Goal: Task Accomplishment & Management: Manage account settings

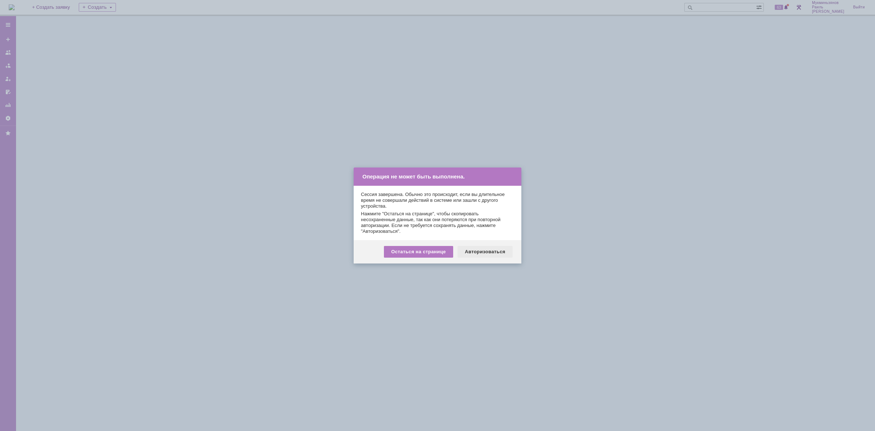
click at [475, 247] on div "Авторизоваться" at bounding box center [485, 252] width 55 height 12
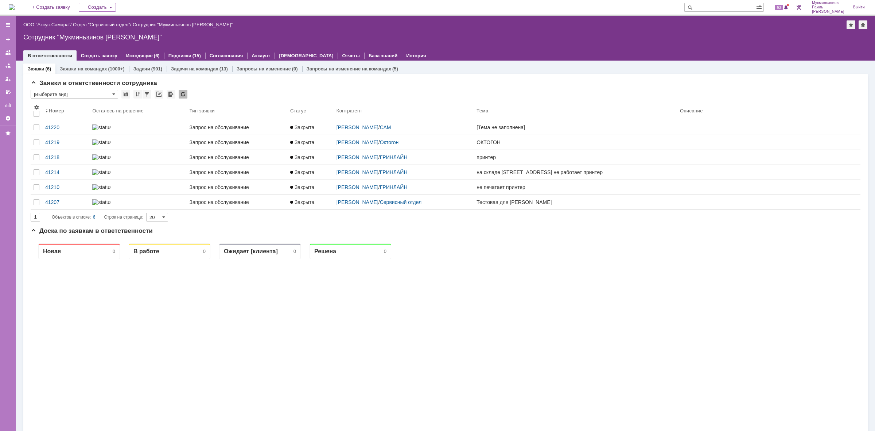
click at [148, 70] on link "Задачи" at bounding box center [141, 68] width 17 height 5
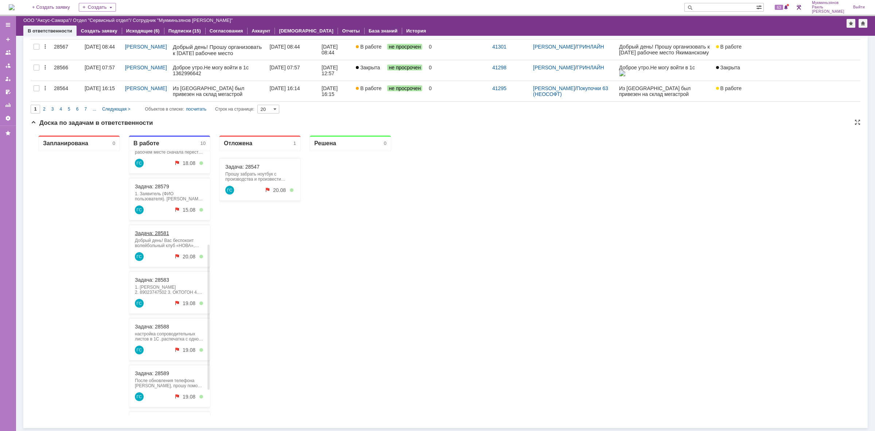
click at [154, 232] on link "Задача: 28581" at bounding box center [152, 233] width 34 height 6
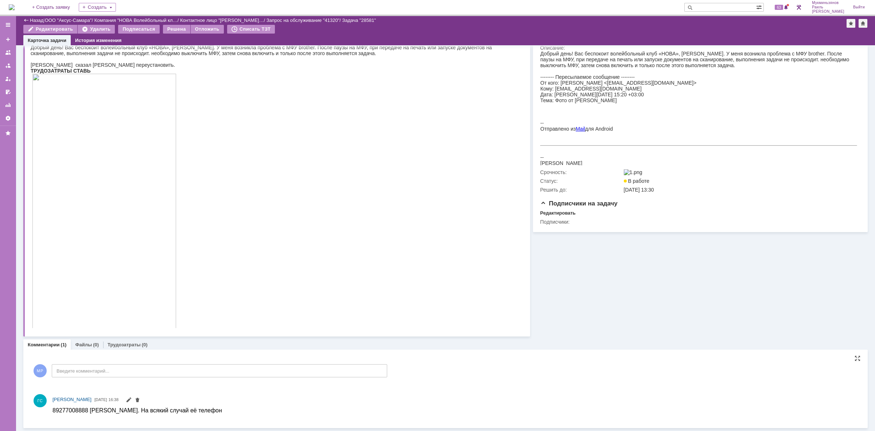
click at [145, 361] on div "МР Введите комментарий..." at bounding box center [209, 371] width 357 height 34
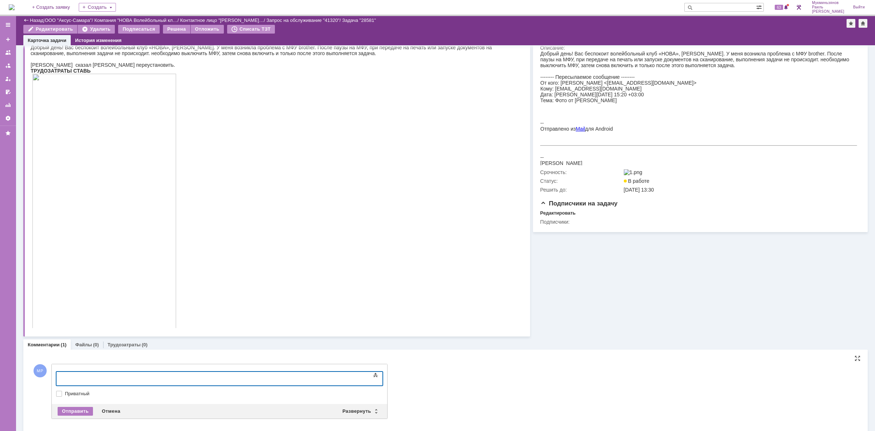
click at [156, 377] on div at bounding box center [116, 378] width 104 height 6
drag, startPoint x: 124, startPoint y: 381, endPoint x: 4, endPoint y: 381, distance: 120.0
click at [61, 381] on html "Переустановили драйвера на принтер" at bounding box center [115, 378] width 109 height 12
copy div "Переустановили драйвера на принтер"
click at [160, 375] on div "Переустановили драйвера на принтер" at bounding box center [116, 378] width 104 height 6
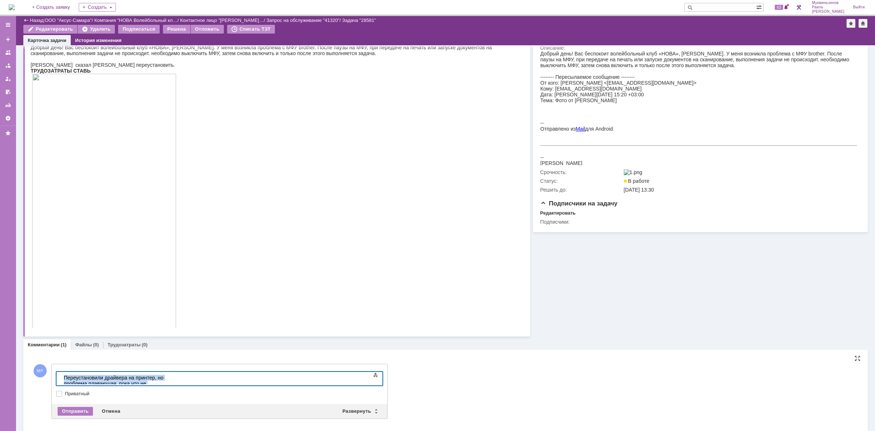
drag, startPoint x: 281, startPoint y: 375, endPoint x: 4, endPoint y: 391, distance: 277.3
click at [61, 391] on html "Переустановили драйвера на принтер, но проблема плавающая, пока что не возникала" at bounding box center [115, 383] width 109 height 23
copy div "Переустановили драйвера на принтер, но проблема плавающая, пока что не возникала"
click at [69, 411] on div "Отправить" at bounding box center [75, 411] width 35 height 9
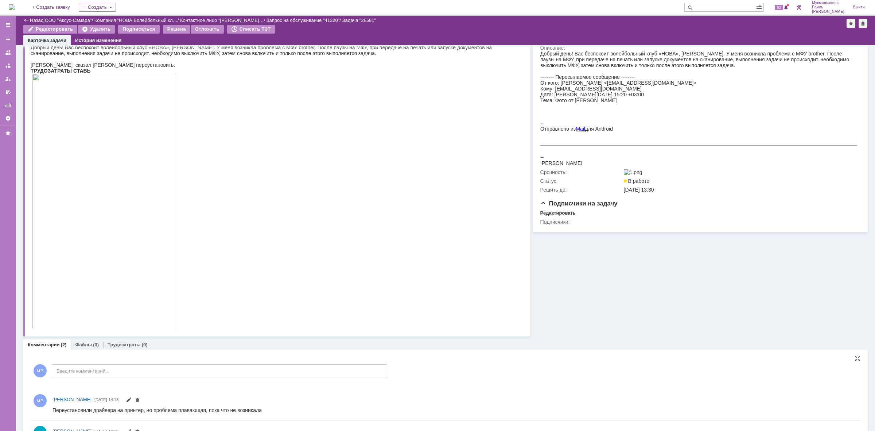
click at [124, 342] on link "Трудозатраты" at bounding box center [124, 344] width 33 height 5
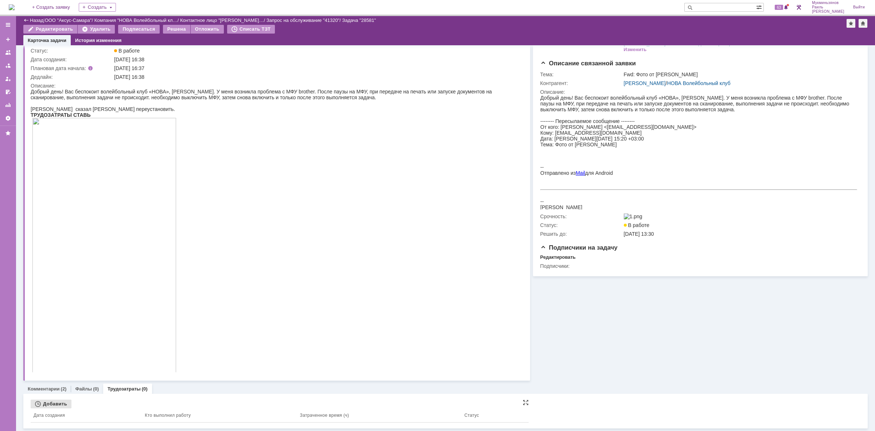
click at [62, 406] on div "Добавить" at bounding box center [51, 403] width 41 height 9
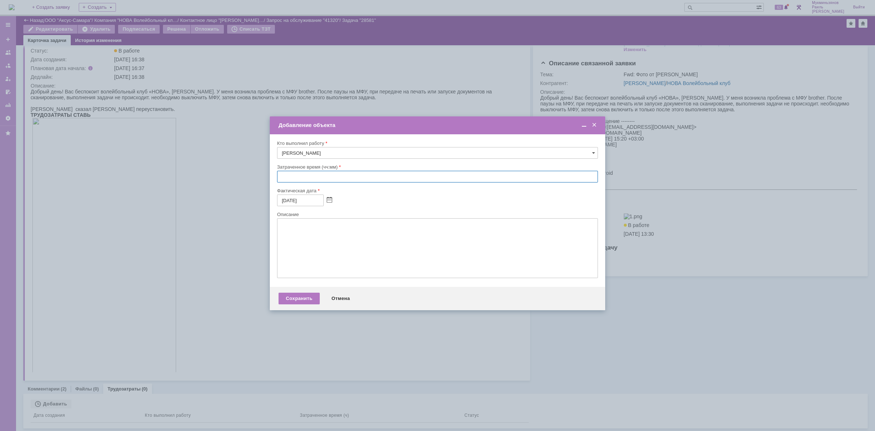
click at [300, 176] on input "text" at bounding box center [437, 177] width 321 height 12
type input "00:30"
drag, startPoint x: 300, startPoint y: 176, endPoint x: 324, endPoint y: 248, distance: 75.8
drag, startPoint x: 324, startPoint y: 248, endPoint x: 327, endPoint y: 263, distance: 15.7
click at [327, 263] on textarea at bounding box center [437, 248] width 321 height 60
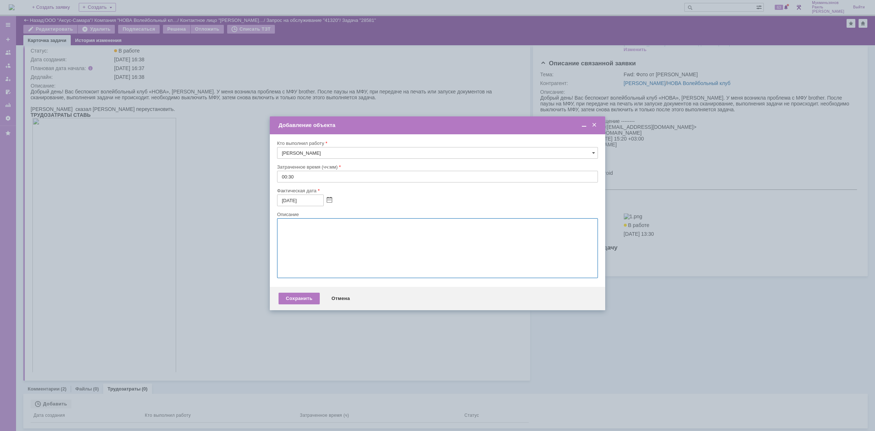
paste textarea "Переустановили драйвера на принтер, но проблема плавающая, пока что не возникала"
type textarea "Переустановили драйвера на принтер, но проблема плавающая, пока что не возникала"
click at [305, 304] on div "Сохранить" at bounding box center [299, 298] width 41 height 12
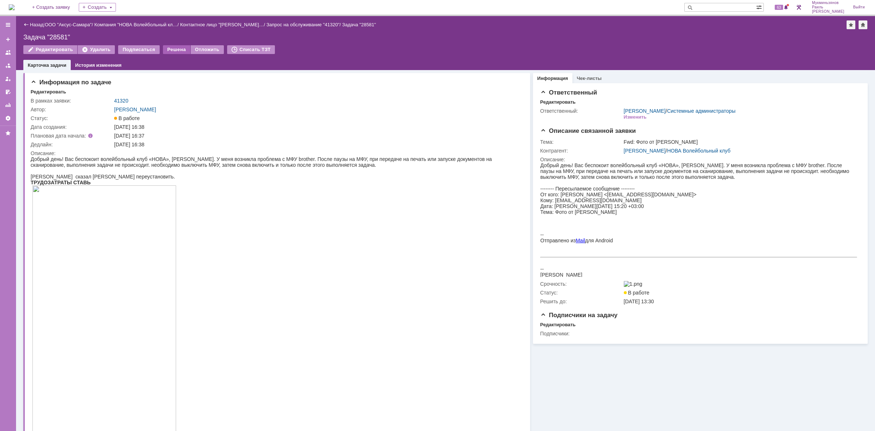
click at [170, 46] on div "Решена" at bounding box center [176, 49] width 27 height 9
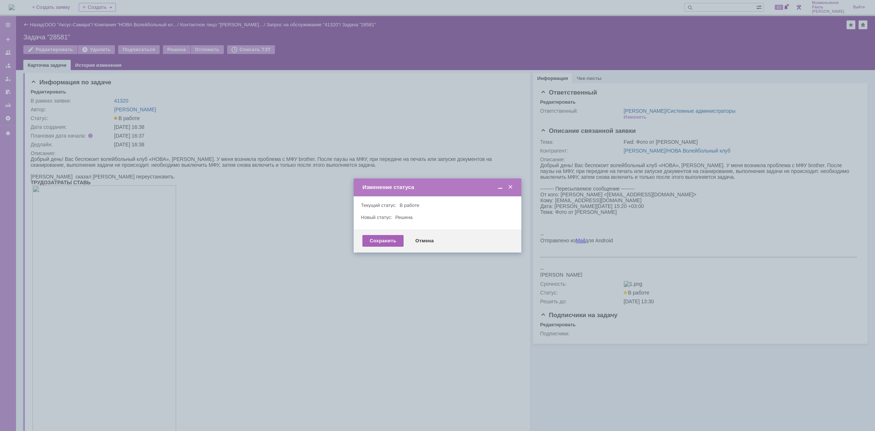
click at [379, 238] on div "Сохранить" at bounding box center [383, 241] width 41 height 12
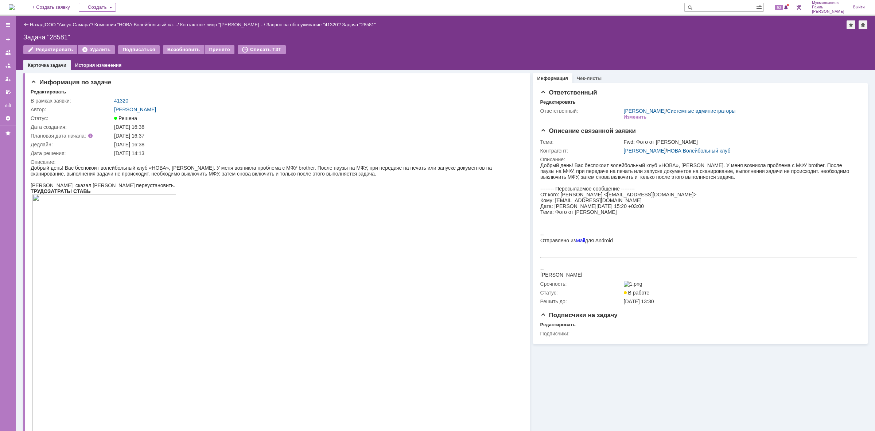
click at [15, 7] on img at bounding box center [12, 7] width 6 height 6
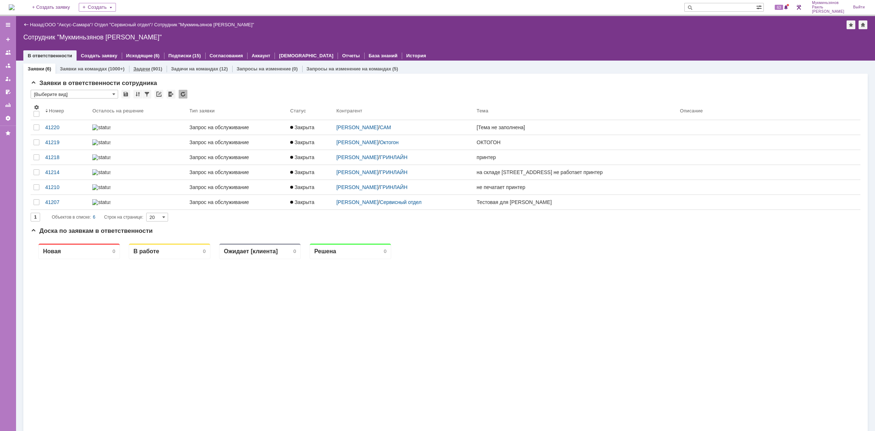
click at [155, 68] on div "(901)" at bounding box center [156, 68] width 11 height 5
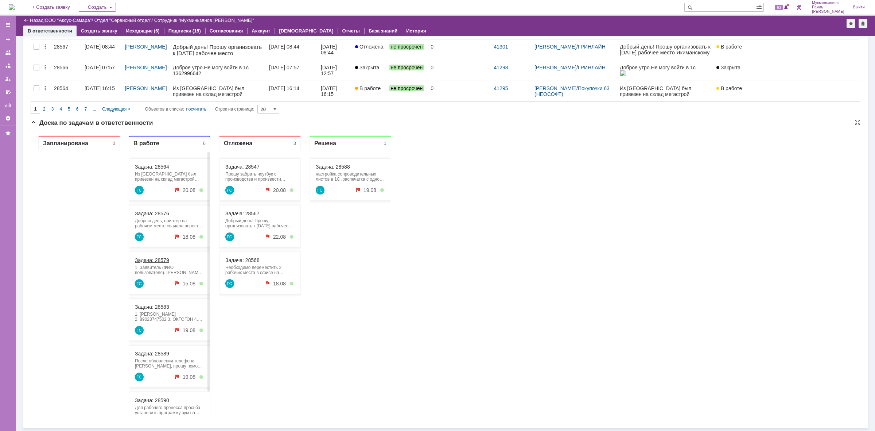
click at [163, 260] on link "Задача: 28579" at bounding box center [152, 260] width 34 height 6
click at [166, 263] on link "Задача: 28579" at bounding box center [152, 260] width 34 height 6
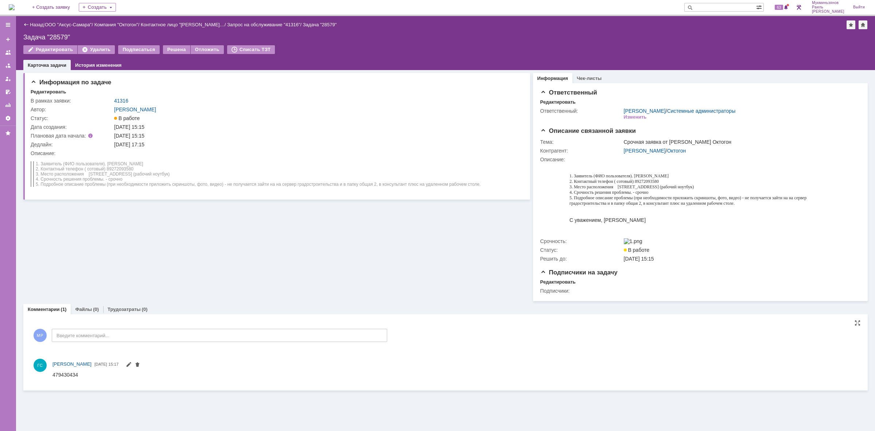
drag, startPoint x: 75, startPoint y: 374, endPoint x: 47, endPoint y: 376, distance: 27.8
click at [47, 376] on div "ГС Галстьян Степан Александрович 14.08.2025 15:17" at bounding box center [446, 369] width 830 height 26
drag, startPoint x: 105, startPoint y: 748, endPoint x: 85, endPoint y: 373, distance: 375.1
drag, startPoint x: 84, startPoint y: 373, endPoint x: 57, endPoint y: 376, distance: 27.1
click at [53, 376] on html "479430434" at bounding box center [455, 374] width 805 height 7
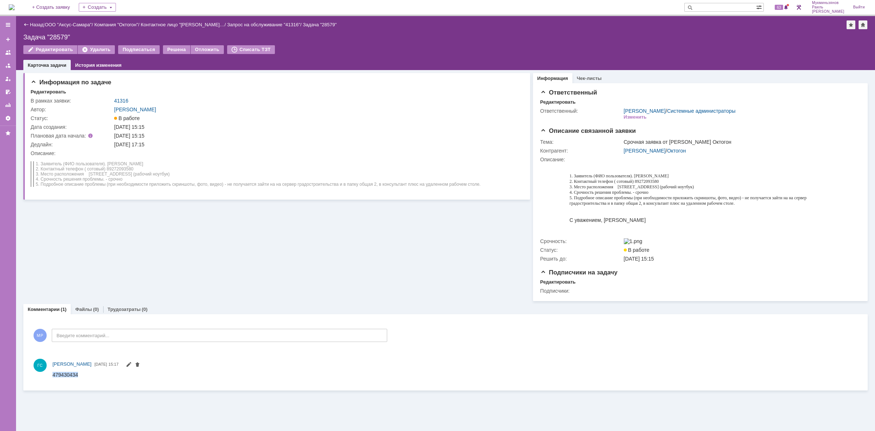
copy span "479430434"
click at [123, 100] on link "41316" at bounding box center [121, 101] width 14 height 6
click at [14, 4] on img at bounding box center [12, 7] width 6 height 6
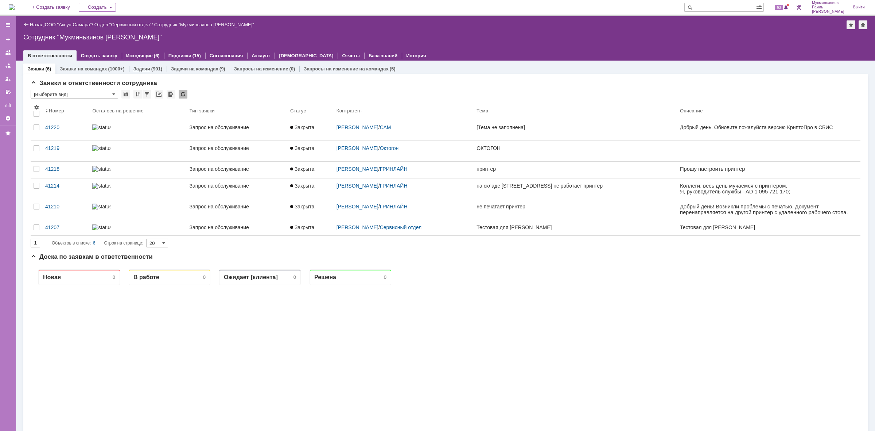
click at [155, 68] on div "(901)" at bounding box center [156, 68] width 11 height 5
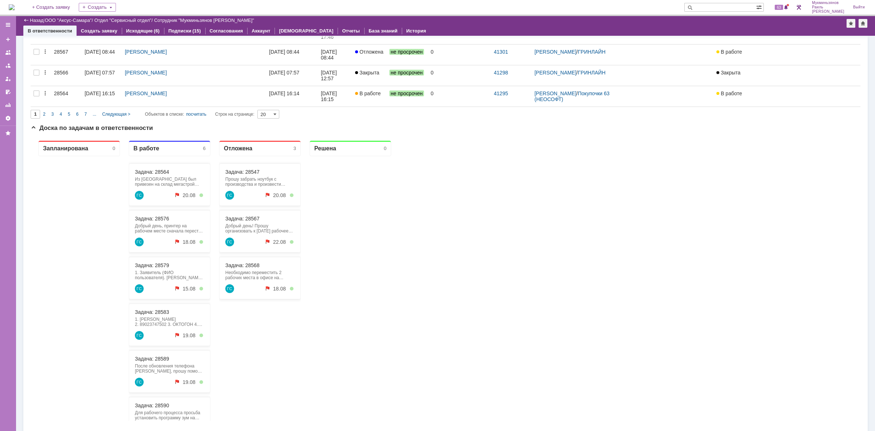
scroll to position [411, 0]
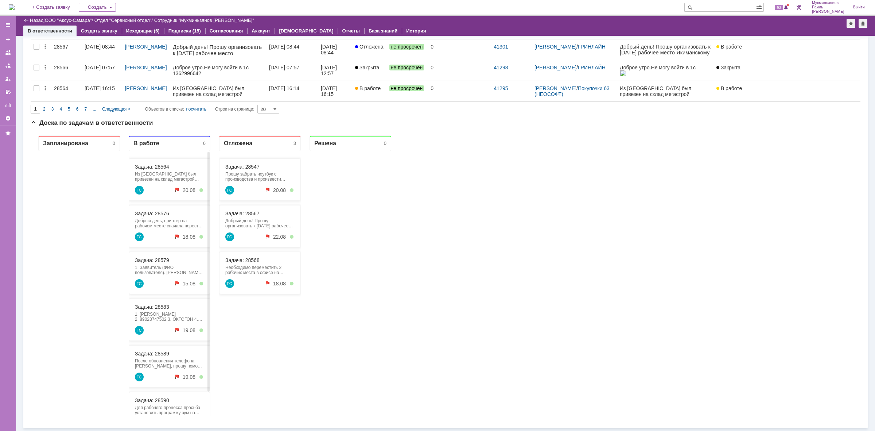
click at [167, 216] on link "Задача: 28576" at bounding box center [152, 213] width 34 height 6
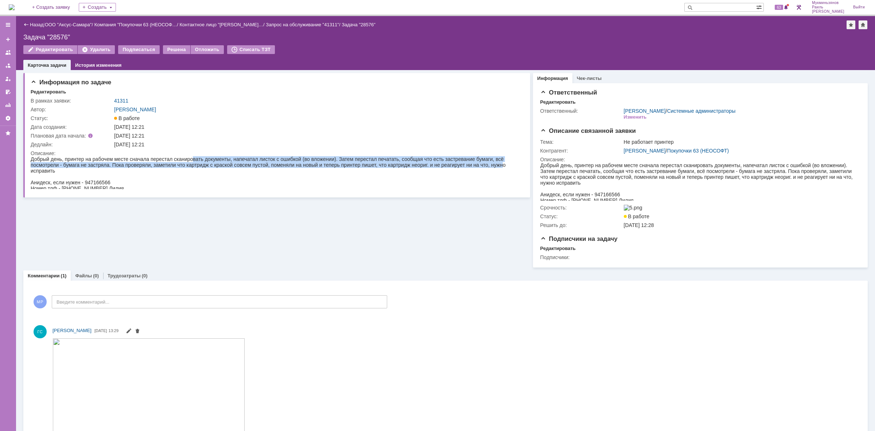
drag, startPoint x: 223, startPoint y: 157, endPoint x: 502, endPoint y: 164, distance: 279.1
click at [502, 164] on div "Добрый день, принтер на рабочем месте сначала перестал сканировать документы, н…" at bounding box center [275, 165] width 488 height 18
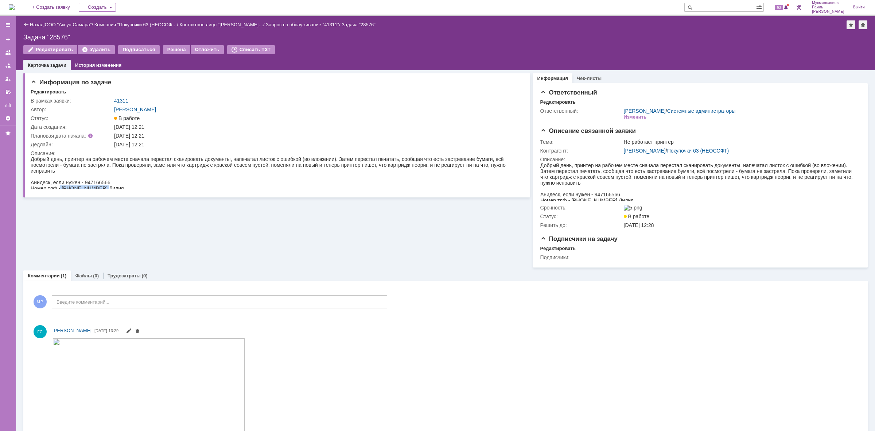
drag, startPoint x: 61, startPoint y: 185, endPoint x: 99, endPoint y: 185, distance: 38.7
click at [99, 185] on div "Анидеск, если нужен - 947166566 Номер тлф - 8-927-695-26-35 Лилия" at bounding box center [275, 185] width 488 height 12
click at [15, 4] on img at bounding box center [12, 7] width 6 height 6
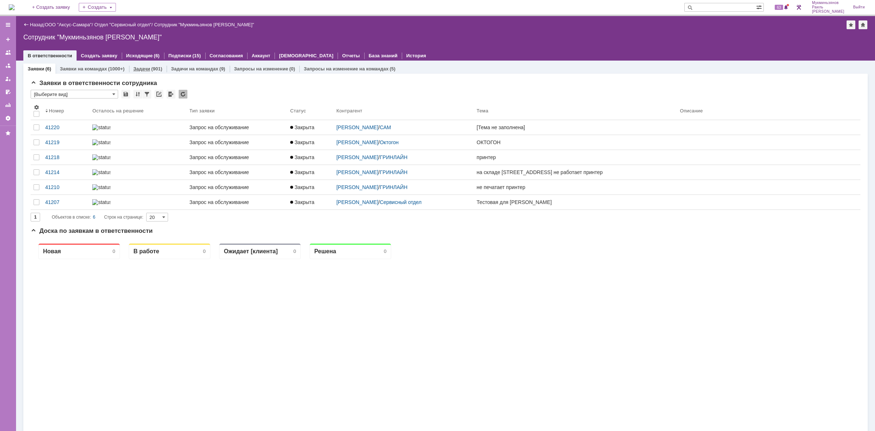
click at [152, 68] on div "(901)" at bounding box center [156, 68] width 11 height 5
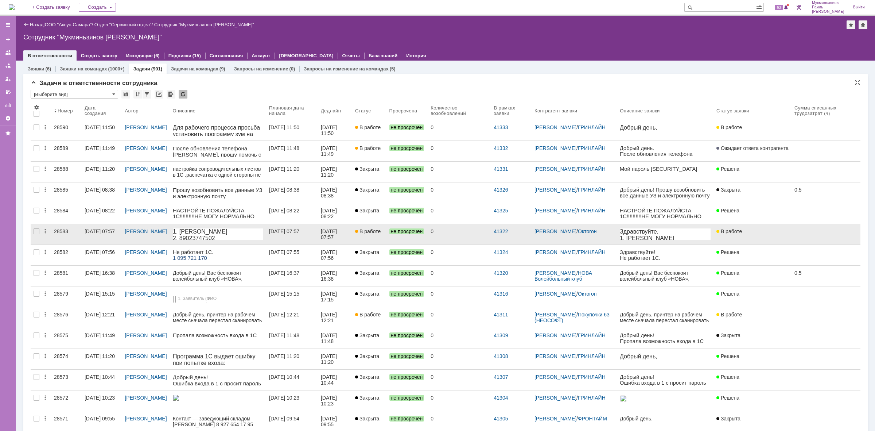
click at [338, 232] on div "[DATE] 07:57" at bounding box center [330, 234] width 18 height 12
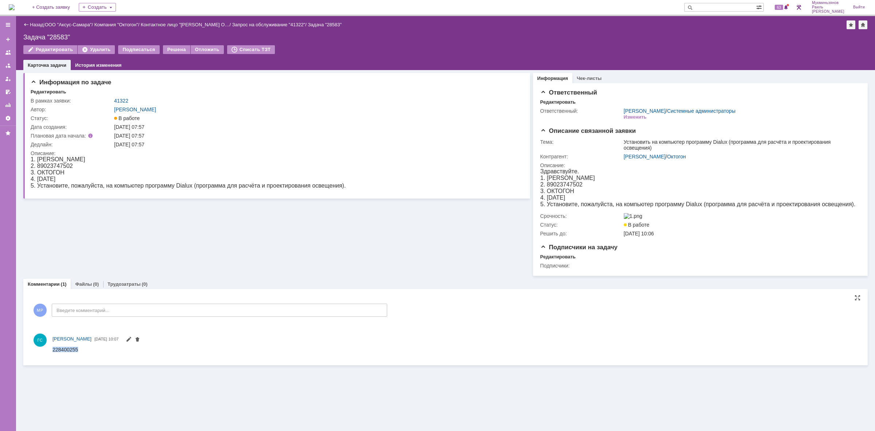
drag, startPoint x: 80, startPoint y: 351, endPoint x: 50, endPoint y: 351, distance: 29.9
click at [53, 351] on html "228400255" at bounding box center [455, 349] width 805 height 7
copy span "228400255"
drag, startPoint x: 176, startPoint y: 186, endPoint x: 191, endPoint y: 187, distance: 15.4
click at [191, 187] on div "5. Установите, пожалуйста, на компьютер программу Dialux (программа для расчёта…" at bounding box center [188, 185] width 315 height 7
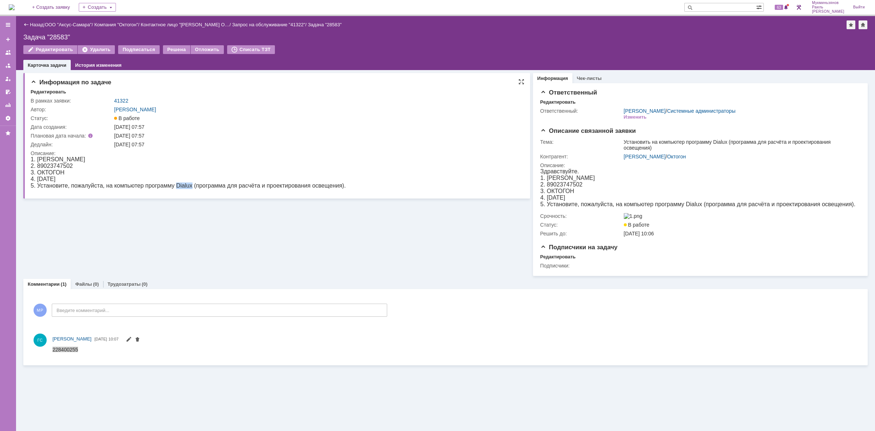
copy div "Dialux"
click at [15, 10] on img at bounding box center [12, 7] width 6 height 6
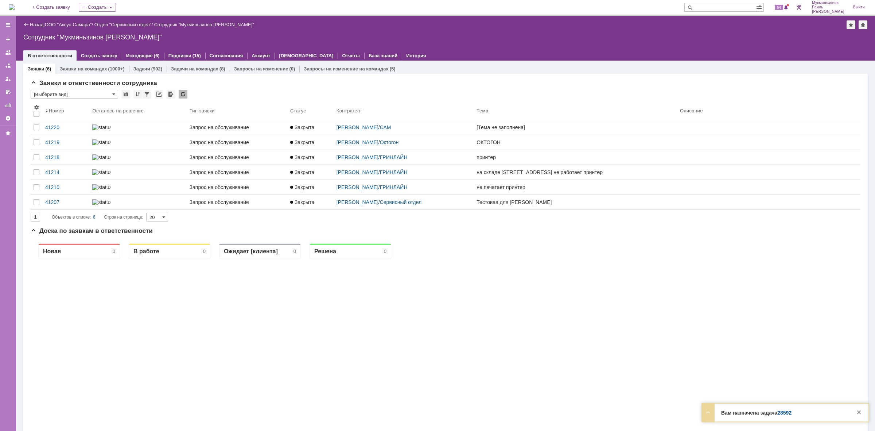
click at [148, 66] on link "Задачи" at bounding box center [141, 68] width 17 height 5
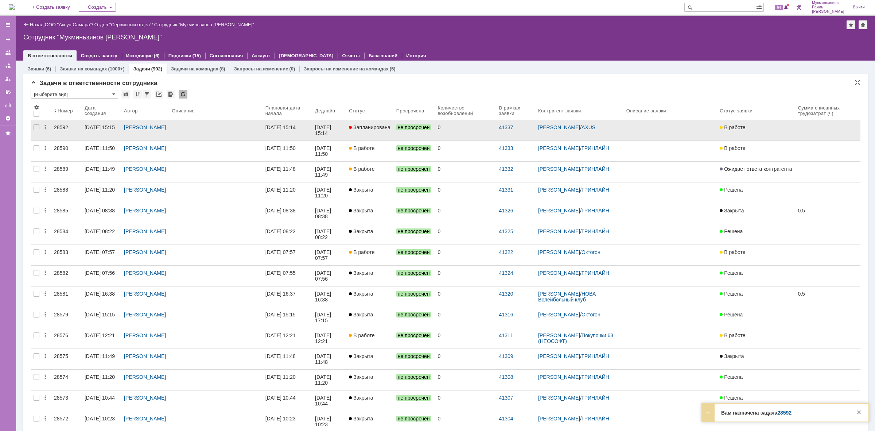
click at [296, 126] on div "[DATE] 15:14" at bounding box center [281, 127] width 30 height 6
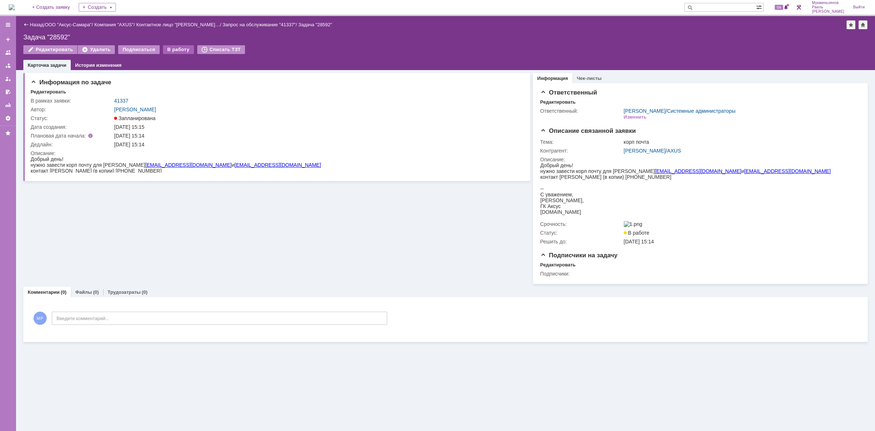
click at [168, 47] on div "В работу" at bounding box center [178, 49] width 31 height 9
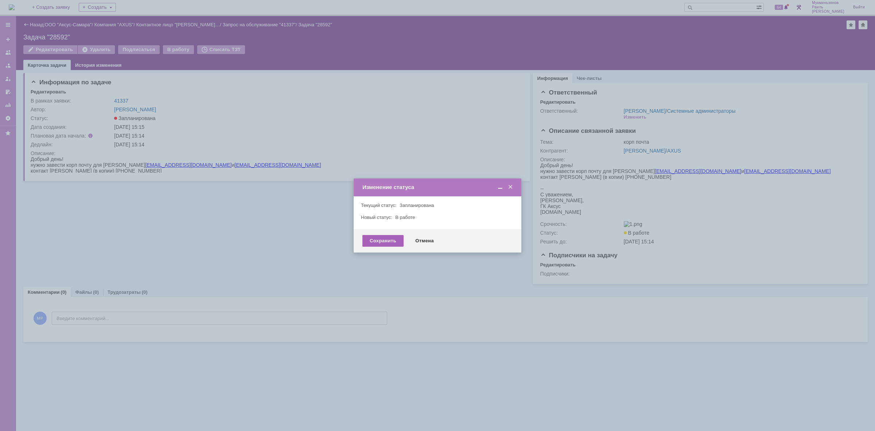
click at [374, 238] on div "Сохранить" at bounding box center [383, 241] width 41 height 12
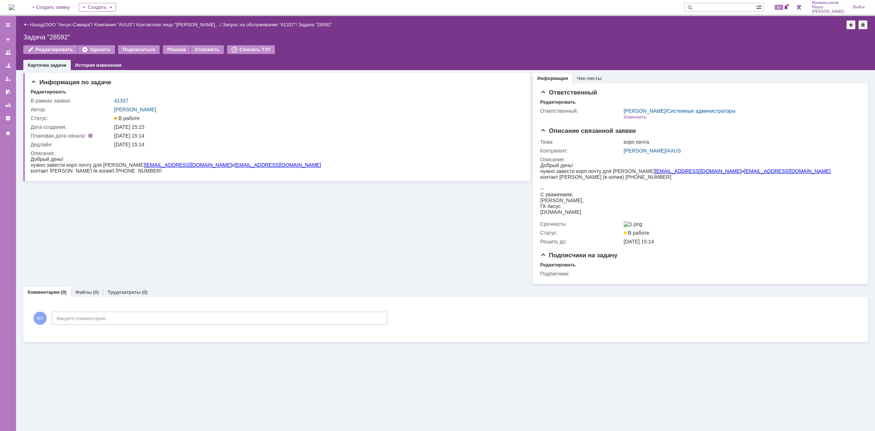
click at [15, 9] on img at bounding box center [12, 7] width 6 height 6
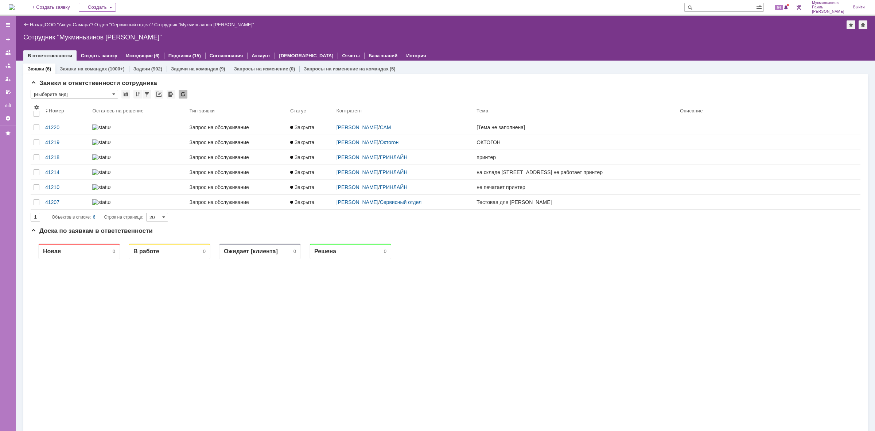
click at [153, 68] on div "(902)" at bounding box center [156, 68] width 11 height 5
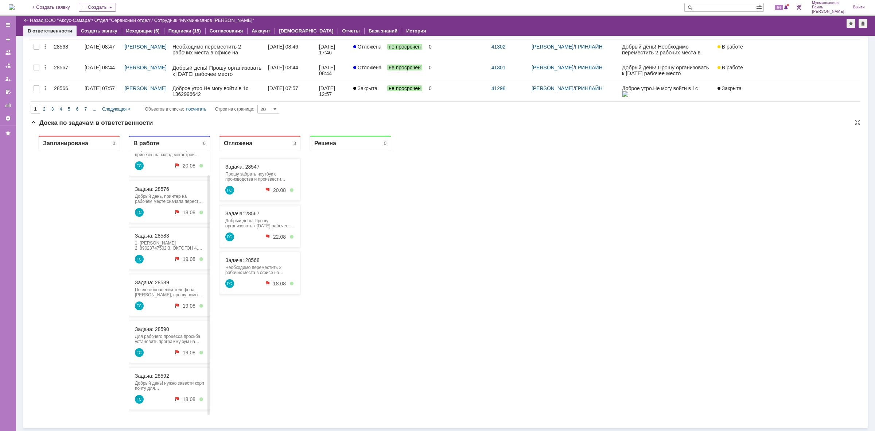
click at [154, 233] on link "Задача: 28583" at bounding box center [152, 236] width 34 height 6
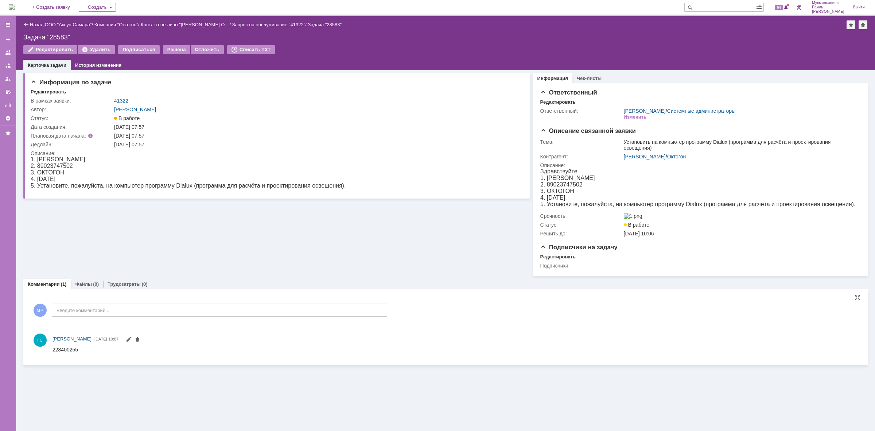
click at [126, 305] on div "МР Введите комментарий..." at bounding box center [209, 311] width 357 height 34
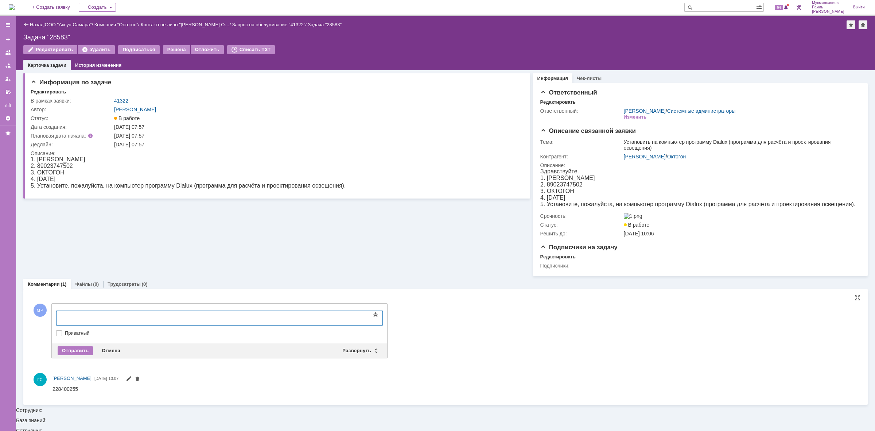
click at [129, 313] on body at bounding box center [115, 317] width 109 height 12
click at [105, 320] on body at bounding box center [115, 317] width 109 height 12
drag, startPoint x: 126, startPoint y: 314, endPoint x: 31, endPoint y: 321, distance: 95.1
click at [61, 321] on html "Скачали и установили ПО" at bounding box center [115, 317] width 109 height 12
copy div "Скачали и установили ПО"
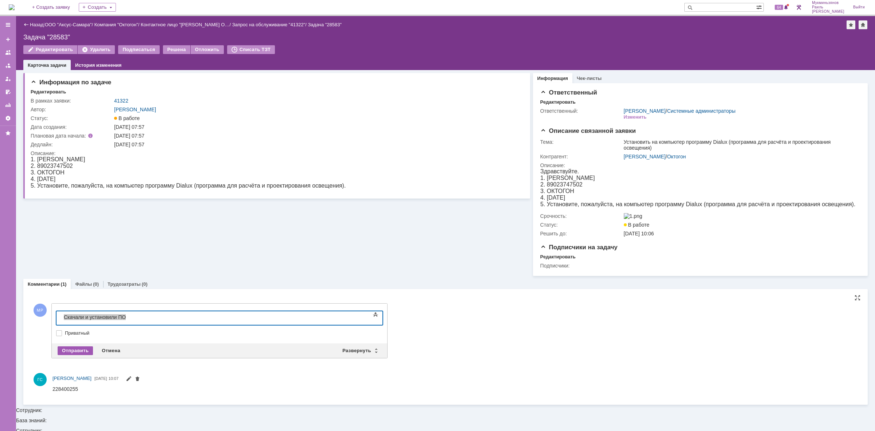
click at [70, 350] on div "Отправить" at bounding box center [75, 350] width 35 height 9
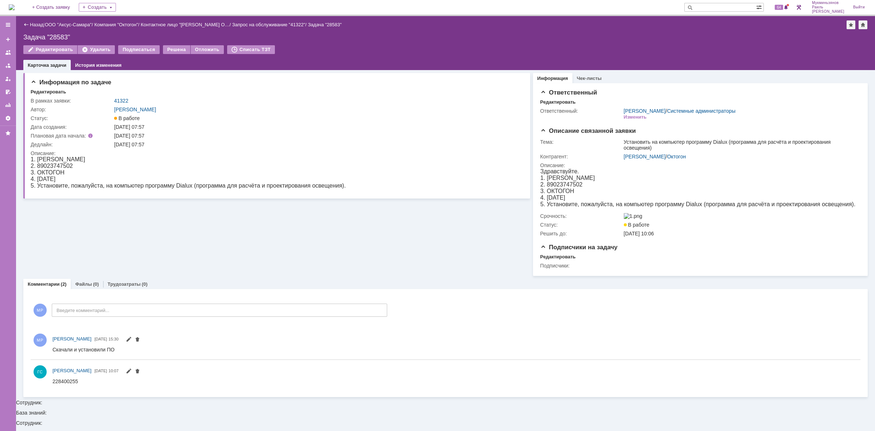
click at [126, 291] on div "Комментарии Добавить комментарий МР Введите комментарий... 1 Всего комментариев…" at bounding box center [445, 343] width 845 height 108
click at [126, 287] on link "Трудозатраты" at bounding box center [124, 283] width 33 height 5
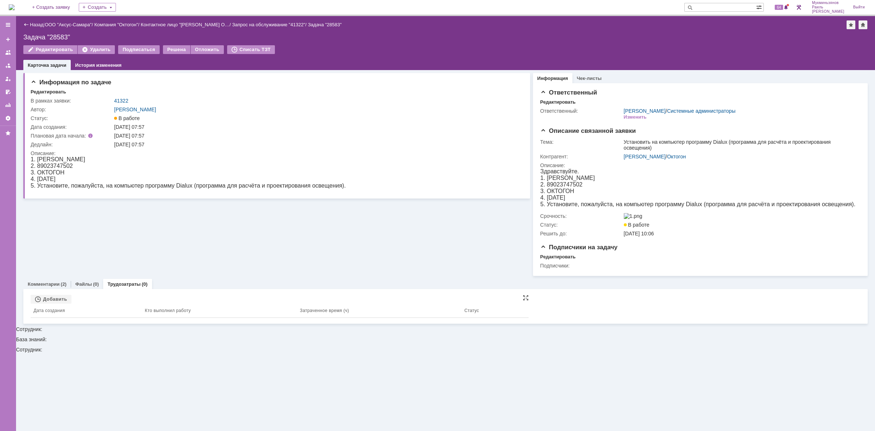
click at [47, 309] on th "Дата создания" at bounding box center [86, 310] width 111 height 14
click at [52, 298] on div "Добавить" at bounding box center [51, 299] width 41 height 9
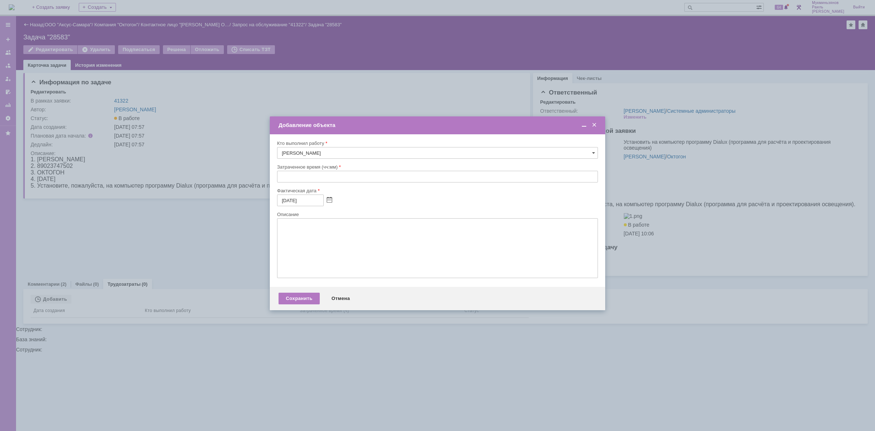
click at [322, 182] on div at bounding box center [437, 184] width 321 height 5
click at [321, 181] on input "text" at bounding box center [437, 177] width 321 height 12
type input "0:__"
click at [344, 302] on div "Отмена" at bounding box center [340, 298] width 33 height 12
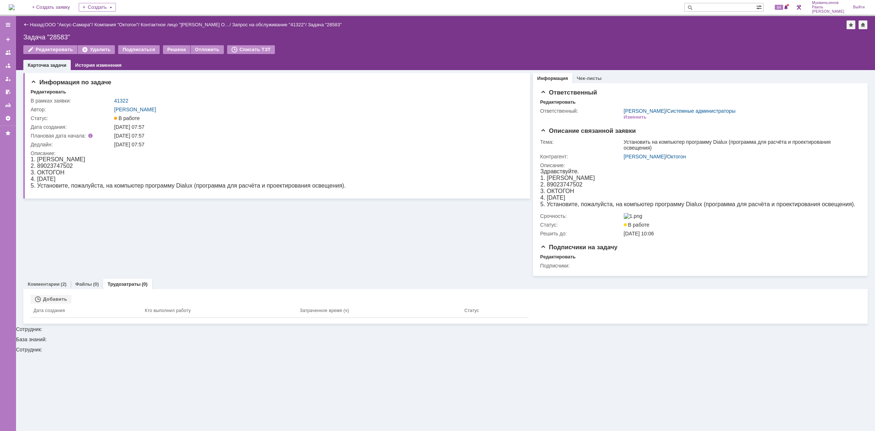
click at [158, 50] on div "Редактировать Удалить Подписаться Решена Отложить Списать ТЗТ" at bounding box center [445, 52] width 845 height 15
click at [163, 49] on div "Решена" at bounding box center [176, 49] width 27 height 9
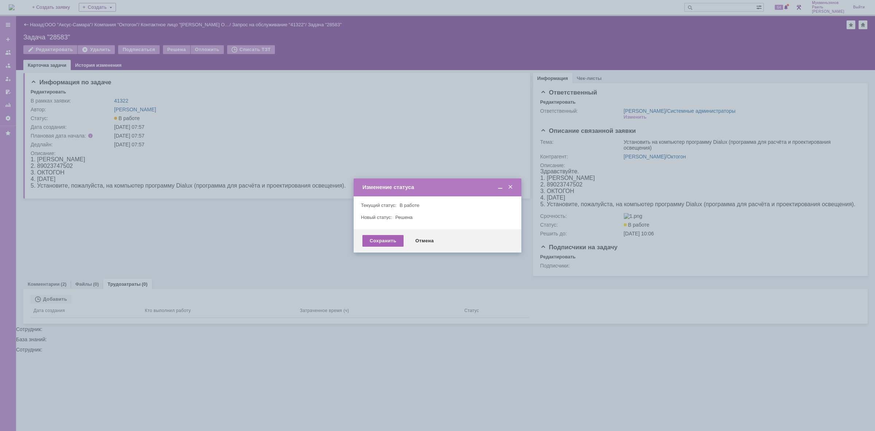
click at [387, 243] on div "Сохранить" at bounding box center [383, 241] width 41 height 12
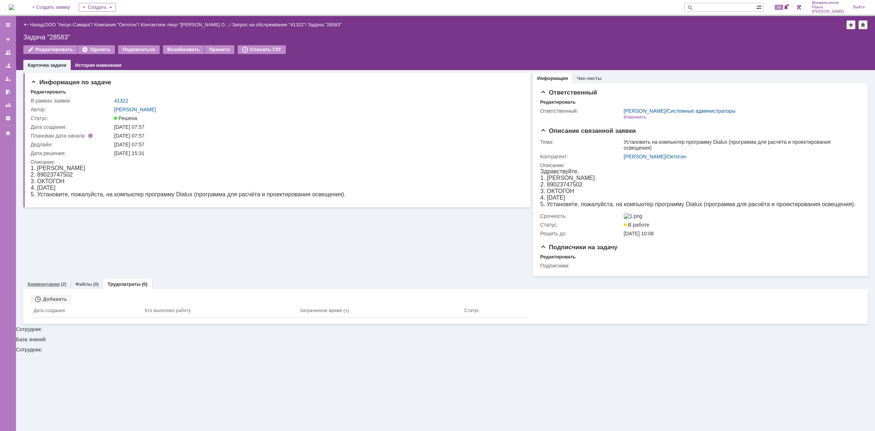
click at [55, 287] on link "Комментарии" at bounding box center [44, 283] width 32 height 5
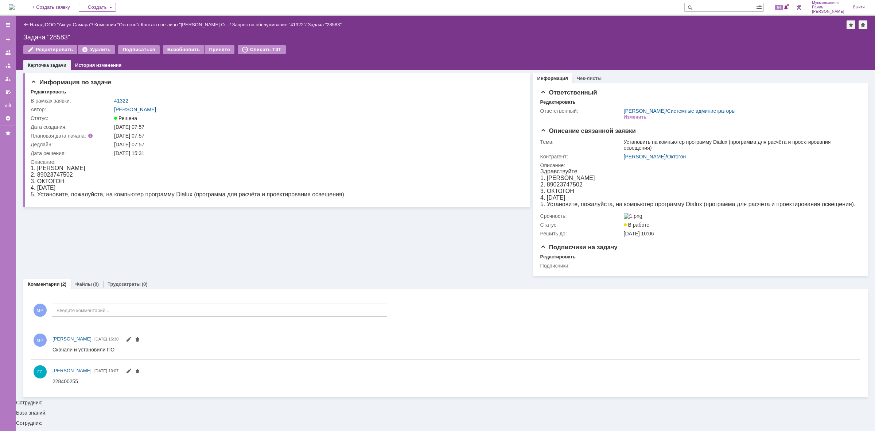
click at [15, 4] on img at bounding box center [12, 7] width 6 height 6
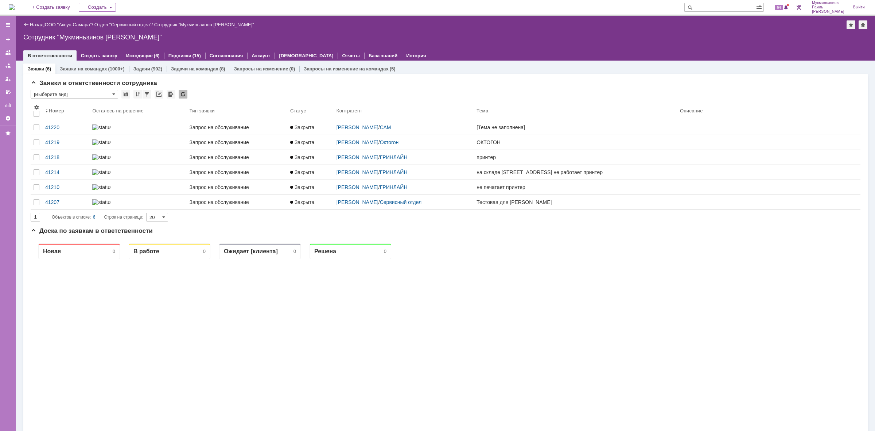
click at [139, 63] on div "Задачи (902)" at bounding box center [148, 68] width 38 height 11
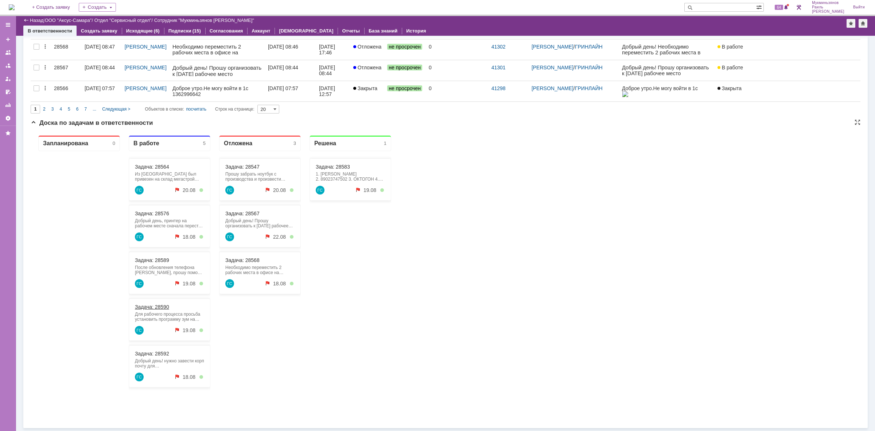
click at [158, 307] on link "Задача: 28590" at bounding box center [152, 307] width 34 height 6
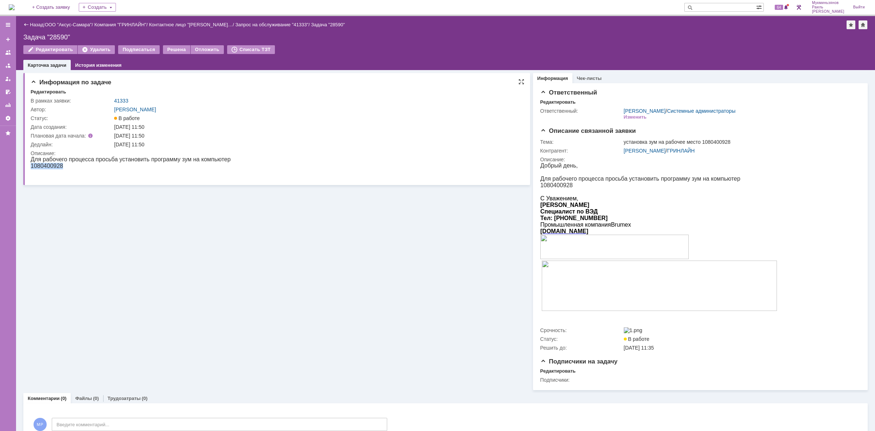
drag, startPoint x: 62, startPoint y: 167, endPoint x: 32, endPoint y: 167, distance: 30.3
click at [32, 167] on p "1080400928" at bounding box center [131, 166] width 200 height 7
drag, startPoint x: 32, startPoint y: 167, endPoint x: 65, endPoint y: 173, distance: 34.0
click at [65, 172] on p at bounding box center [131, 172] width 200 height 7
drag, startPoint x: 62, startPoint y: 164, endPoint x: 31, endPoint y: 169, distance: 31.4
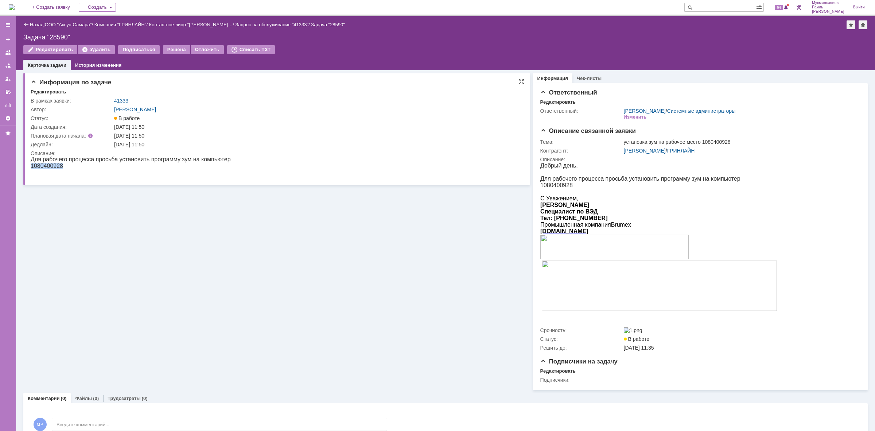
click at [31, 169] on p "1080400928" at bounding box center [131, 166] width 200 height 7
copy p "1080400928"
click at [11, 4] on img at bounding box center [12, 7] width 6 height 6
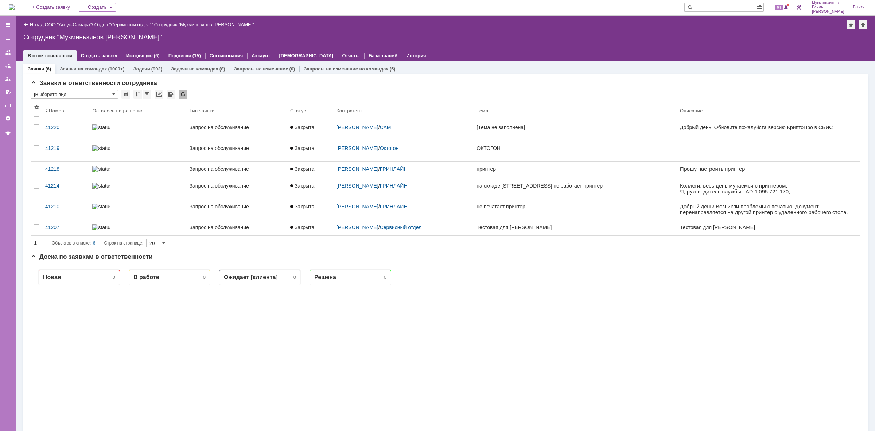
click at [130, 64] on div "Задачи (902)" at bounding box center [148, 68] width 38 height 11
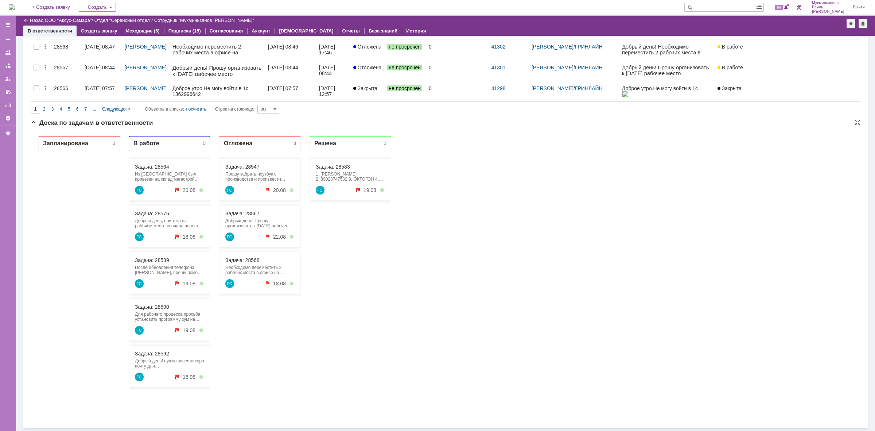
scroll to position [411, 0]
click at [320, 213] on div "Задача: 28583 1. Евстигнеева Ольга Владимировна 2. 89023747502 3. ОКТОГОН 4. За…" at bounding box center [351, 283] width 82 height 264
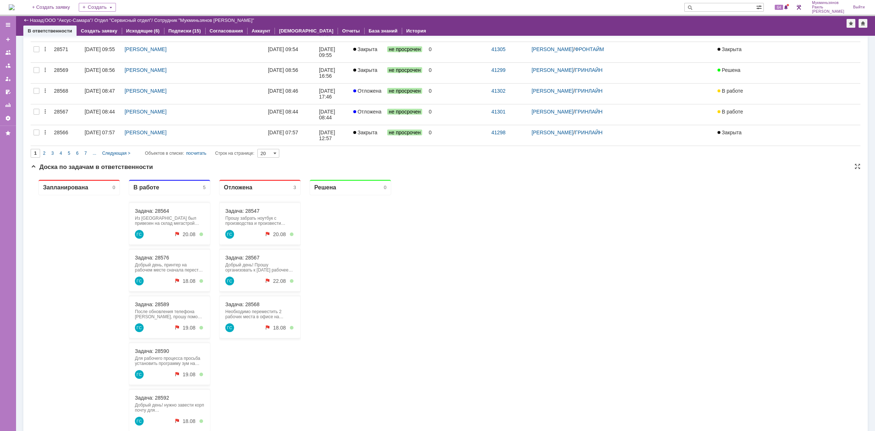
scroll to position [0, 0]
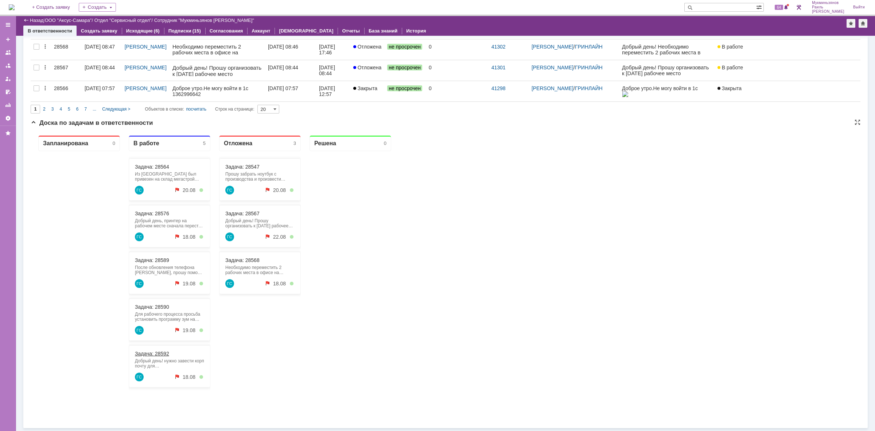
click at [160, 353] on link "Задача: 28592" at bounding box center [152, 353] width 34 height 6
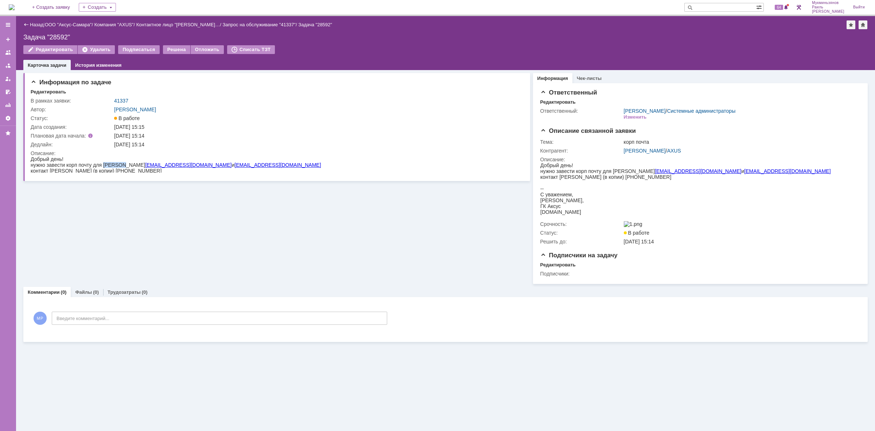
drag, startPoint x: 103, startPoint y: 164, endPoint x: 123, endPoint y: 162, distance: 19.8
click at [123, 162] on div "нужно завести корп почту для Виталий Лыхкун vlykhkun@frontime.ru и vlykhkun@axu…" at bounding box center [177, 165] width 292 height 6
copy div "Виталий"
click at [126, 163] on div "нужно завести корп почту для Виталий Лыхкун vlykhkun@frontime.ru и vlykhkun@axu…" at bounding box center [177, 165] width 292 height 6
click at [125, 163] on div "нужно завести корп почту для Виталий Лыхкун vlykhkun@frontime.ru и vlykhkun@axu…" at bounding box center [177, 165] width 292 height 6
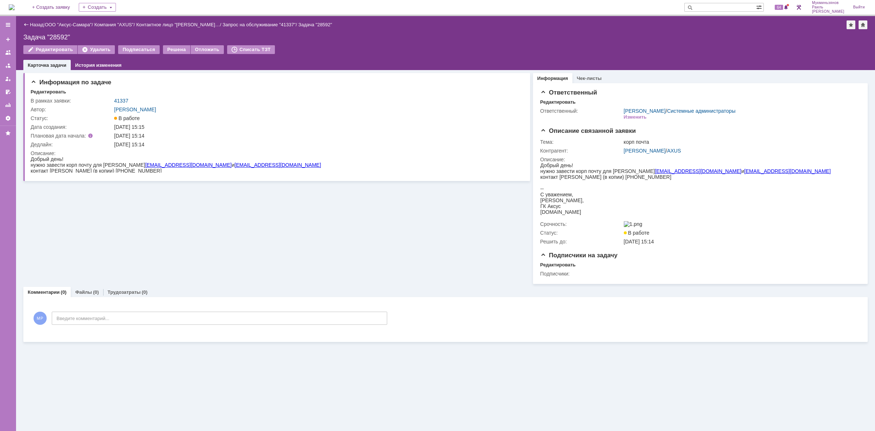
drag, startPoint x: 125, startPoint y: 164, endPoint x: 141, endPoint y: 164, distance: 16.4
click at [141, 164] on div "нужно завести корп почту для Виталий Лыхкун vlykhkun@frontime.ru и vlykhkun@axu…" at bounding box center [177, 165] width 292 height 6
copy div "Лыхкун"
click at [105, 162] on div "нужно завести корп почту для Виталий Лыхкун vlykhkun@frontime.ru и vlykhkun@axu…" at bounding box center [177, 165] width 292 height 6
drag, startPoint x: 104, startPoint y: 162, endPoint x: 123, endPoint y: 162, distance: 19.3
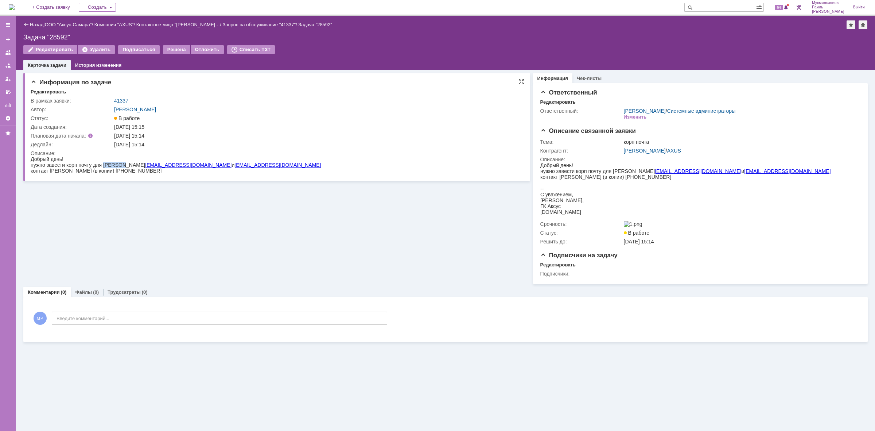
click at [123, 162] on div "нужно завести корп почту для Виталий Лыхкун vlykhkun@frontime.ru и vlykhkun@axu…" at bounding box center [177, 165] width 292 height 6
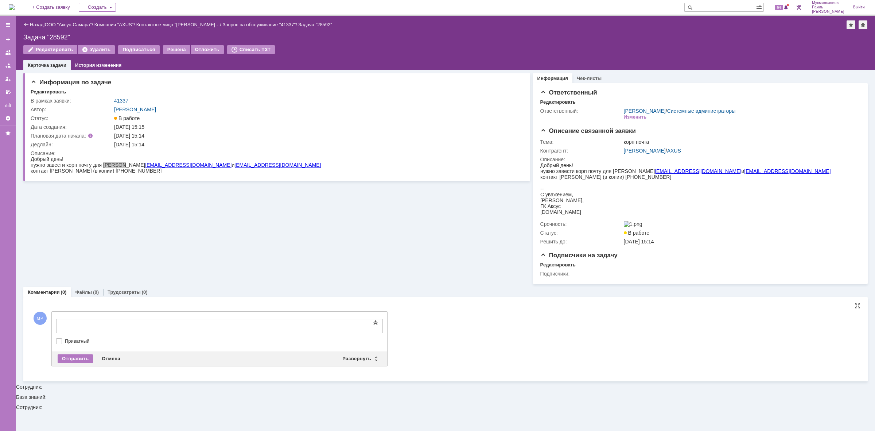
click at [93, 322] on div at bounding box center [116, 325] width 104 height 6
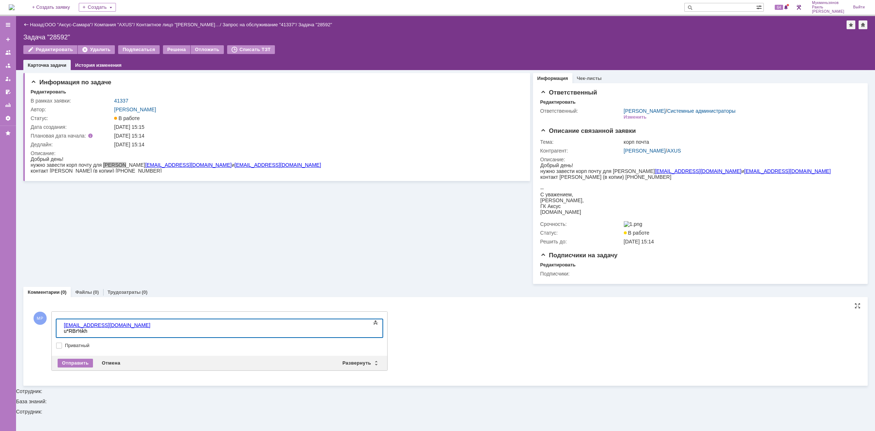
scroll to position [195, 2]
click at [62, 323] on body "vlykhkun@axus.name u*RBr%kh" at bounding box center [115, 328] width 109 height 18
click at [62, 330] on body "Логин: vlykhkun@axus.name u*RBr%kh" at bounding box center [115, 330] width 109 height 23
drag, startPoint x: 136, startPoint y: 331, endPoint x: 7, endPoint y: 306, distance: 131.5
click at [61, 319] on html "Логин: vlykhkun@axus.name Пароль: u*RBr%kh vlykhkun@axus.name u*RBr%kh" at bounding box center [115, 330] width 109 height 23
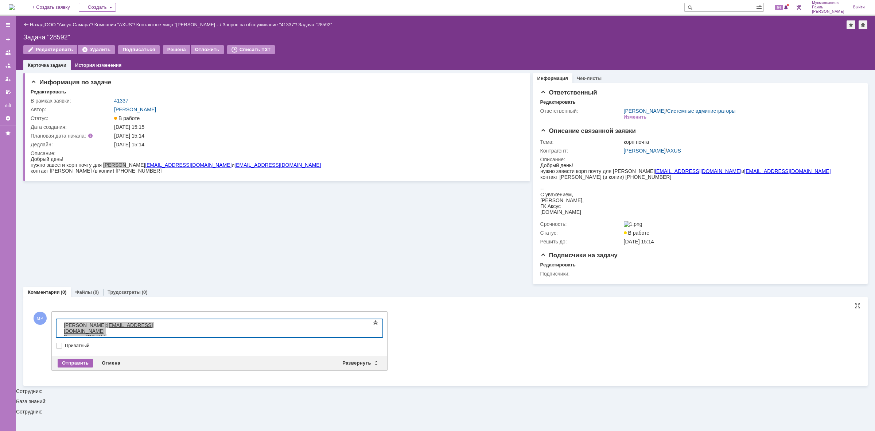
click at [67, 364] on div "Отправить" at bounding box center [75, 362] width 35 height 9
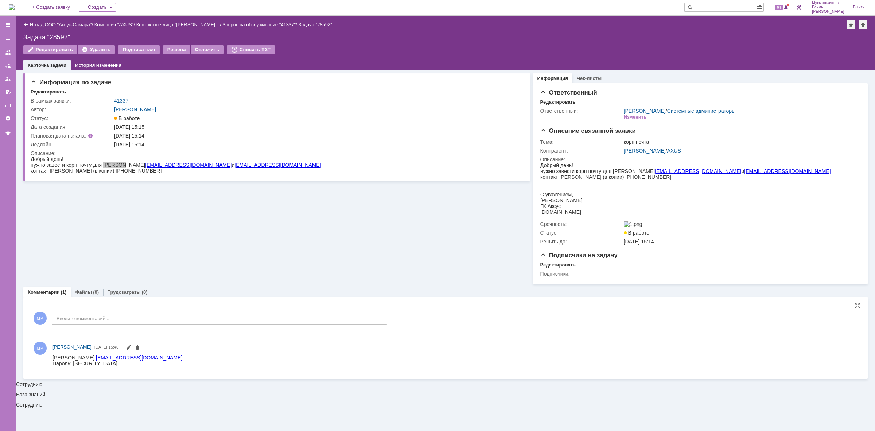
scroll to position [0, 0]
drag, startPoint x: 98, startPoint y: 363, endPoint x: 53, endPoint y: 357, distance: 45.3
click at [53, 357] on body "Логин: vlykhkun@axus.name Пароль: u*RBr%kh" at bounding box center [118, 360] width 130 height 12
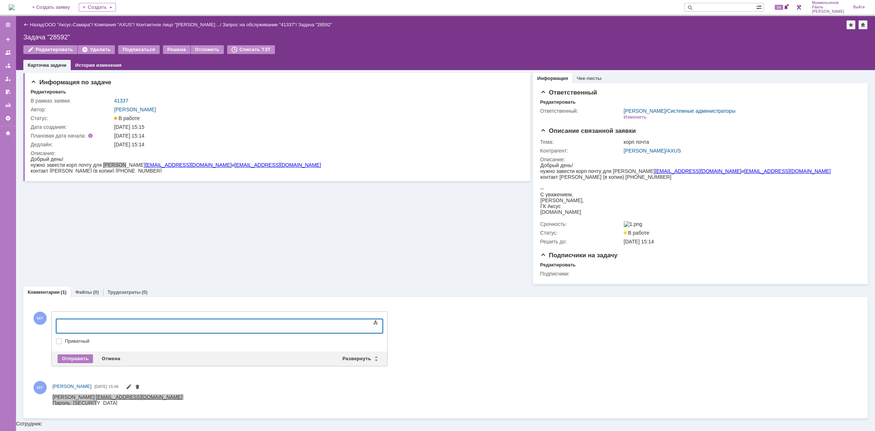
click at [87, 321] on body at bounding box center [115, 325] width 109 height 12
click at [77, 360] on div "Отправить" at bounding box center [75, 358] width 35 height 9
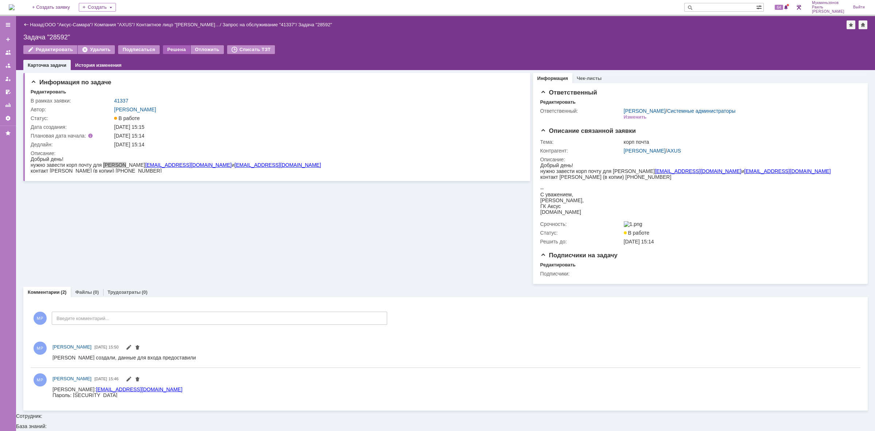
click at [177, 49] on div "Решена" at bounding box center [176, 49] width 27 height 9
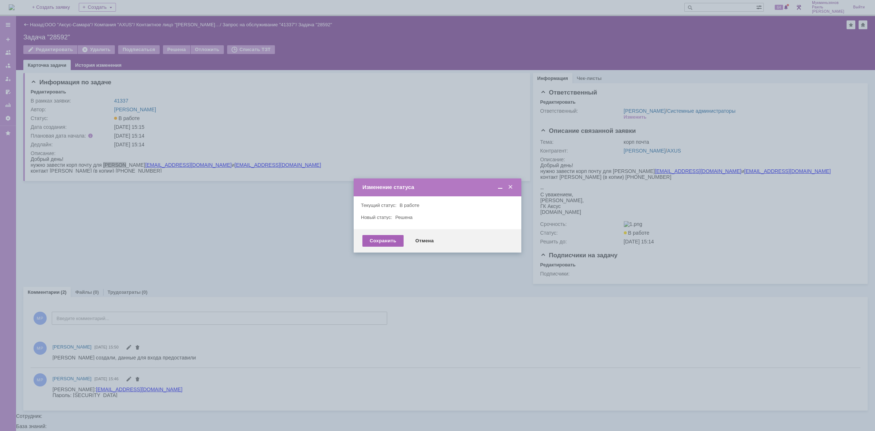
click at [371, 241] on div "Сохранить" at bounding box center [383, 241] width 41 height 12
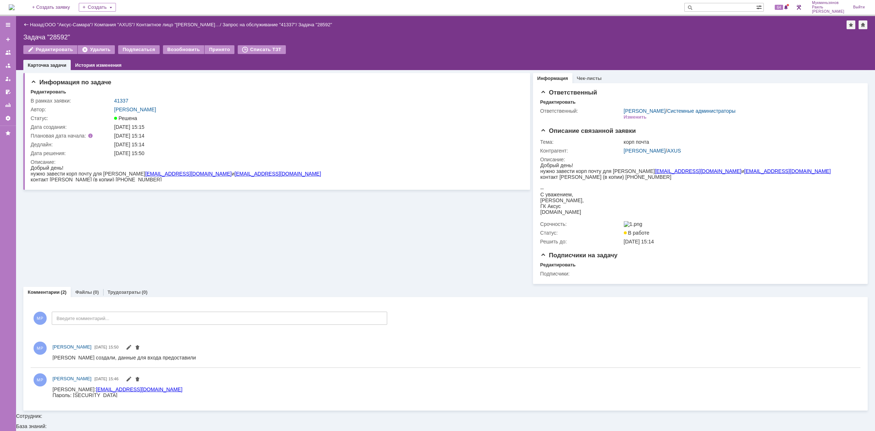
click at [15, 4] on img at bounding box center [12, 7] width 6 height 6
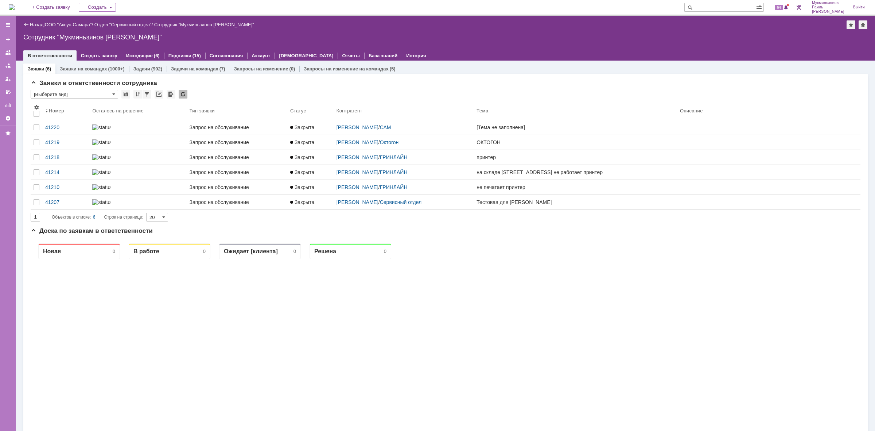
click at [133, 69] on link "Задачи" at bounding box center [141, 68] width 17 height 5
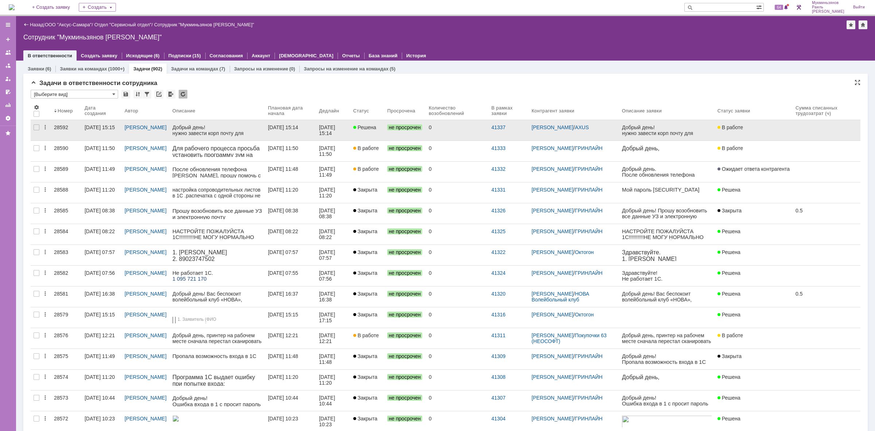
click at [311, 132] on link "[DATE] 15:14" at bounding box center [290, 130] width 51 height 20
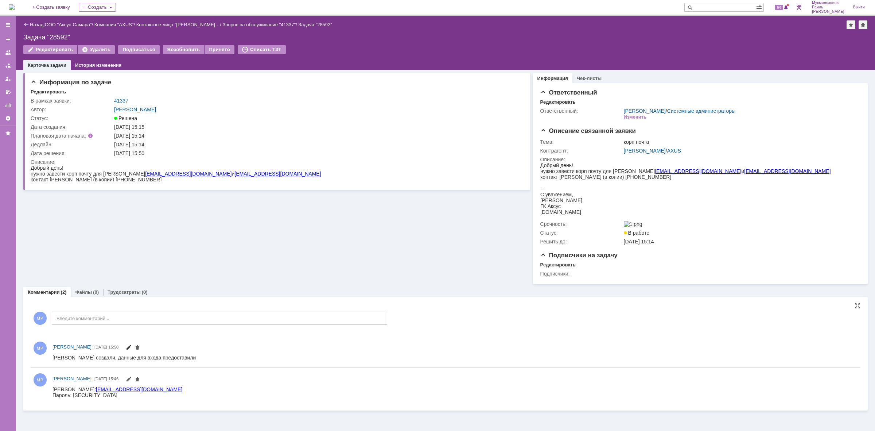
click at [132, 349] on span at bounding box center [129, 348] width 6 height 6
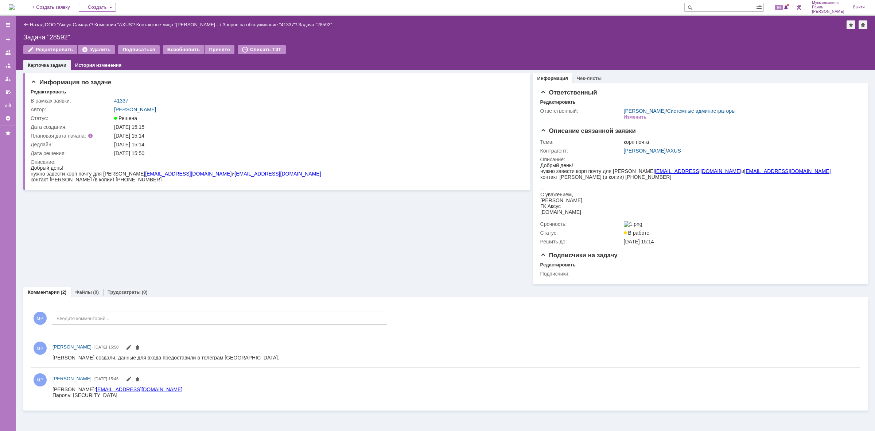
click at [15, 9] on img at bounding box center [12, 7] width 6 height 6
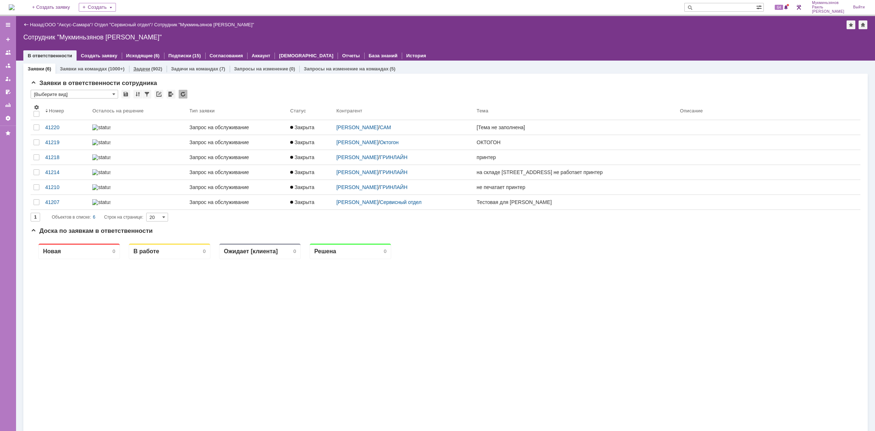
click at [147, 66] on link "Задачи" at bounding box center [141, 68] width 17 height 5
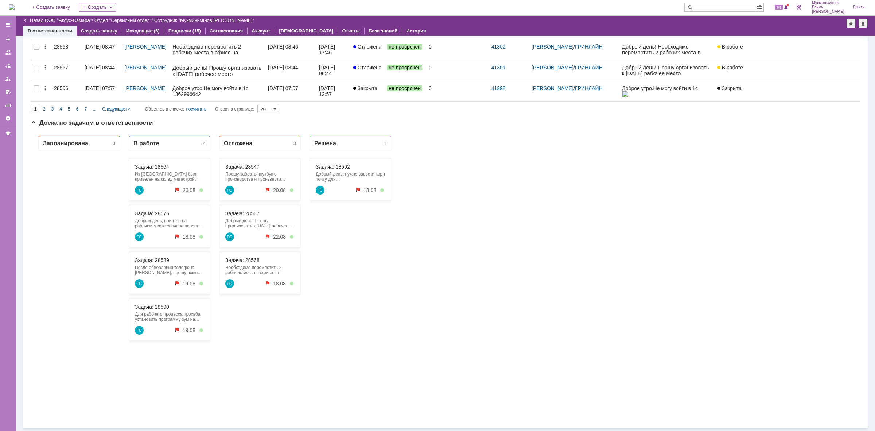
click at [163, 306] on link "Задача: 28590" at bounding box center [152, 307] width 34 height 6
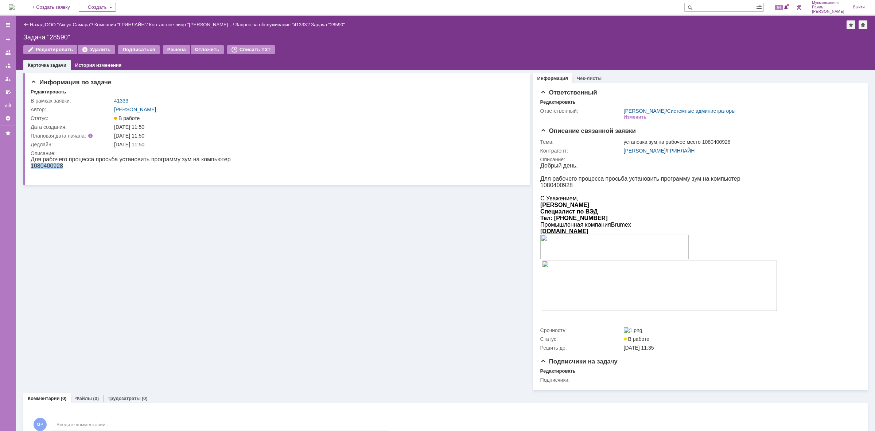
drag, startPoint x: 64, startPoint y: 168, endPoint x: 31, endPoint y: 168, distance: 32.8
click at [31, 168] on p "1080400928" at bounding box center [131, 166] width 200 height 7
click at [15, 6] on img at bounding box center [12, 7] width 6 height 6
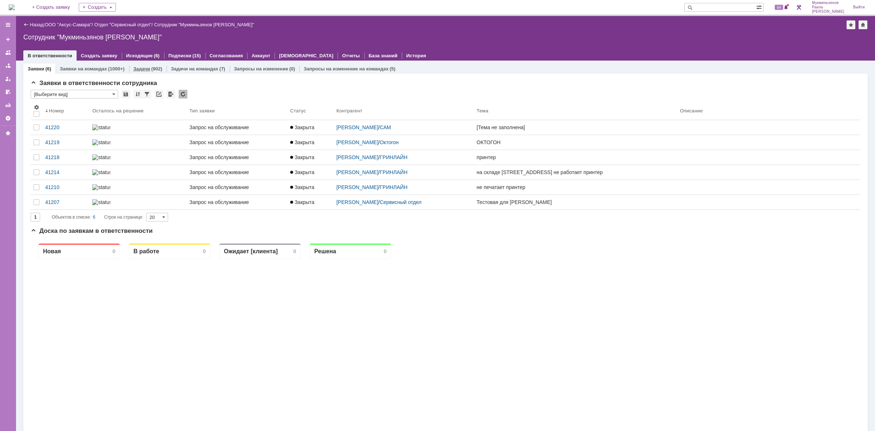
click at [153, 66] on div "(902)" at bounding box center [156, 68] width 11 height 5
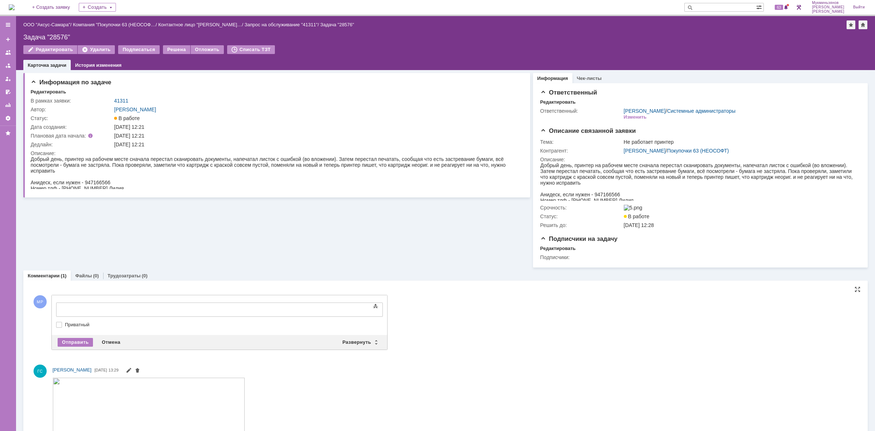
click at [159, 308] on div at bounding box center [116, 309] width 104 height 6
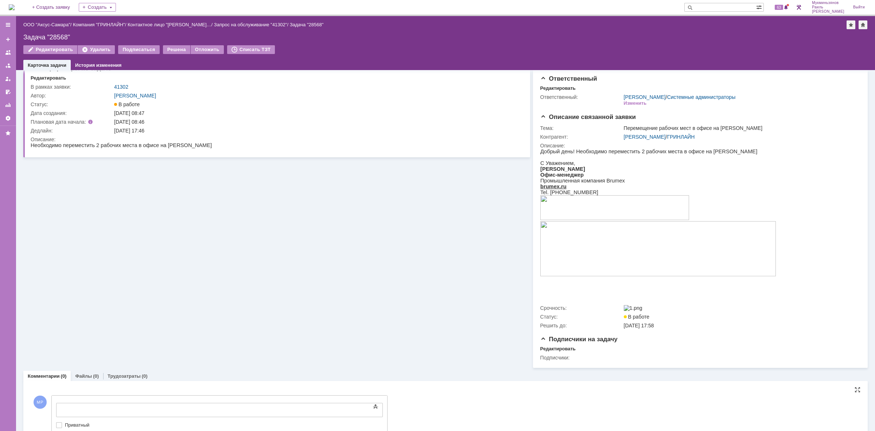
click at [114, 405] on iframe at bounding box center [115, 409] width 109 height 12
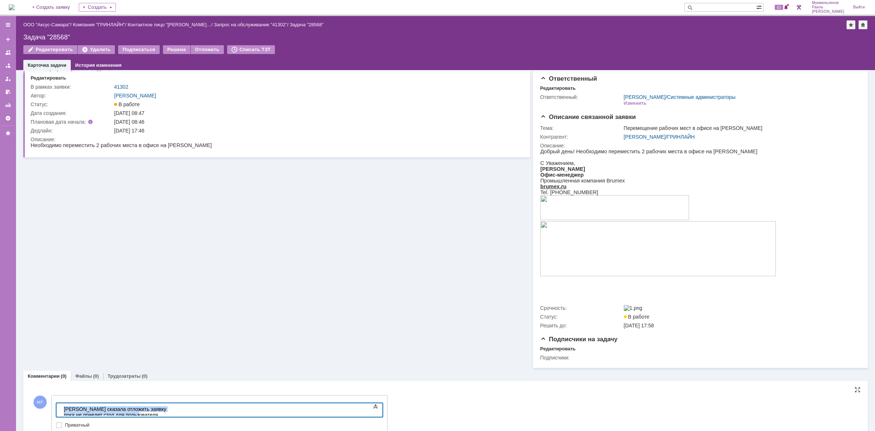
drag, startPoint x: 253, startPoint y: 404, endPoint x: 4, endPoint y: 371, distance: 251.3
click at [61, 403] on html "​Марина сказала отложить заявку пока не приедет стол для пользователя" at bounding box center [115, 412] width 109 height 18
copy div "​Марина сказала отложить заявку пока не приедет стол для пользователя"
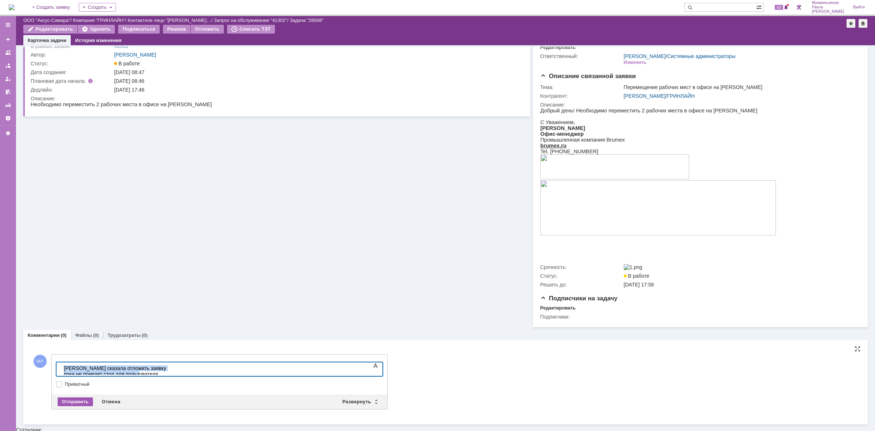
scroll to position [28, 0]
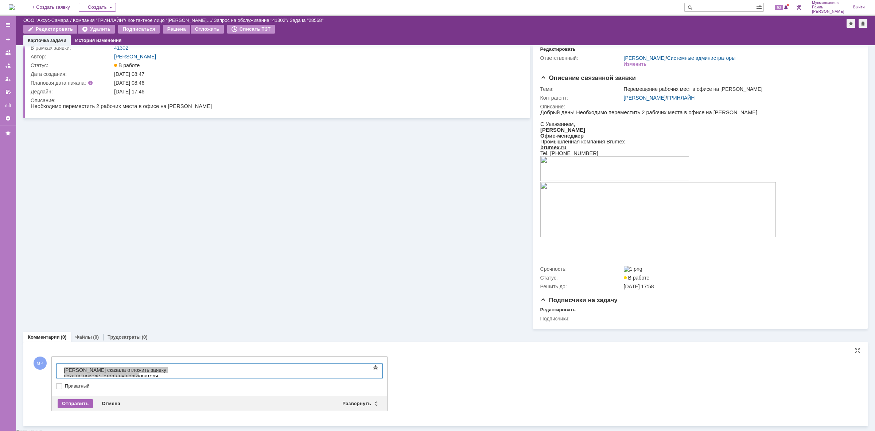
click at [79, 405] on div "Отправить" at bounding box center [75, 403] width 35 height 9
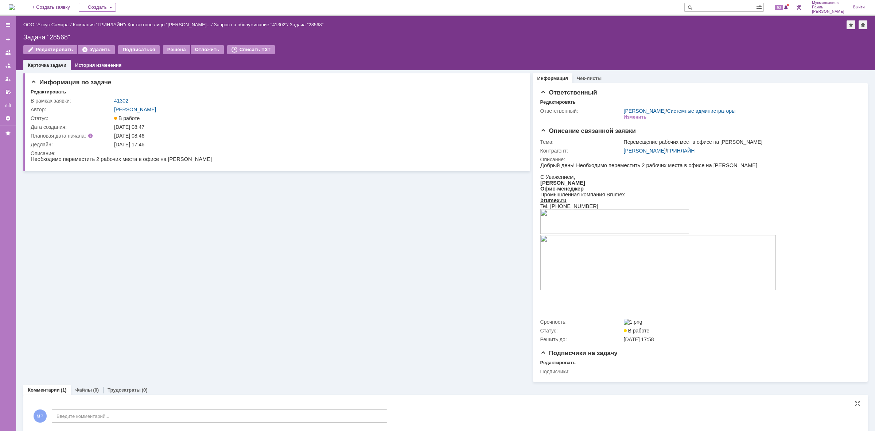
scroll to position [0, 0]
click at [201, 48] on div "Отложить" at bounding box center [207, 49] width 33 height 9
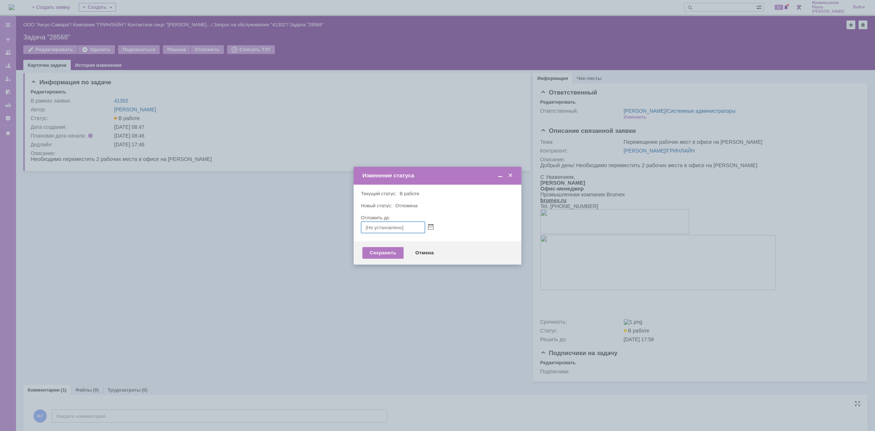
click at [431, 222] on div at bounding box center [437, 227] width 153 height 12
click at [431, 224] on span at bounding box center [430, 227] width 5 height 6
click at [395, 275] on div "20" at bounding box center [393, 277] width 7 height 6
type input "20.08.2025 14:16"
click at [385, 248] on div "Сохранить" at bounding box center [383, 253] width 41 height 12
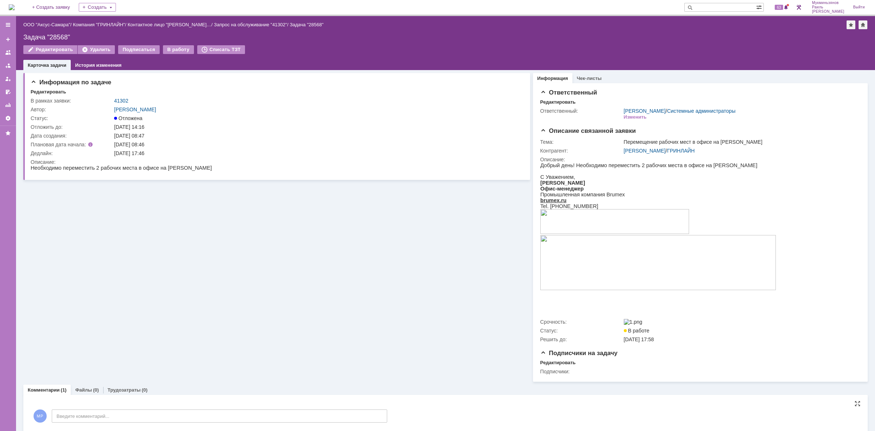
click at [15, 9] on img at bounding box center [12, 7] width 6 height 6
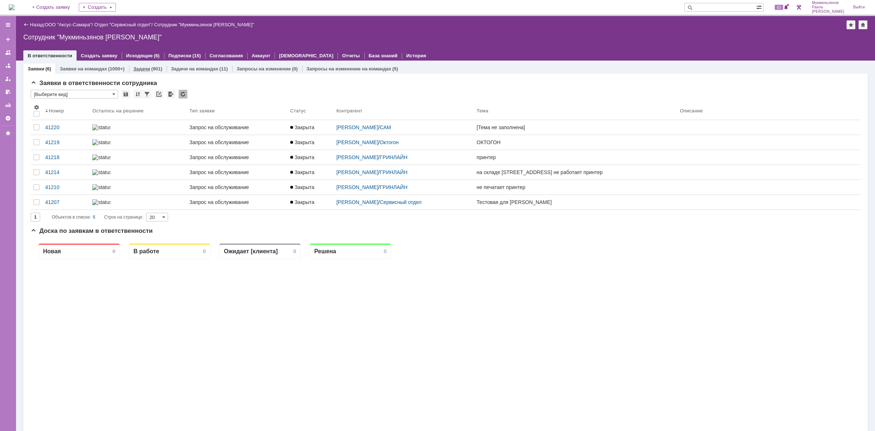
click at [143, 67] on link "Задачи" at bounding box center [141, 68] width 17 height 5
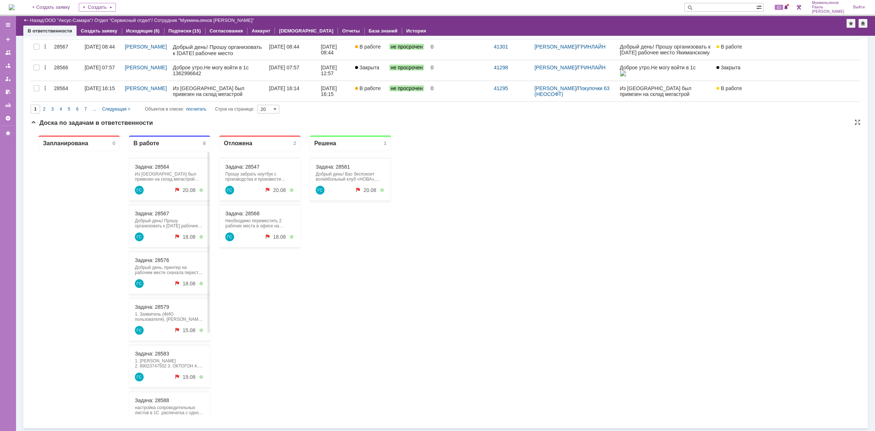
click at [154, 218] on div "Добрый день! Прошу организовать к [DATE] рабочее место Якиманскому [PERSON_NAME…" at bounding box center [169, 223] width 69 height 10
click at [153, 214] on link "Задача: 28567" at bounding box center [152, 213] width 34 height 6
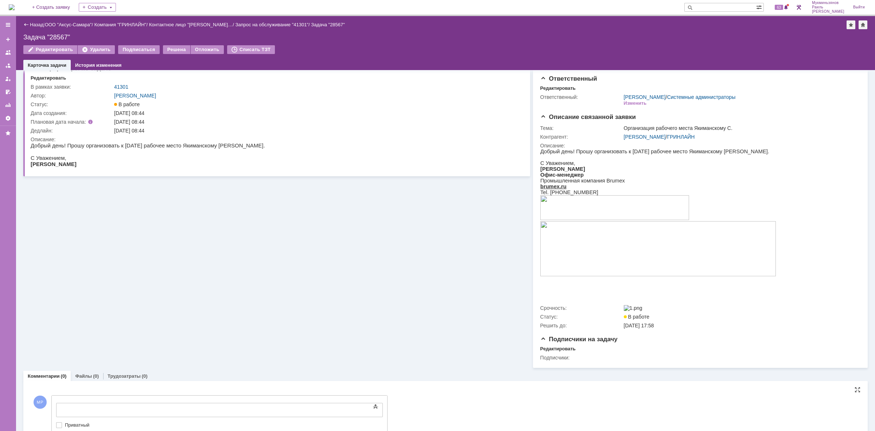
click at [139, 407] on div at bounding box center [116, 409] width 104 height 6
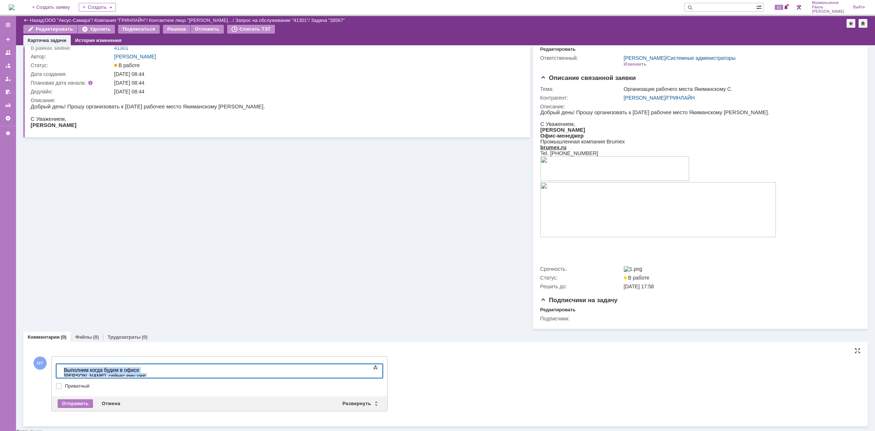
drag, startPoint x: 285, startPoint y: 367, endPoint x: 4, endPoint y: 369, distance: 280.8
click at [61, 369] on html "Выполним когда будем в офисе Гринлайна, сейчас ему уже организовали временное м…" at bounding box center [115, 375] width 109 height 23
copy div "Выполним когда будем в офисе Гринлайна, сейчас ему уже организовали временное м…"
click at [80, 405] on div "Отправить" at bounding box center [75, 403] width 35 height 9
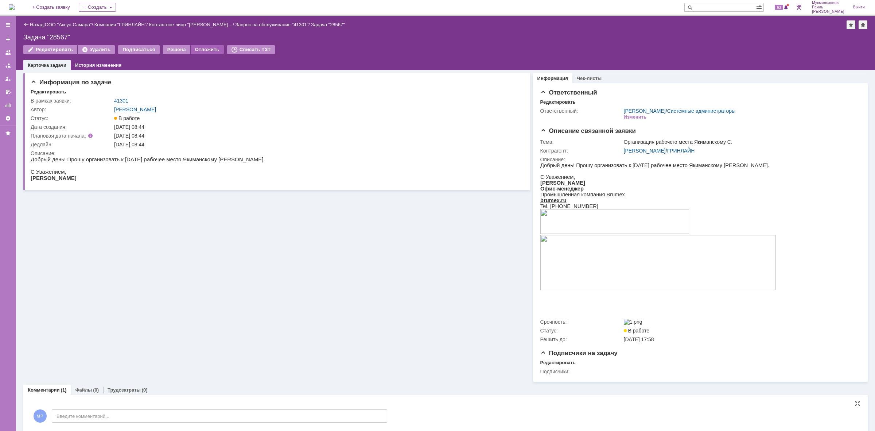
click at [199, 48] on div "Отложить" at bounding box center [207, 49] width 33 height 9
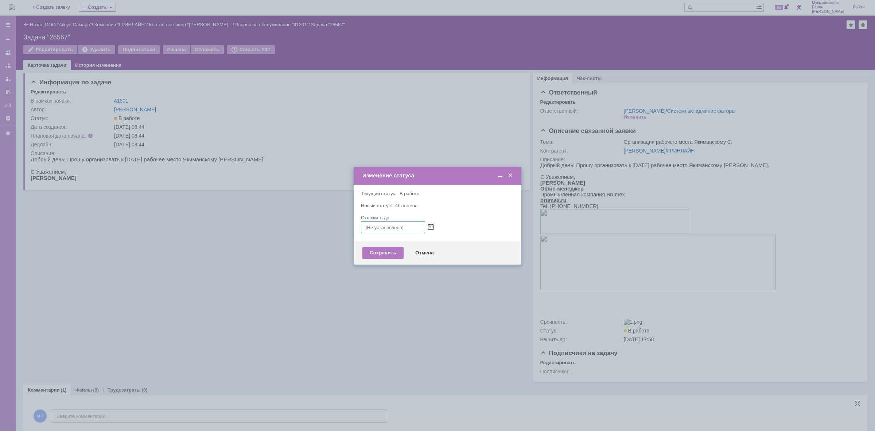
click at [432, 224] on span at bounding box center [430, 227] width 5 height 6
click at [395, 276] on div "20" at bounding box center [393, 277] width 7 height 6
type input "20.08.2025 14:17"
click at [385, 255] on div "Сохранить" at bounding box center [383, 253] width 41 height 12
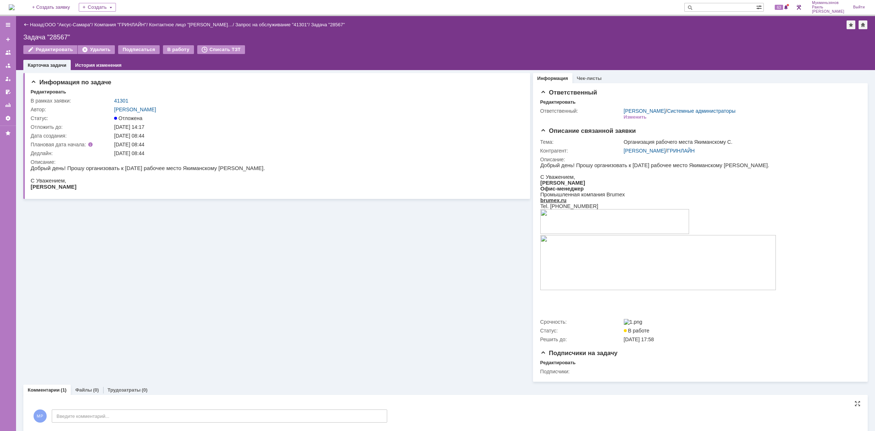
click at [15, 10] on img at bounding box center [12, 7] width 6 height 6
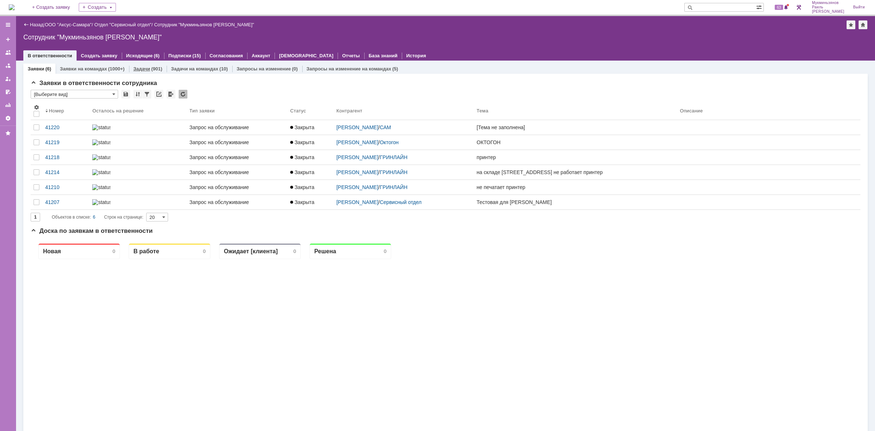
click at [140, 66] on link "Задачи" at bounding box center [141, 68] width 17 height 5
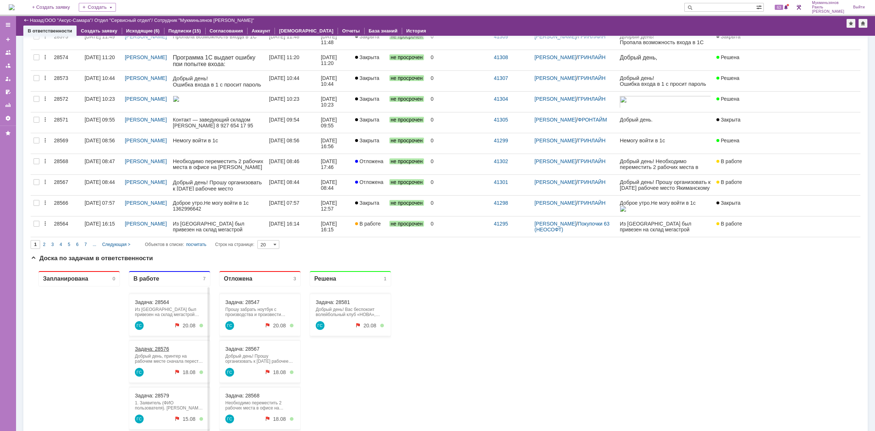
click at [154, 348] on link "Задача: 28576" at bounding box center [152, 349] width 34 height 6
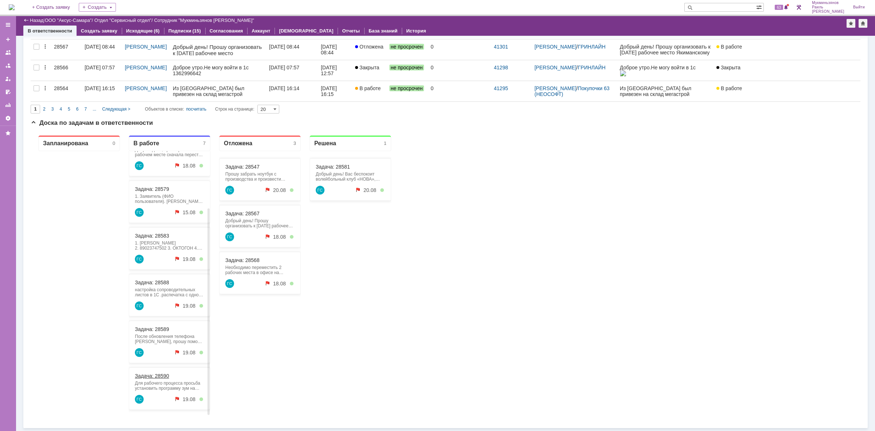
click at [156, 375] on link "Задача: 28590" at bounding box center [152, 376] width 34 height 6
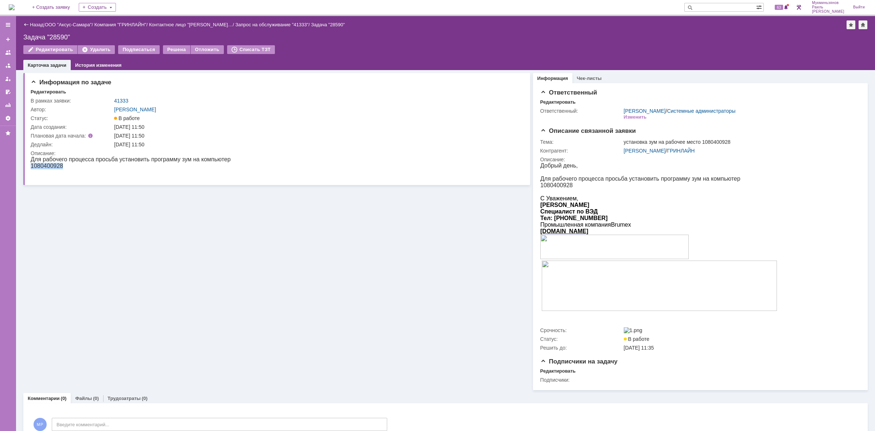
drag, startPoint x: 62, startPoint y: 170, endPoint x: 32, endPoint y: 166, distance: 30.1
click at [32, 166] on p "1080400928" at bounding box center [131, 166] width 200 height 7
drag, startPoint x: 62, startPoint y: 204, endPoint x: 113, endPoint y: 406, distance: 207.8
click at [66, 208] on div "Информация по задаче Редактировать В рамках заявки: 41333 Автор: [PERSON_NAME]:…" at bounding box center [276, 230] width 507 height 320
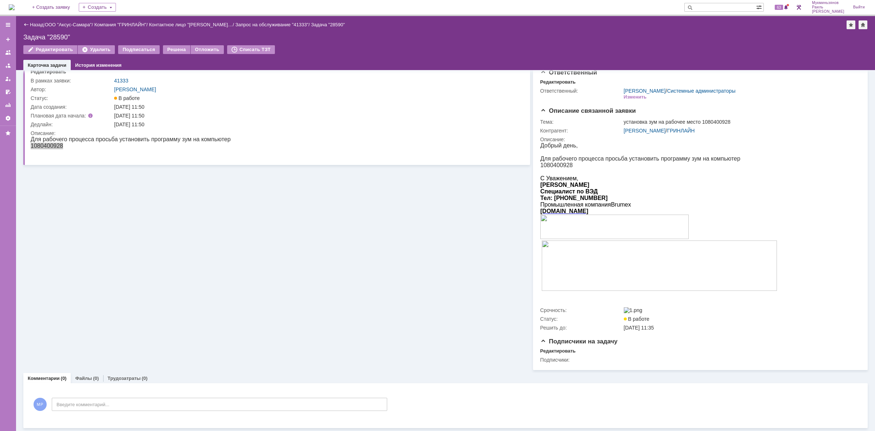
click at [15, 4] on img at bounding box center [12, 7] width 6 height 6
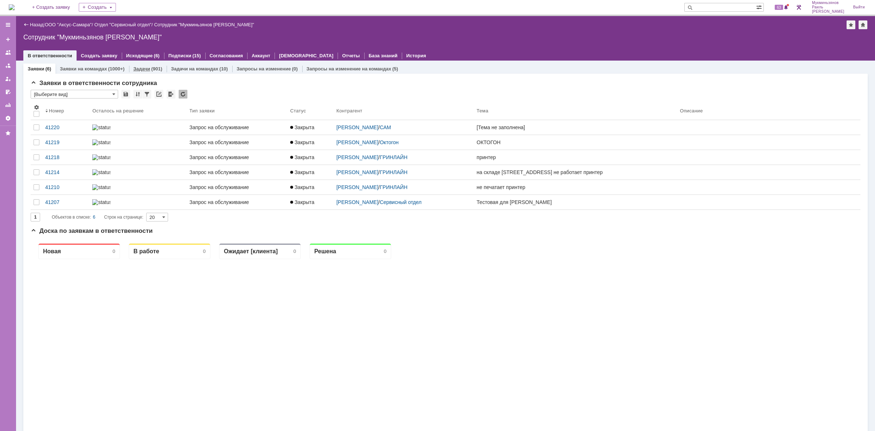
click at [133, 67] on link "Задачи" at bounding box center [141, 68] width 17 height 5
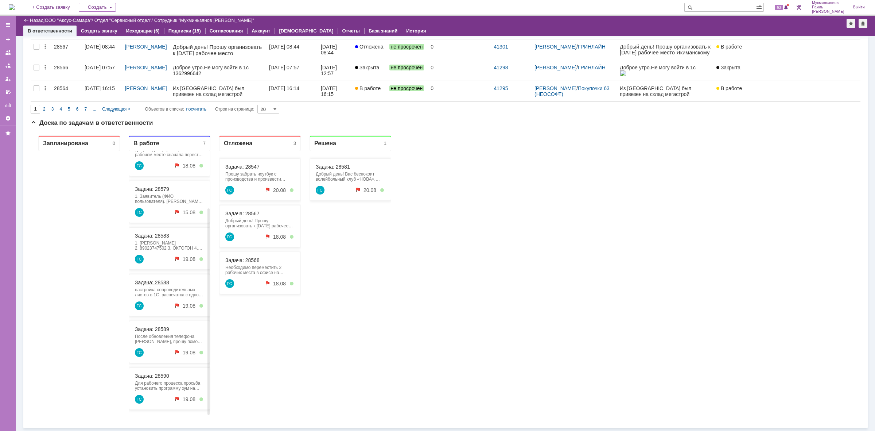
click at [157, 280] on link "Задача: 28588" at bounding box center [152, 282] width 34 height 6
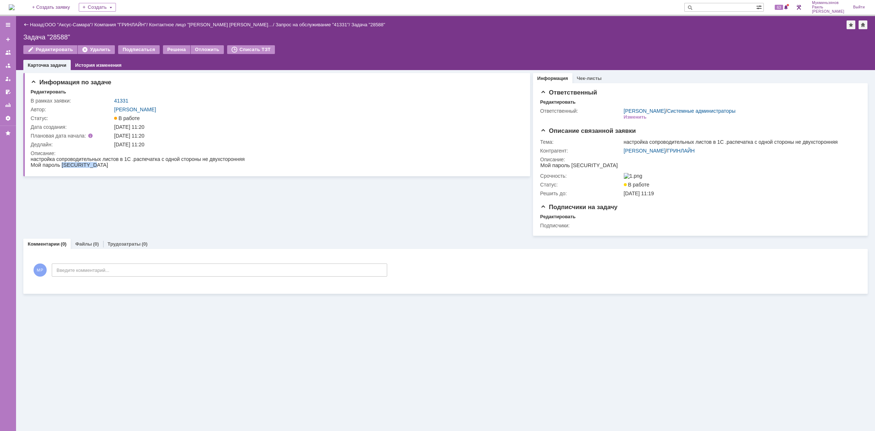
drag, startPoint x: 88, startPoint y: 166, endPoint x: 60, endPoint y: 167, distance: 28.1
click at [60, 167] on span "Мой пароль [SECURITY_DATA]" at bounding box center [69, 165] width 77 height 6
copy span "10319563300"
click at [637, 152] on link "[PERSON_NAME]" at bounding box center [645, 151] width 42 height 6
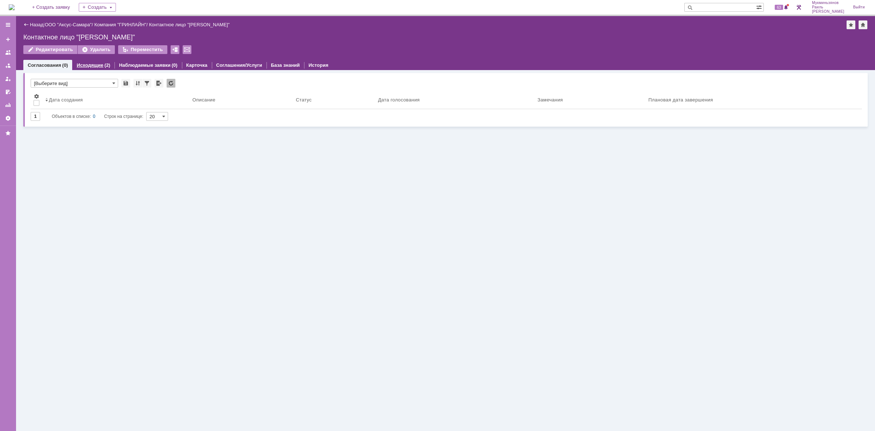
click at [93, 66] on link "Исходящие" at bounding box center [90, 64] width 27 height 5
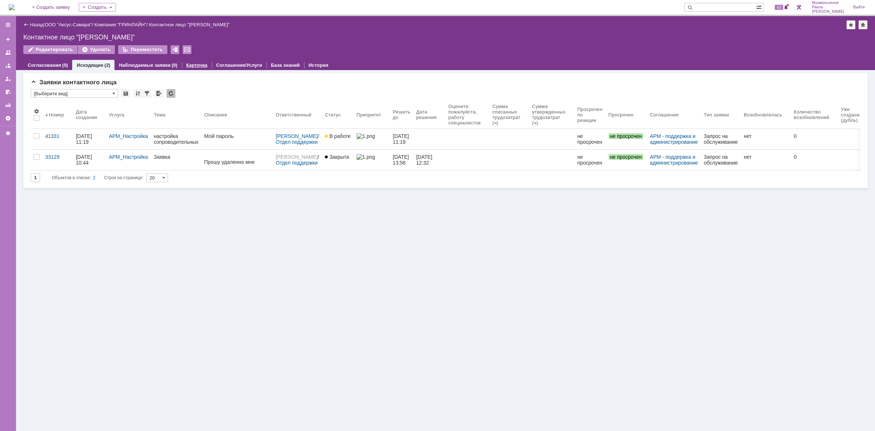
click at [186, 62] on link "Карточка" at bounding box center [196, 64] width 21 height 5
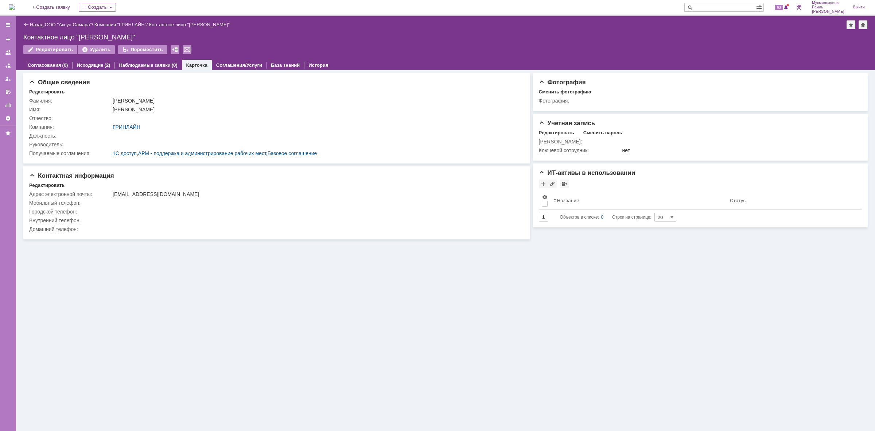
click at [35, 23] on link "Назад" at bounding box center [36, 24] width 13 height 5
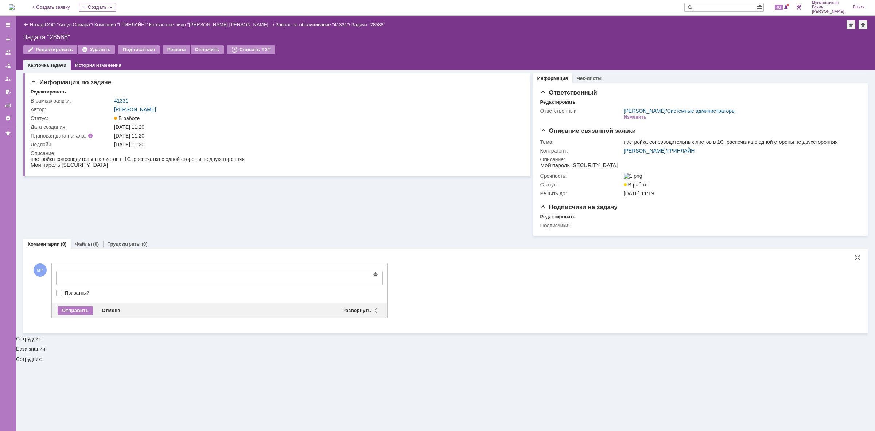
click at [167, 275] on body at bounding box center [115, 277] width 109 height 12
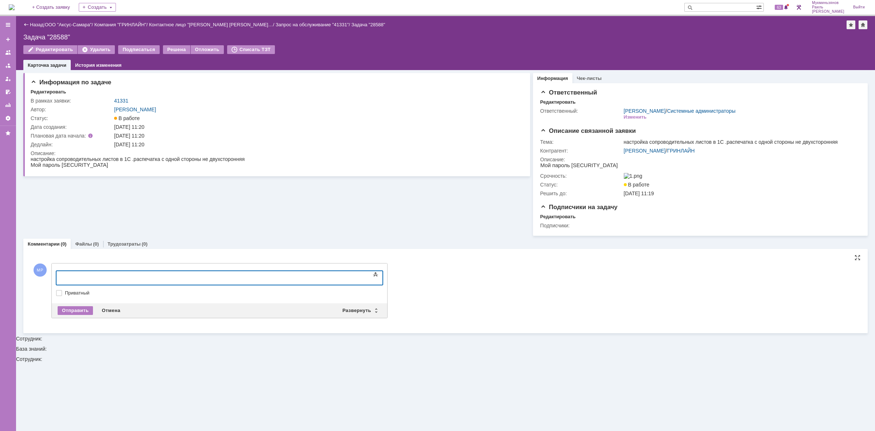
click at [167, 279] on div at bounding box center [116, 277] width 104 height 6
click at [75, 312] on div "Отправить" at bounding box center [75, 310] width 35 height 9
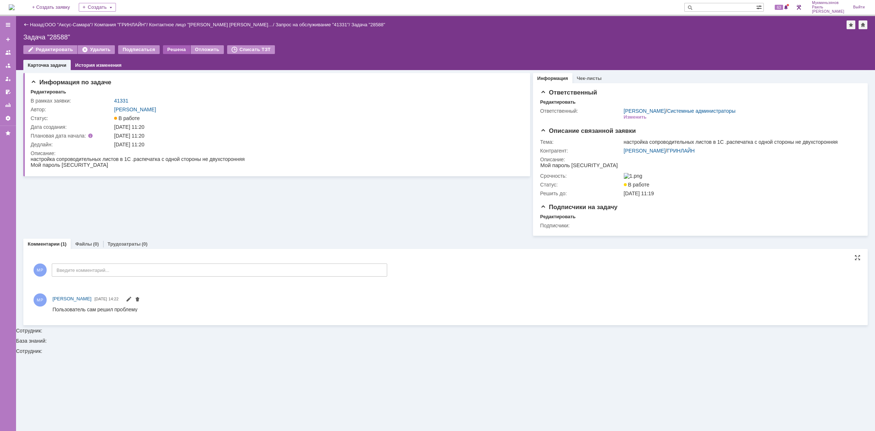
click at [167, 48] on div "Решена" at bounding box center [176, 49] width 27 height 9
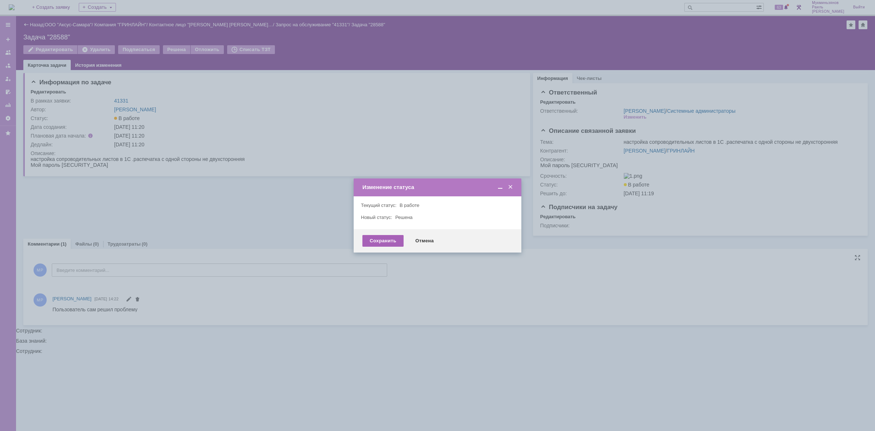
drag, startPoint x: 367, startPoint y: 236, endPoint x: 371, endPoint y: 237, distance: 4.4
click at [371, 237] on div "Сохранить" at bounding box center [383, 241] width 41 height 12
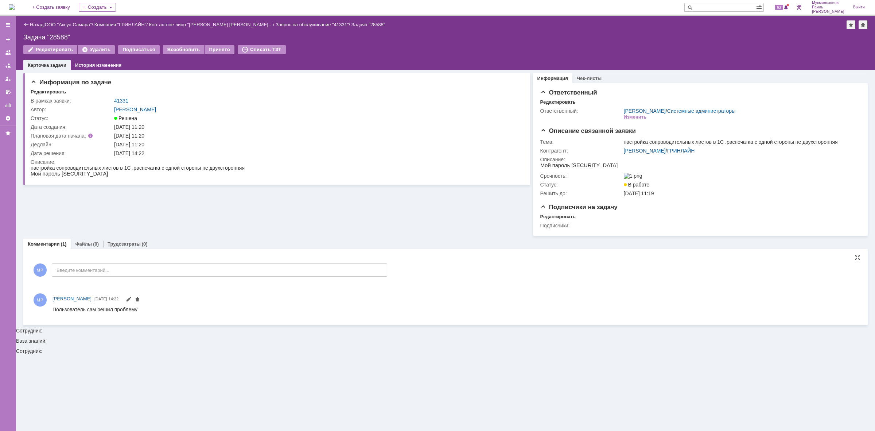
click at [15, 6] on img at bounding box center [12, 7] width 6 height 6
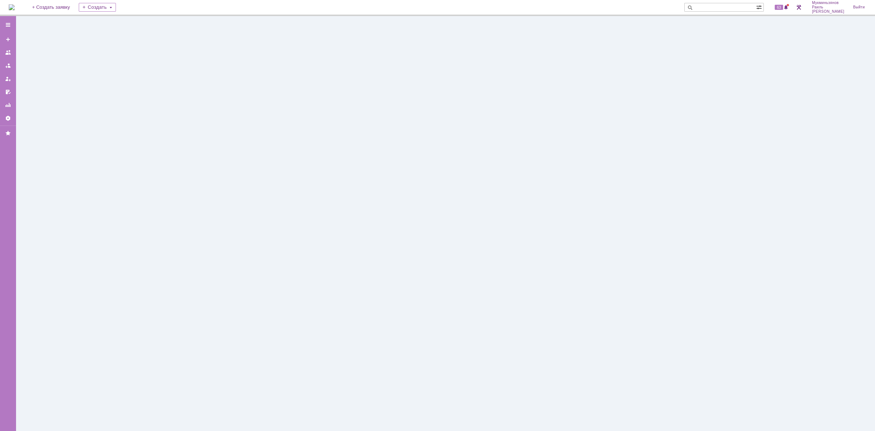
click at [15, 6] on img at bounding box center [12, 7] width 6 height 6
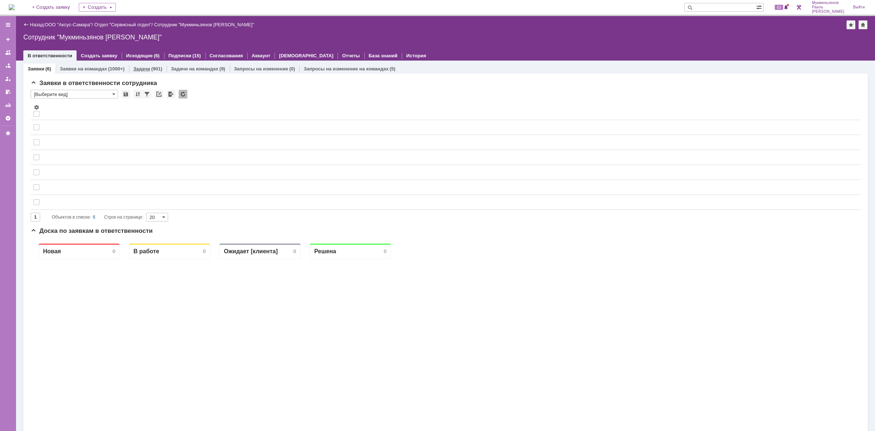
click at [138, 67] on link "Задачи" at bounding box center [141, 68] width 17 height 5
click at [138, 66] on link "Задачи" at bounding box center [141, 68] width 17 height 5
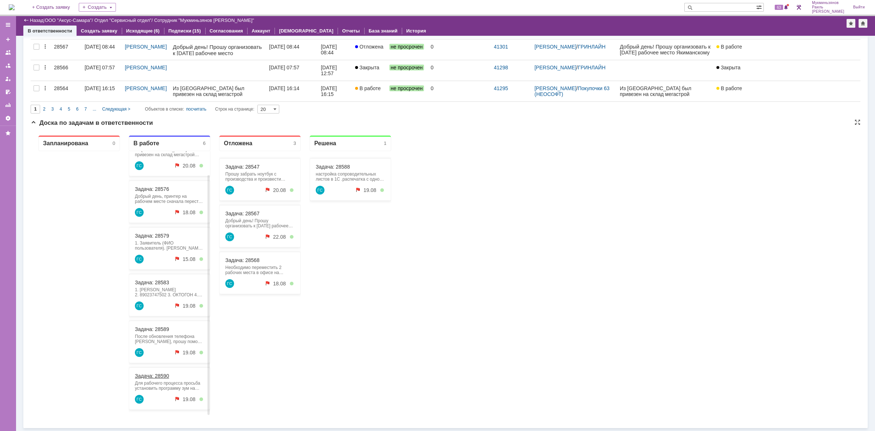
click at [162, 373] on link "Задача: 28590" at bounding box center [152, 376] width 34 height 6
click at [157, 277] on div "Задача: 28583 1. Евстигнеева Ольга Владимировна 2. 89023747502 3. ОКТОГОН 4. За…" at bounding box center [170, 295] width 82 height 42
click at [156, 281] on link "Задача: 28583" at bounding box center [152, 282] width 34 height 6
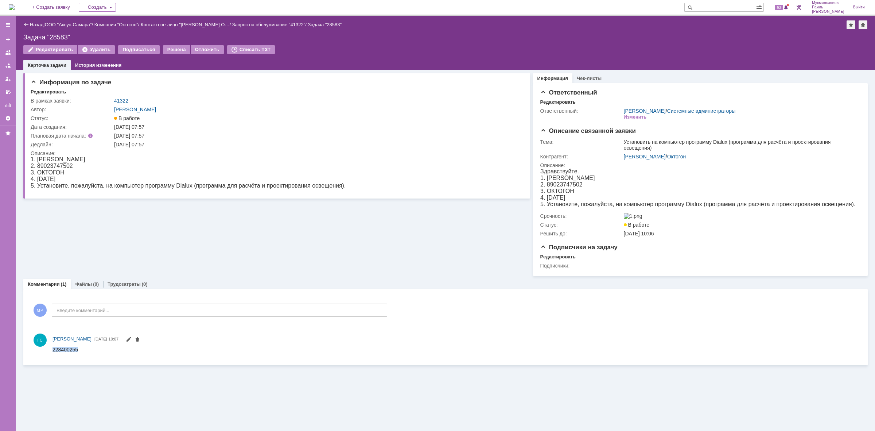
drag, startPoint x: 80, startPoint y: 348, endPoint x: 53, endPoint y: 348, distance: 27.4
click at [53, 348] on html "228400255" at bounding box center [455, 349] width 805 height 7
copy span "228400255"
drag, startPoint x: 175, startPoint y: 187, endPoint x: 191, endPoint y: 186, distance: 15.7
click at [191, 186] on div "5. Установите, пожалуйста, на компьютер программу Dialux (программа для расчёта…" at bounding box center [188, 185] width 315 height 7
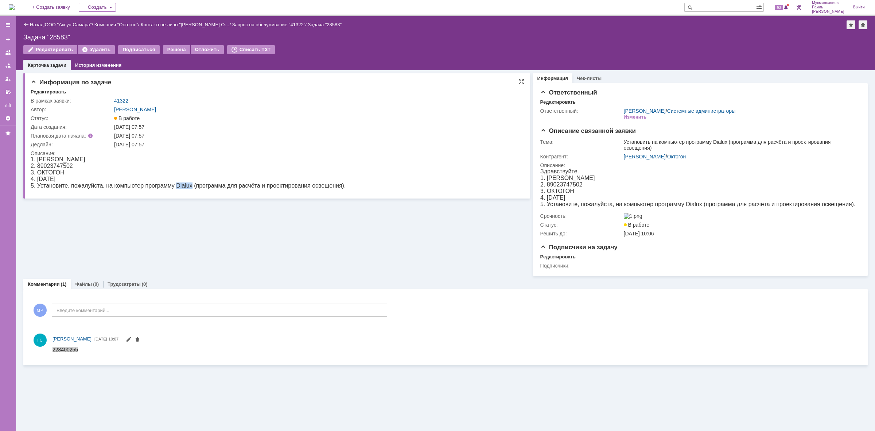
copy div "Dialux"
click at [15, 9] on img at bounding box center [12, 7] width 6 height 6
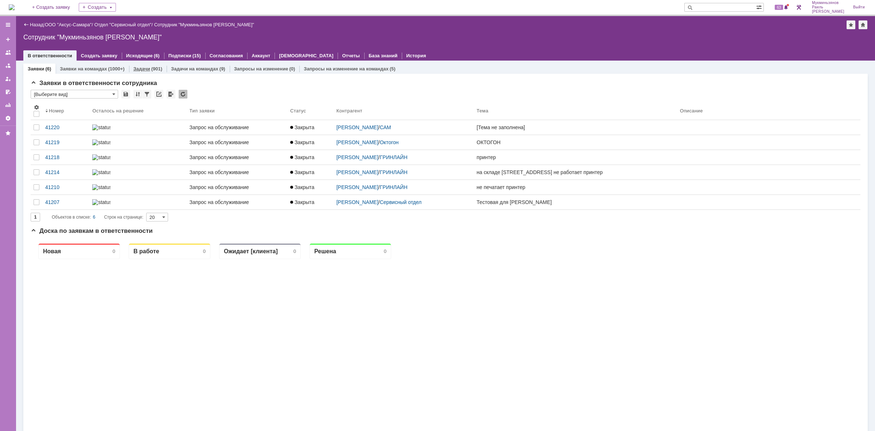
click at [144, 66] on link "Задачи" at bounding box center [141, 68] width 17 height 5
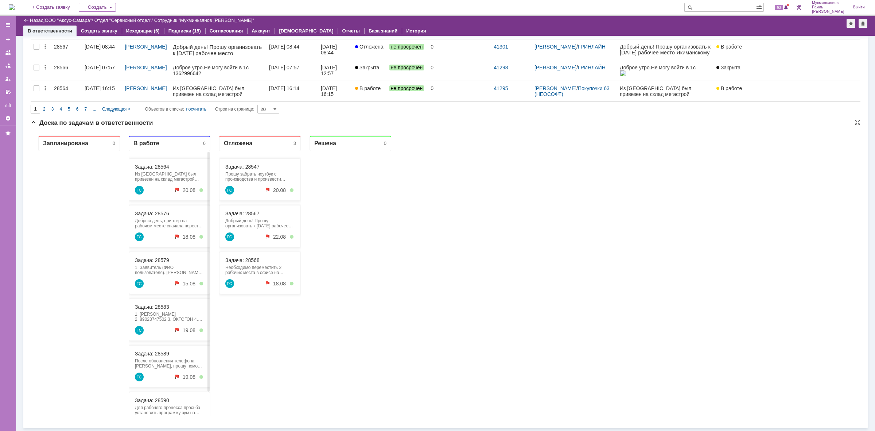
click at [164, 211] on link "Задача: 28576" at bounding box center [152, 213] width 34 height 6
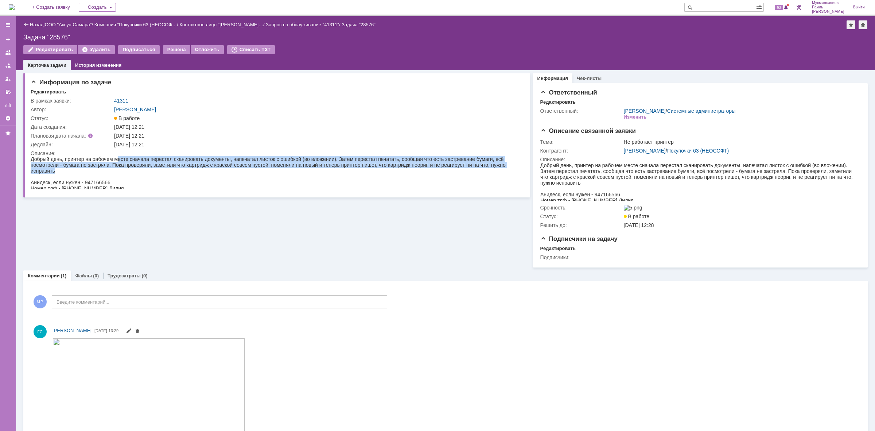
drag, startPoint x: 121, startPoint y: 157, endPoint x: 194, endPoint y: 173, distance: 74.6
click at [191, 171] on div "Добрый день, принтер на рабочем месте сначала перестал сканировать документы, н…" at bounding box center [275, 165] width 488 height 18
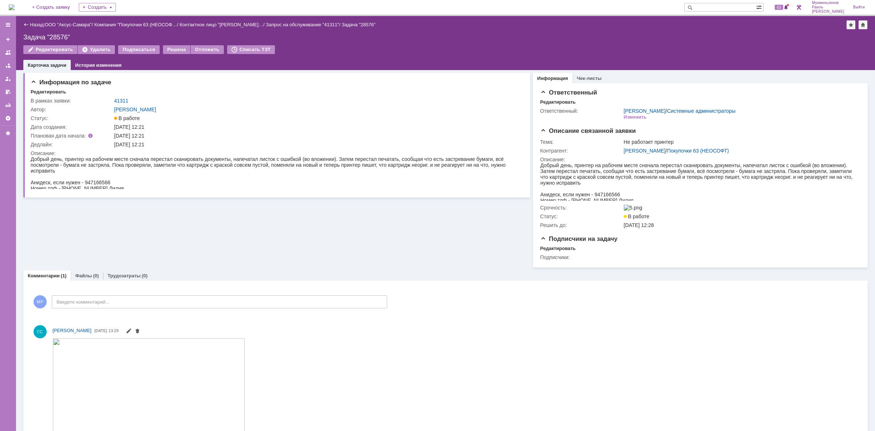
click at [194, 174] on div at bounding box center [275, 177] width 488 height 6
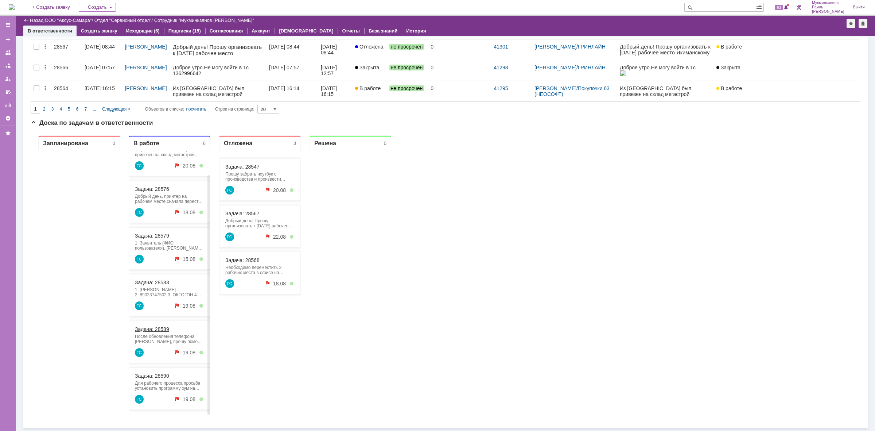
click at [154, 327] on link "Задача: 28589" at bounding box center [152, 329] width 34 height 6
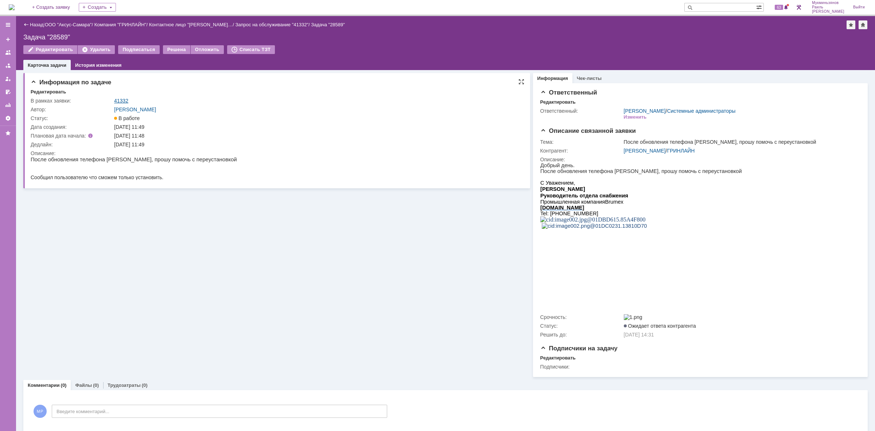
click at [120, 99] on link "41332" at bounding box center [121, 101] width 14 height 6
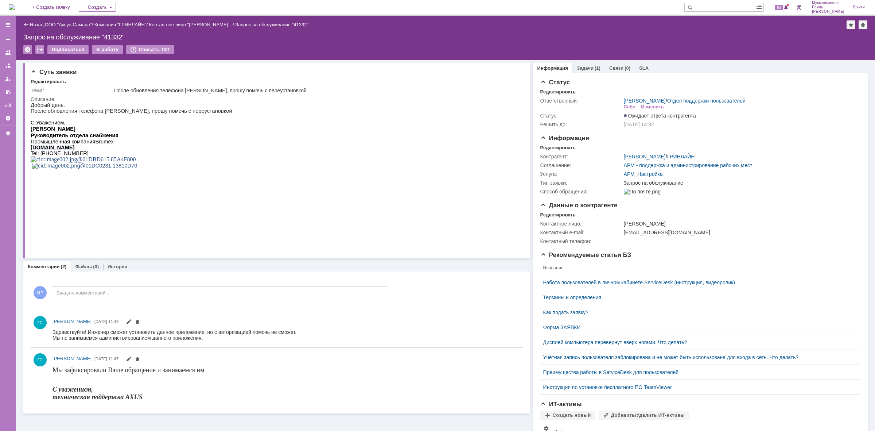
click at [15, 4] on img at bounding box center [12, 7] width 6 height 6
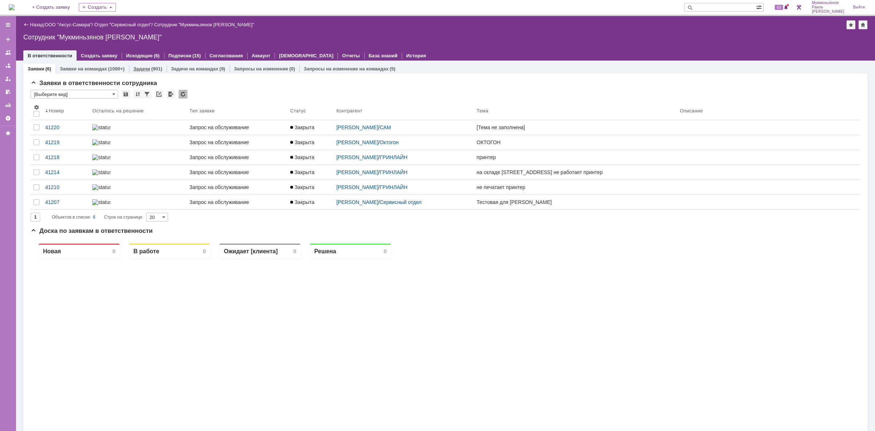
click at [137, 71] on link "Задачи" at bounding box center [141, 68] width 17 height 5
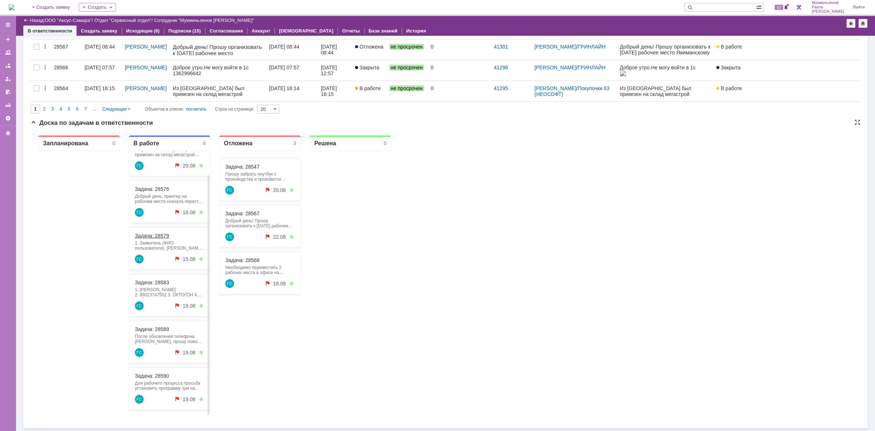
click at [160, 234] on link "Задача: 28579" at bounding box center [152, 236] width 34 height 6
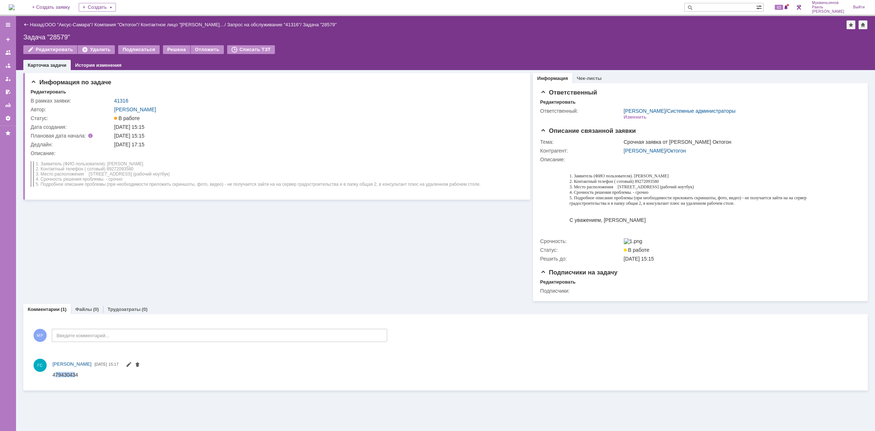
drag, startPoint x: 76, startPoint y: 373, endPoint x: 56, endPoint y: 375, distance: 20.1
click at [56, 375] on span "479430434" at bounding box center [66, 374] width 26 height 6
click at [52, 378] on div "ГС Галстьян Степан Александрович 14.08.2025 15:17" at bounding box center [446, 369] width 830 height 26
drag, startPoint x: 104, startPoint y: 749, endPoint x: 70, endPoint y: 373, distance: 377.5
click at [70, 373] on span "479430434" at bounding box center [66, 374] width 26 height 6
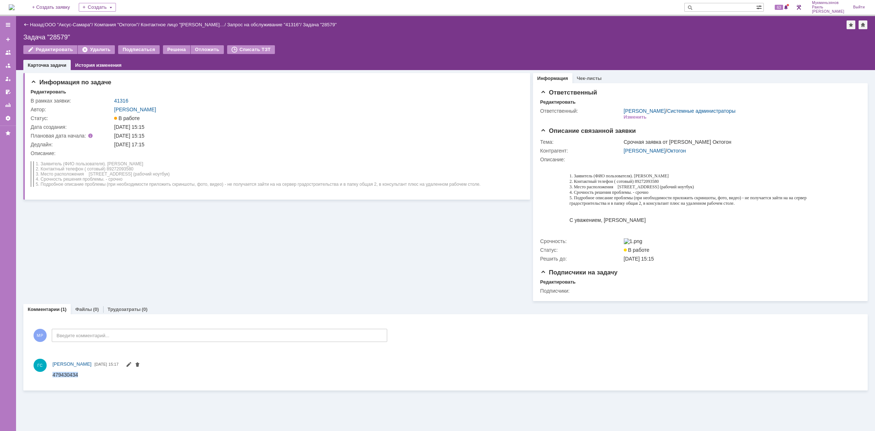
drag, startPoint x: 78, startPoint y: 373, endPoint x: 102, endPoint y: 750, distance: 377.1
click at [53, 375] on html "479430434" at bounding box center [455, 374] width 805 height 7
click at [89, 346] on div "МР Введите комментарий..." at bounding box center [209, 336] width 357 height 34
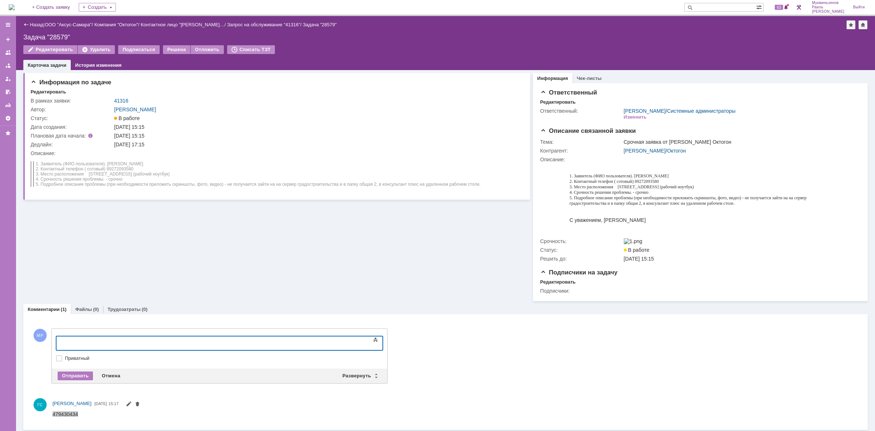
click at [102, 343] on div at bounding box center [116, 342] width 104 height 6
drag, startPoint x: 176, startPoint y: 343, endPoint x: 4, endPoint y: 353, distance: 172.5
click at [61, 353] on html "​В папку зайти получилось, был временный сбой" at bounding box center [115, 345] width 109 height 18
copy div "​В папку зайти получилось, был временный сбой"
click at [72, 379] on div "Отправить" at bounding box center [75, 375] width 35 height 9
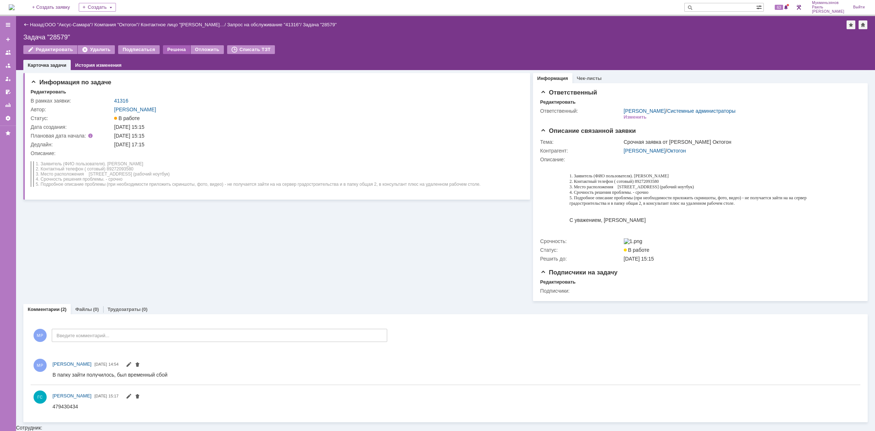
click at [165, 50] on div "Решена" at bounding box center [176, 49] width 27 height 9
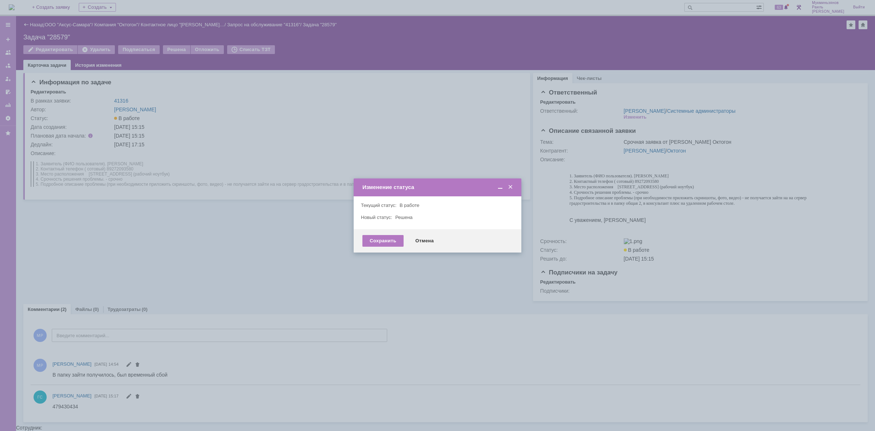
click at [387, 247] on div "Сохранить Отмена" at bounding box center [438, 240] width 168 height 23
click at [374, 242] on div "Сохранить" at bounding box center [383, 241] width 41 height 12
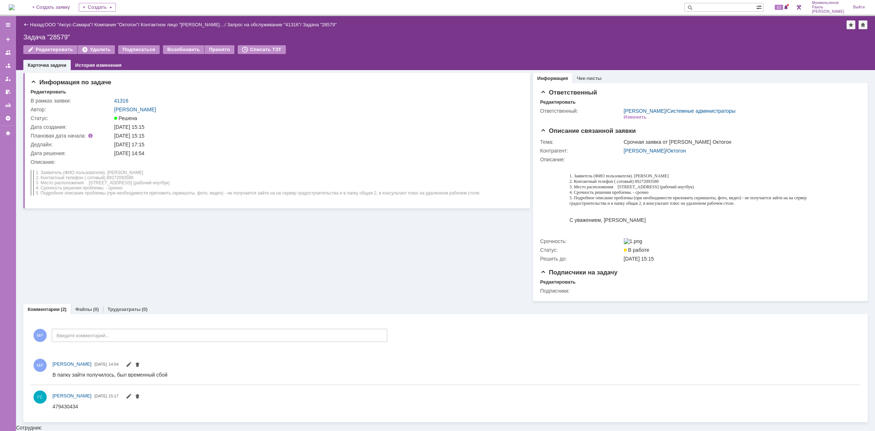
click at [15, 8] on img at bounding box center [12, 7] width 6 height 6
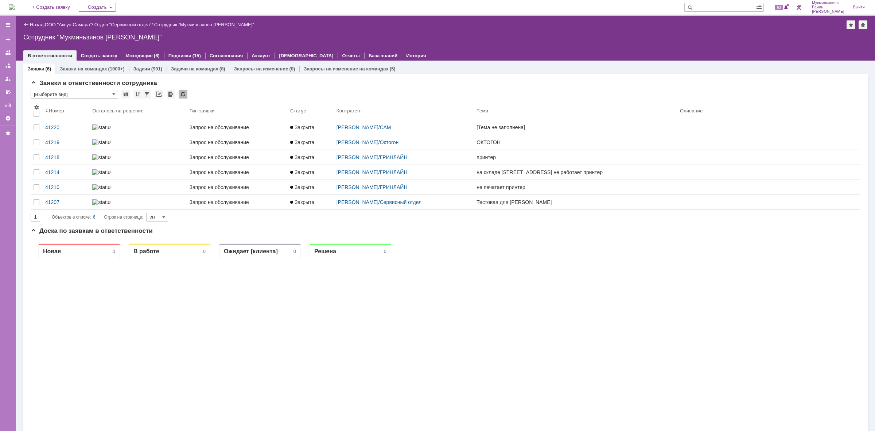
click at [143, 67] on link "Задачи" at bounding box center [141, 68] width 17 height 5
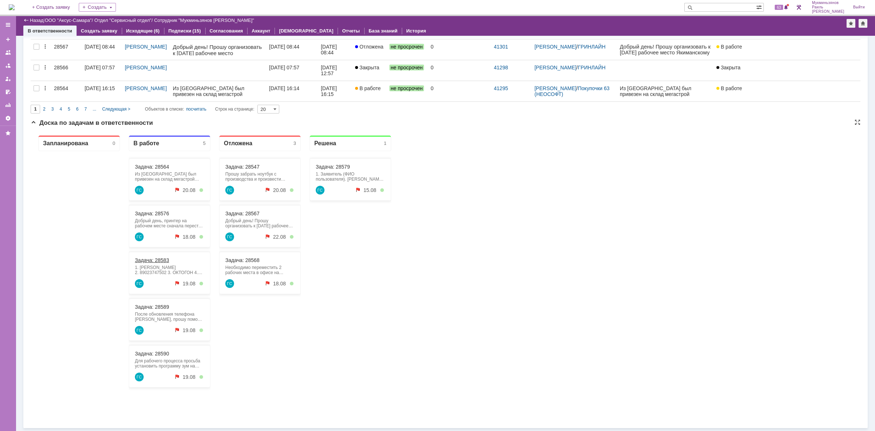
click at [154, 259] on link "Задача: 28583" at bounding box center [152, 260] width 34 height 6
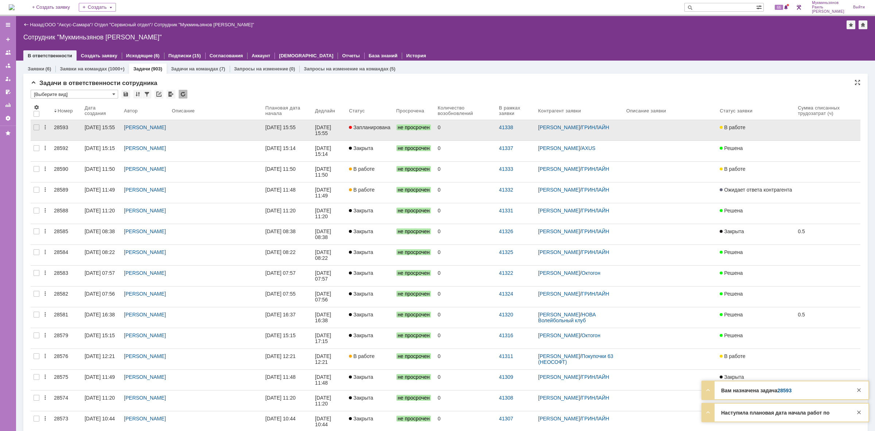
click at [230, 132] on link at bounding box center [216, 130] width 94 height 20
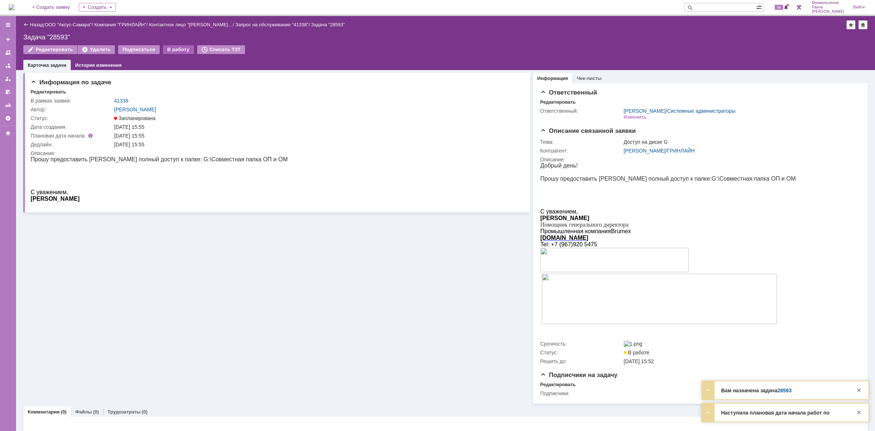
click at [176, 49] on div "В работу" at bounding box center [178, 49] width 31 height 9
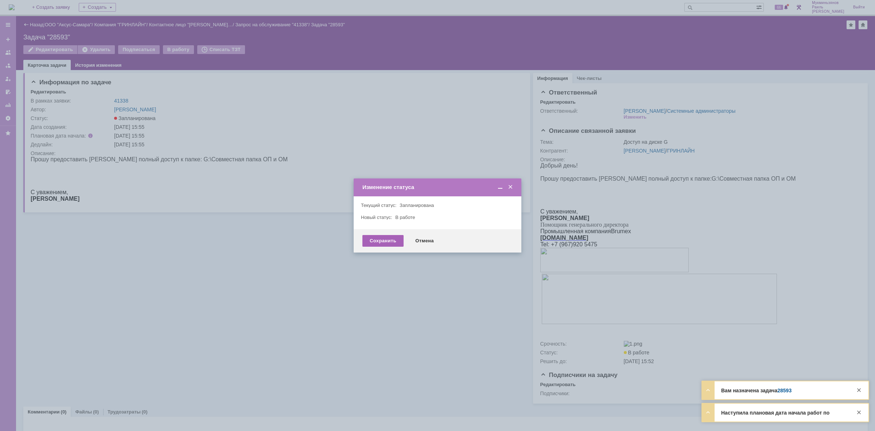
click at [375, 240] on div "Сохранить" at bounding box center [383, 241] width 41 height 12
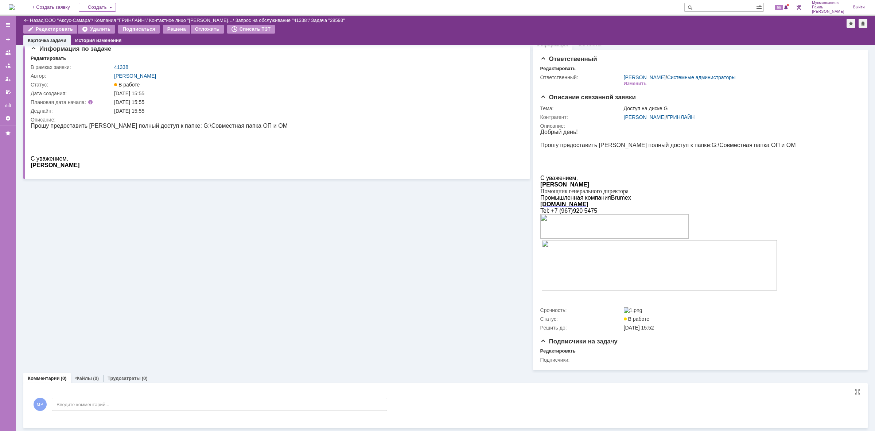
drag, startPoint x: 156, startPoint y: 411, endPoint x: 160, endPoint y: 410, distance: 4.4
click at [157, 411] on div "МР Введите комментарий..." at bounding box center [209, 405] width 357 height 34
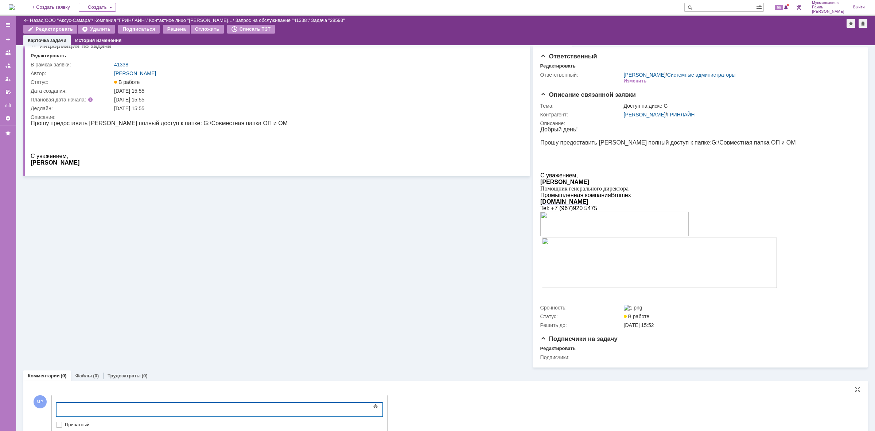
click at [167, 406] on div at bounding box center [116, 409] width 104 height 6
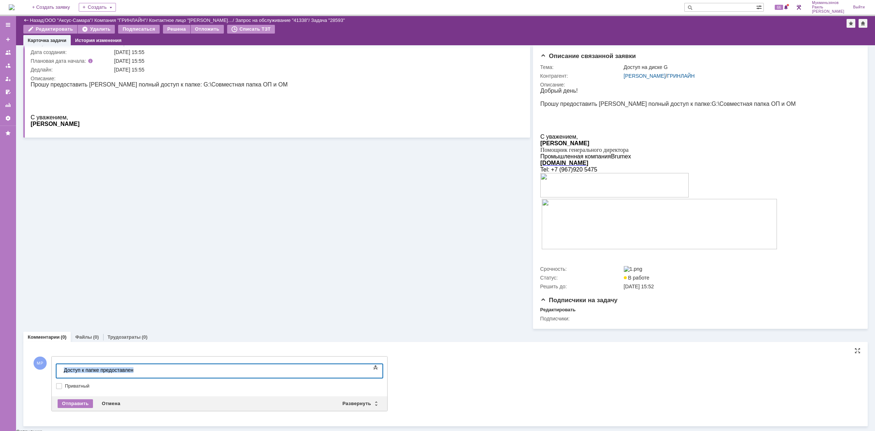
drag, startPoint x: 73, startPoint y: 369, endPoint x: 14, endPoint y: 369, distance: 58.7
click at [61, 369] on html "​Доступ к папке предоставлен" at bounding box center [115, 370] width 109 height 12
copy div "​Доступ к папке предоставлен"
click at [63, 407] on div "Отправить" at bounding box center [75, 403] width 35 height 9
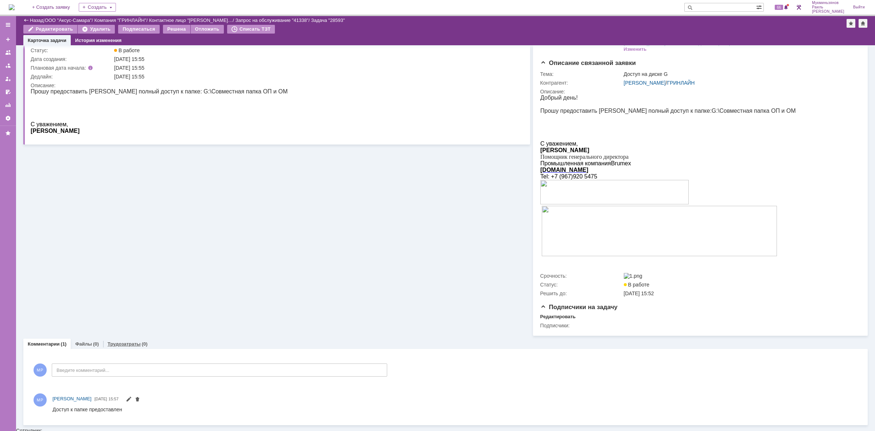
click at [120, 349] on div "Трудозатраты (0)" at bounding box center [127, 343] width 49 height 11
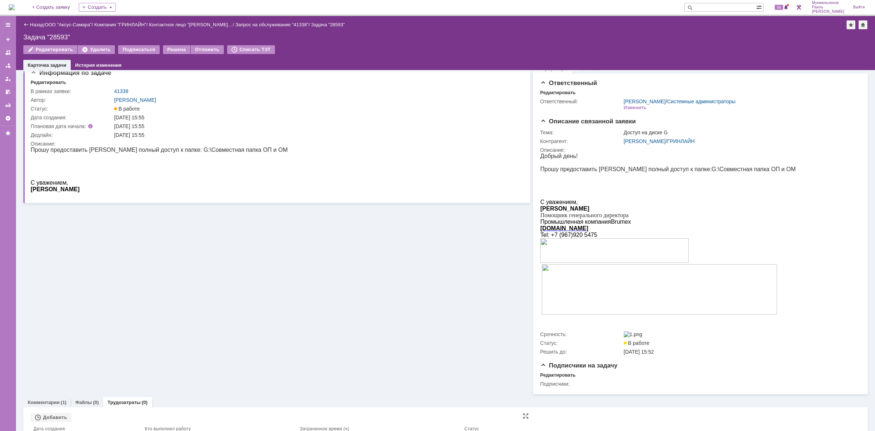
scroll to position [26, 0]
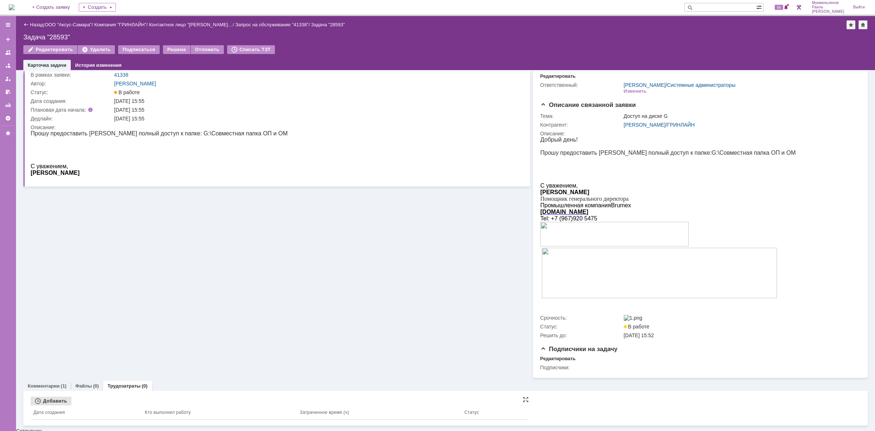
click at [55, 405] on div "Добавить" at bounding box center [51, 400] width 41 height 9
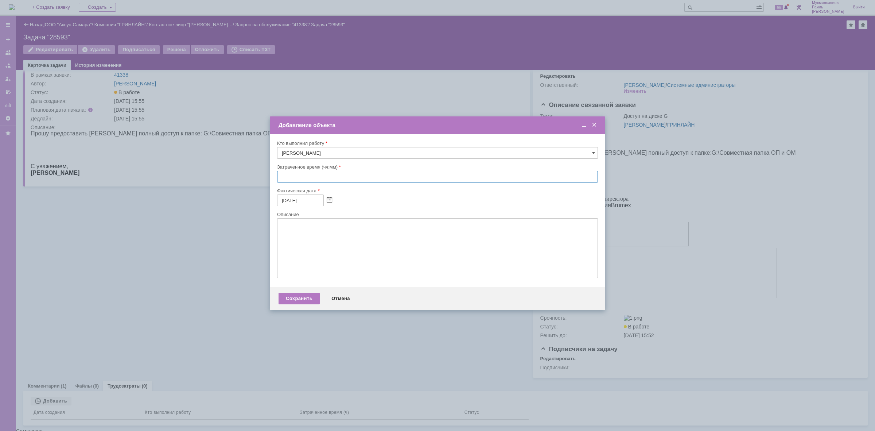
click at [361, 175] on input "text" at bounding box center [437, 177] width 321 height 12
type input "00:30"
click at [338, 260] on textarea at bounding box center [437, 248] width 321 height 60
paste textarea "​Доступ к папке предоставлен"
type textarea "​Доступ к папке предоставлен"
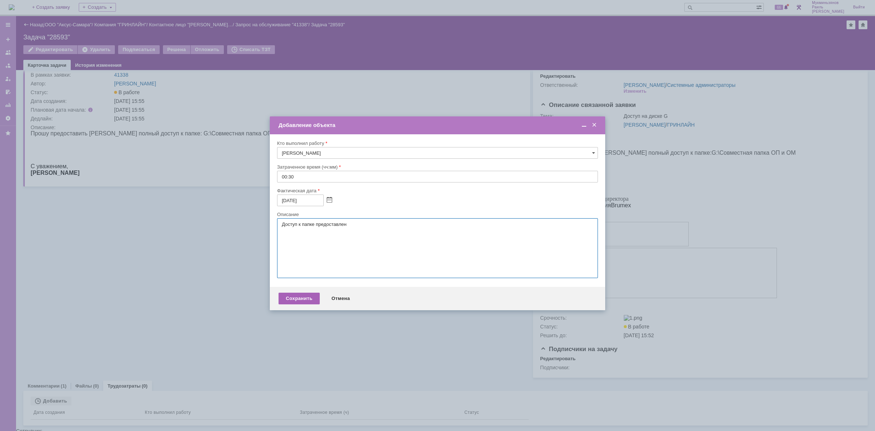
click at [298, 304] on div "Сохранить" at bounding box center [299, 298] width 41 height 12
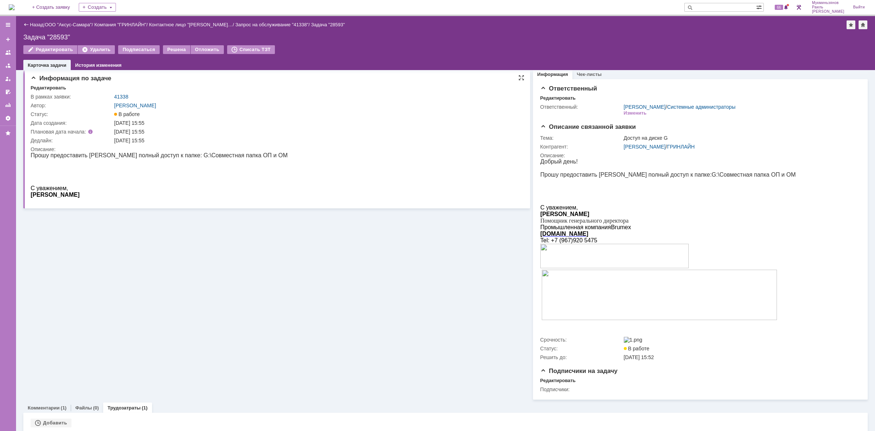
scroll to position [0, 0]
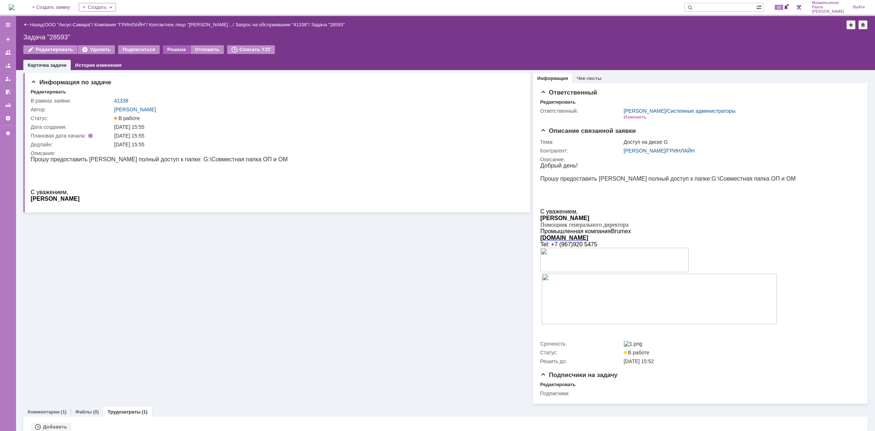
click at [170, 46] on div "Решена" at bounding box center [176, 49] width 27 height 9
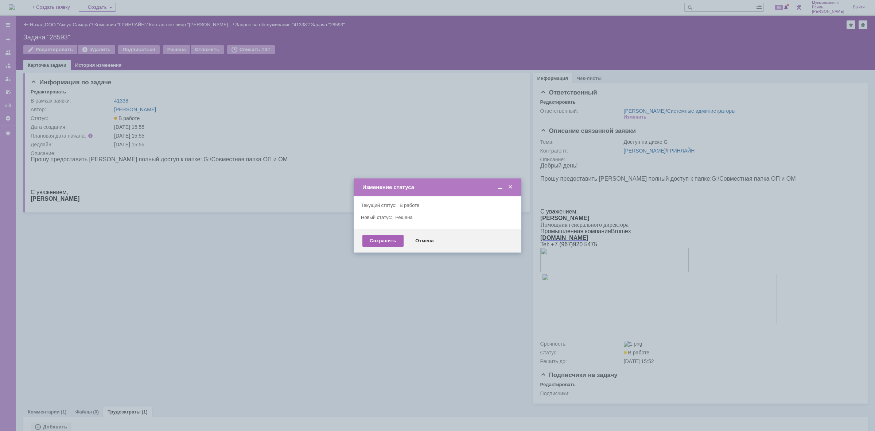
click at [369, 241] on div "Сохранить" at bounding box center [383, 241] width 41 height 12
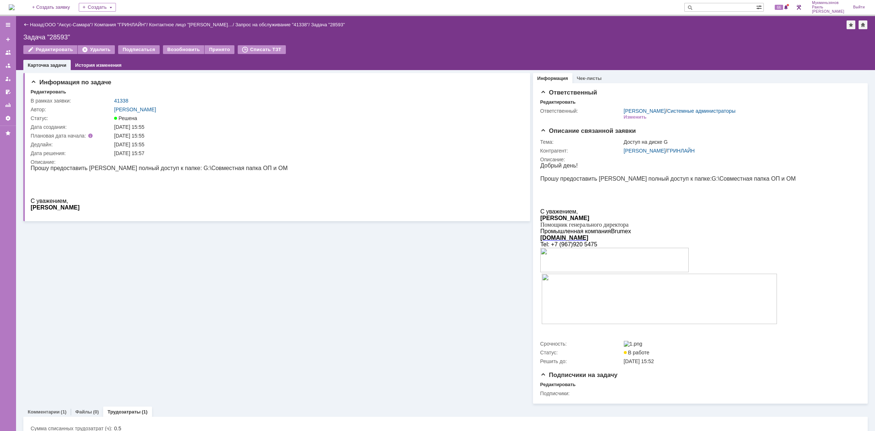
click at [15, 10] on img at bounding box center [12, 7] width 6 height 6
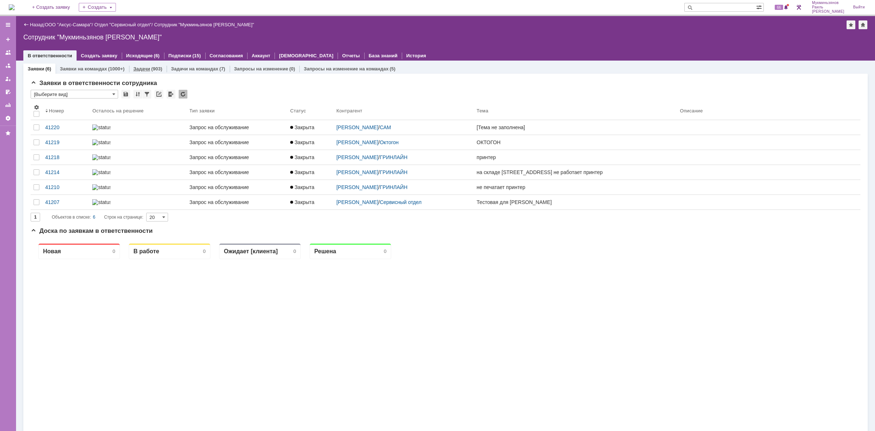
click at [151, 70] on div "(903)" at bounding box center [156, 68] width 11 height 5
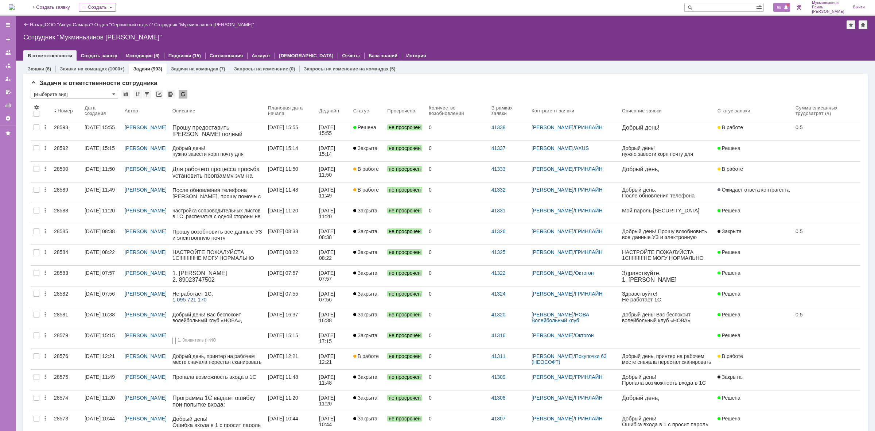
click at [789, 5] on span at bounding box center [786, 8] width 5 height 6
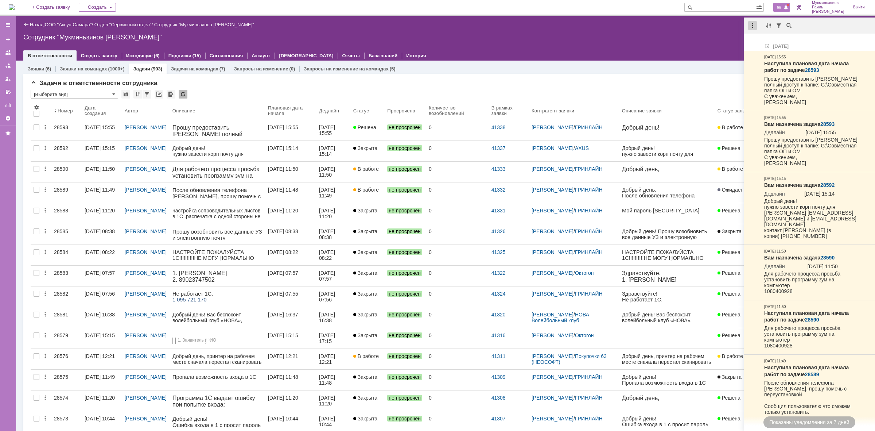
click at [752, 26] on div at bounding box center [752, 25] width 9 height 9
click at [765, 40] on div "Отметить уведомления прочитанными" at bounding box center [803, 44] width 106 height 11
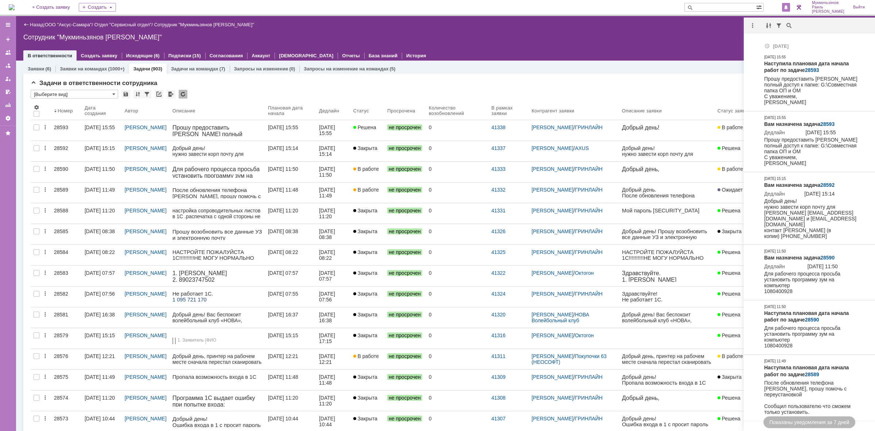
click at [726, 28] on div "Назад | ООО "Аксус-Самара" / Отдел "Сервисный отдел" / Сотрудник "Мукминьзянов …" at bounding box center [445, 24] width 845 height 9
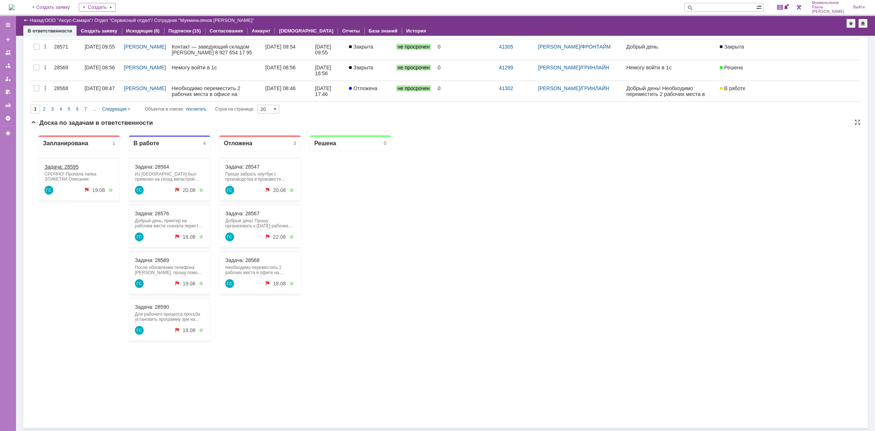
click at [58, 167] on link "Задача: 28595" at bounding box center [61, 167] width 34 height 6
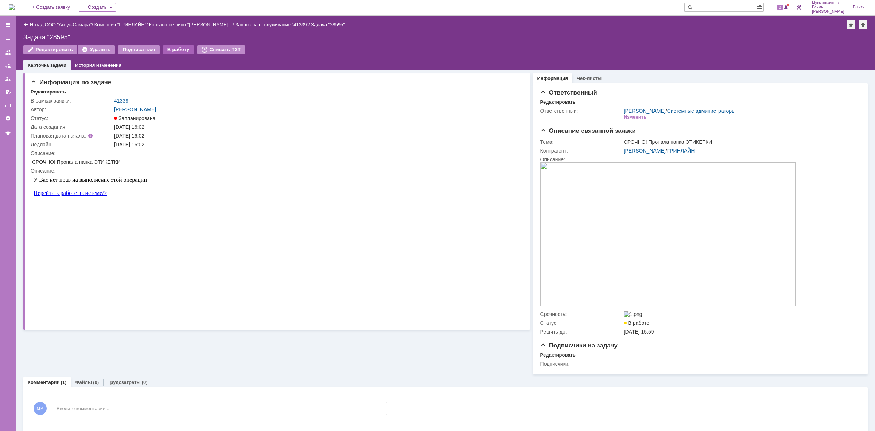
click at [164, 46] on div "В работу" at bounding box center [178, 49] width 31 height 9
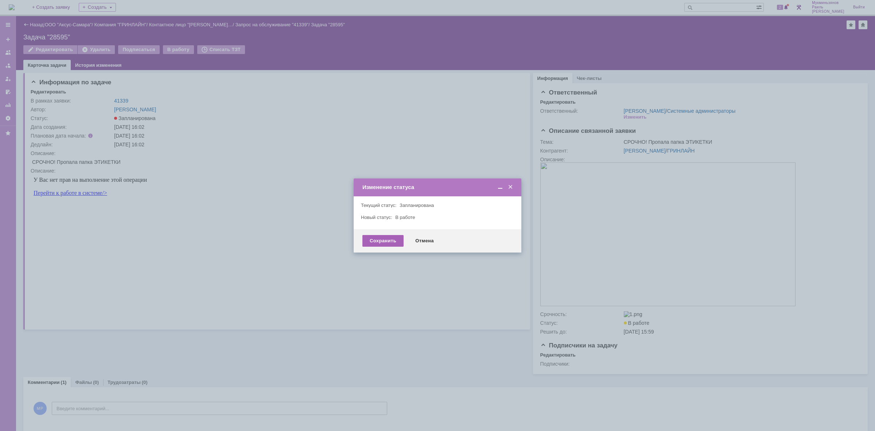
click at [367, 244] on div "Сохранить" at bounding box center [383, 241] width 41 height 12
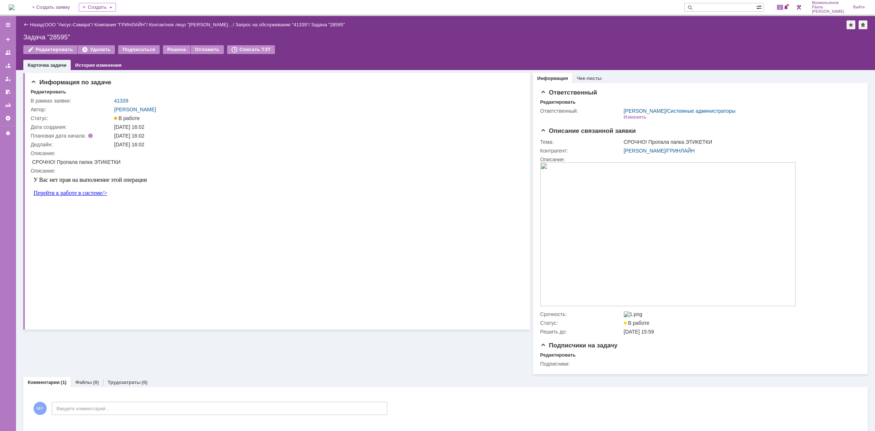
click at [69, 193] on link "Перейти к работе в системе/>" at bounding box center [71, 193] width 74 height 6
click at [34, 24] on link "Назад" at bounding box center [36, 24] width 13 height 5
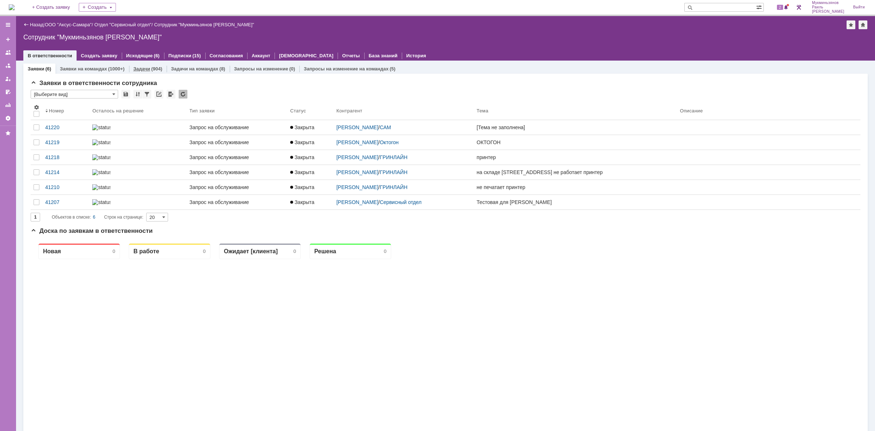
click at [149, 67] on div "Задачи (904)" at bounding box center [147, 68] width 29 height 5
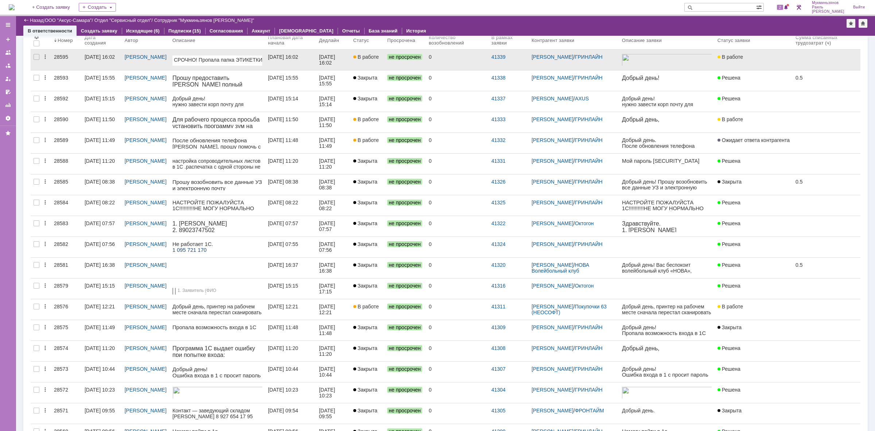
click at [356, 57] on div at bounding box center [354, 56] width 3 height 3
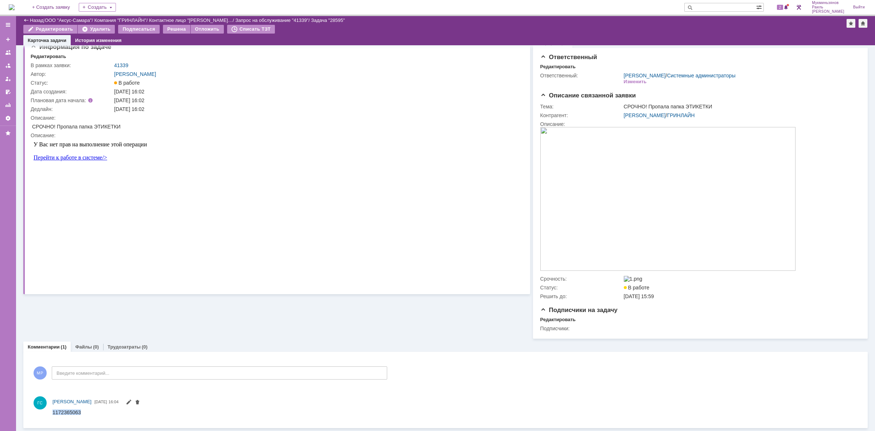
drag, startPoint x: 79, startPoint y: 414, endPoint x: 53, endPoint y: 412, distance: 26.3
click at [53, 412] on span "1172365063" at bounding box center [67, 412] width 28 height 6
copy span "1172365063"
click at [633, 198] on img at bounding box center [667, 199] width 255 height 144
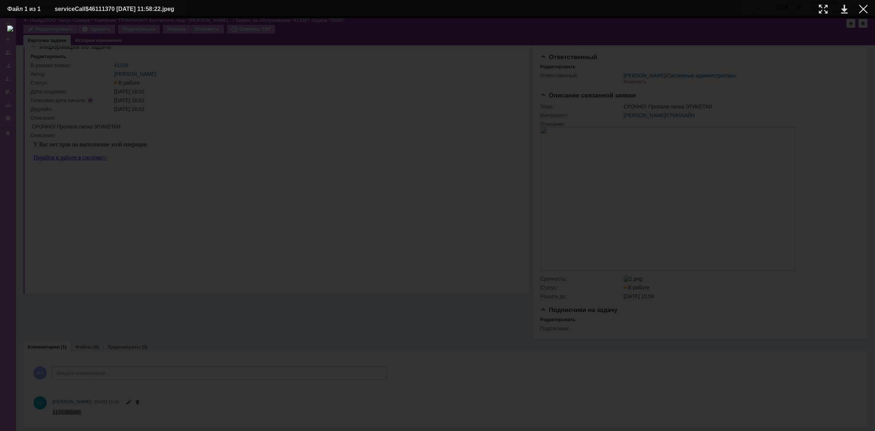
click at [29, 101] on div at bounding box center [437, 225] width 861 height 398
click at [865, 9] on div at bounding box center [863, 9] width 9 height 9
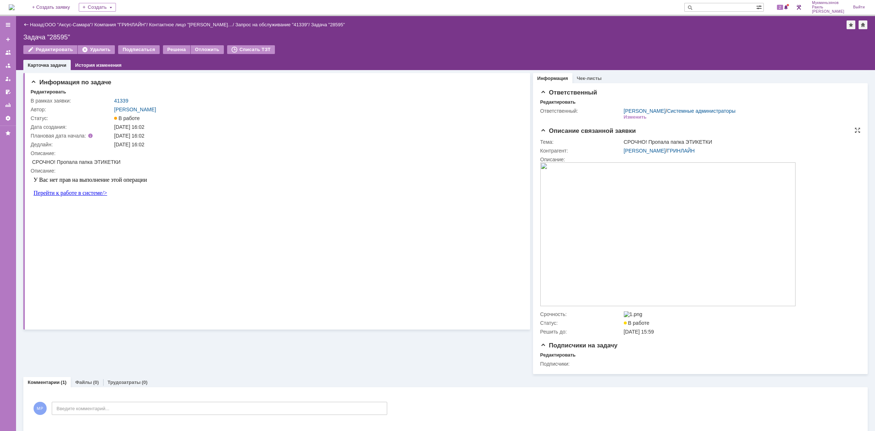
click at [591, 184] on img at bounding box center [667, 234] width 255 height 144
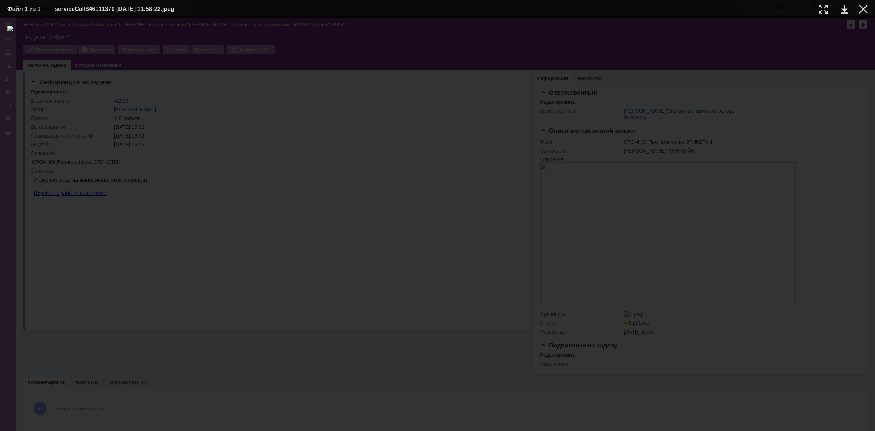
click at [866, 194] on div at bounding box center [437, 225] width 861 height 398
drag, startPoint x: 859, startPoint y: 194, endPoint x: 856, endPoint y: 140, distance: 53.3
click at [856, 140] on div at bounding box center [437, 225] width 861 height 398
drag, startPoint x: 814, startPoint y: 152, endPoint x: 826, endPoint y: 99, distance: 54.9
click at [816, 152] on div at bounding box center [437, 225] width 861 height 398
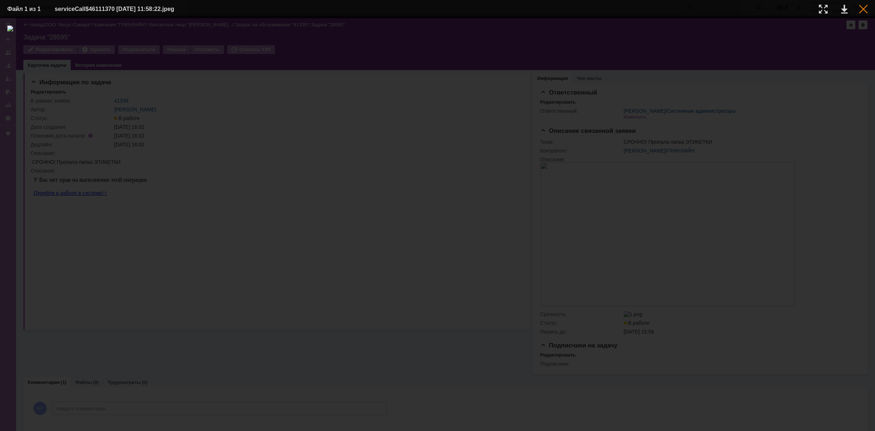
click at [863, 11] on div at bounding box center [863, 9] width 9 height 9
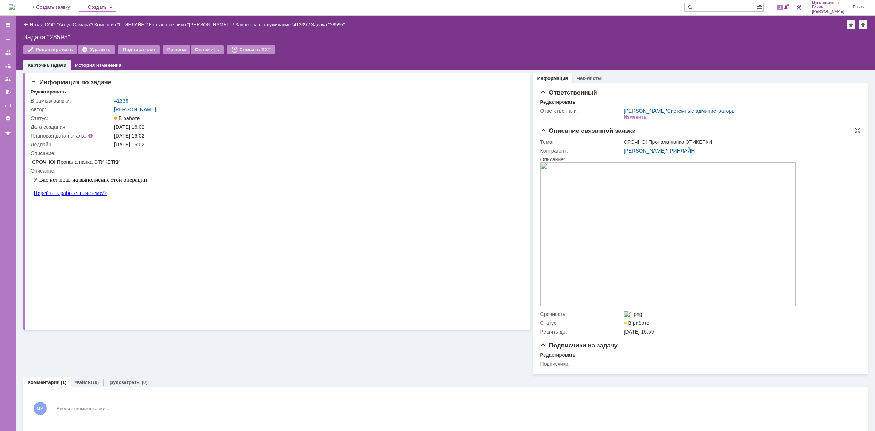
click at [751, 234] on img at bounding box center [667, 234] width 255 height 144
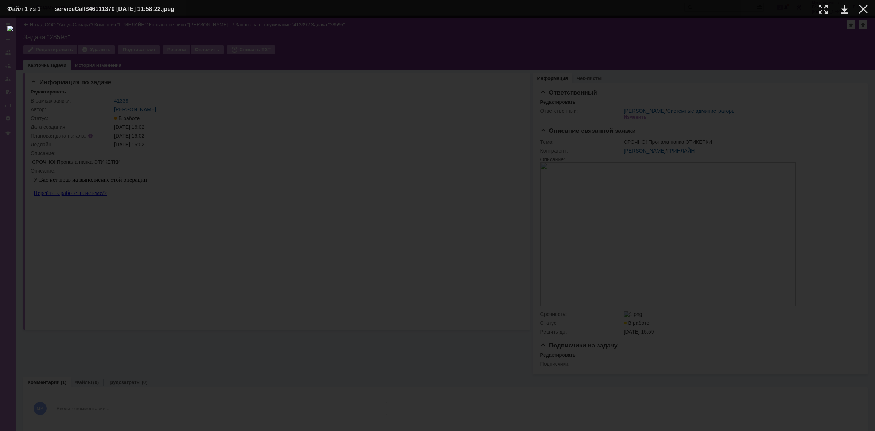
click at [551, 232] on img at bounding box center [437, 225] width 861 height 398
click at [870, 8] on table "Файл 1 из 1 serviceCall$46111370 [DATE] 11:58:22.jpeg" at bounding box center [437, 9] width 875 height 18
click at [868, 9] on table "Файл 1 из 1 serviceCall$46111370 [DATE] 11:58:22.jpeg" at bounding box center [437, 9] width 875 height 18
click at [865, 8] on div at bounding box center [863, 9] width 9 height 9
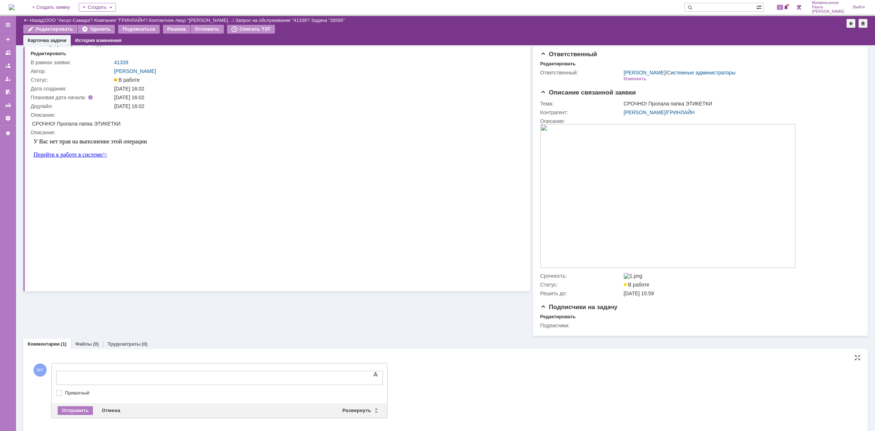
click at [136, 378] on div at bounding box center [116, 377] width 104 height 6
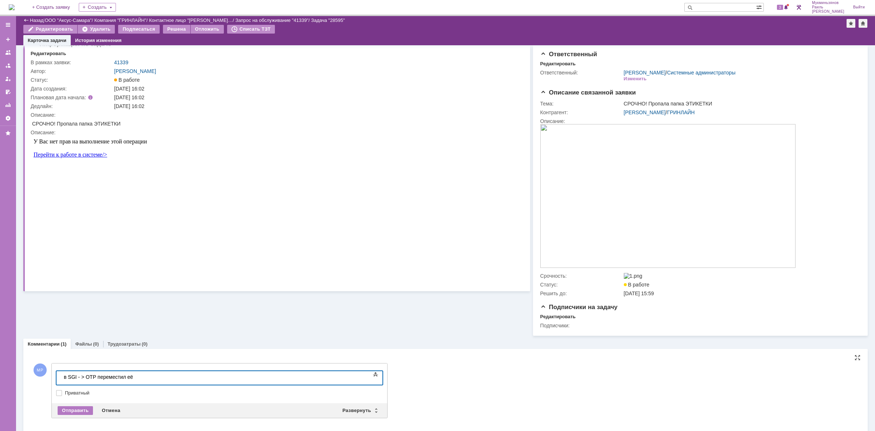
scroll to position [158, 1]
click at [66, 378] on div "в SGI - > ОТР переместил её" at bounding box center [116, 377] width 104 height 6
drag, startPoint x: 170, startPoint y: 378, endPoint x: 130, endPoint y: 379, distance: 40.1
click at [130, 379] on div "переместили в SGI - > ОТР переместил её" at bounding box center [116, 380] width 104 height 12
drag, startPoint x: 203, startPoint y: 377, endPoint x: 4, endPoint y: 385, distance: 198.9
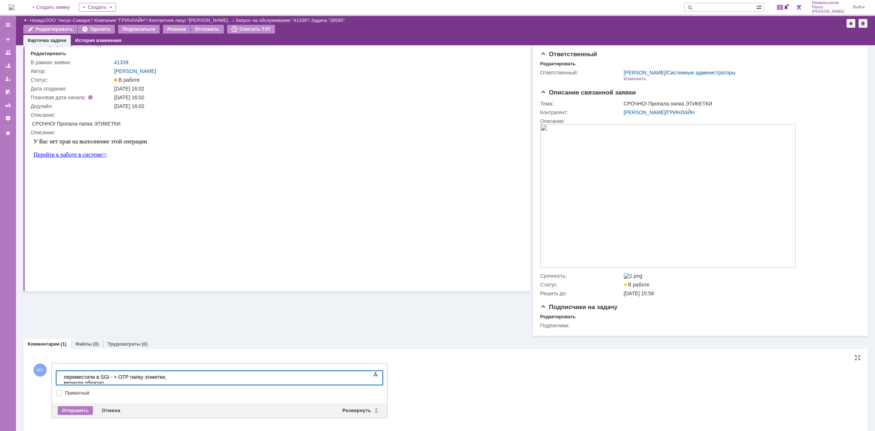
click at [61, 385] on html "переместили в SGI - > ОТР папку этикетки, вернули обратно в SGI - > ОТР перемес…" at bounding box center [115, 380] width 109 height 18
copy div "переместили в SGI - > ОТР папку этикетки, вернули обратно"
click at [62, 413] on div "Отправить" at bounding box center [75, 410] width 35 height 9
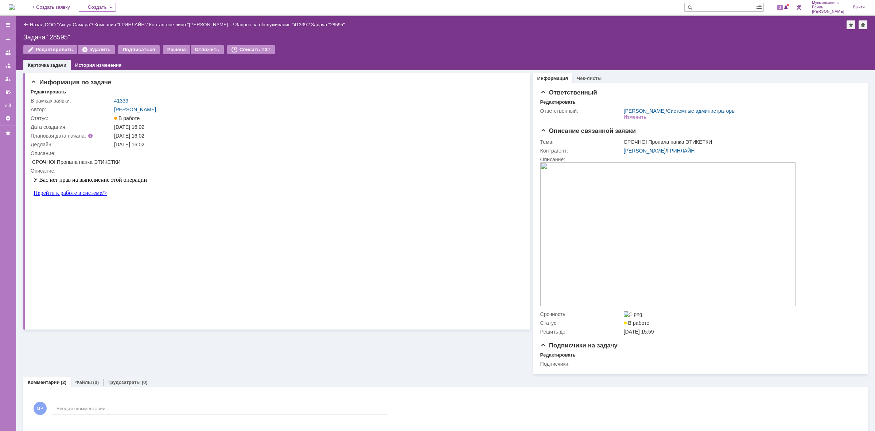
scroll to position [0, 0]
click at [121, 384] on link "Трудозатраты" at bounding box center [124, 381] width 33 height 5
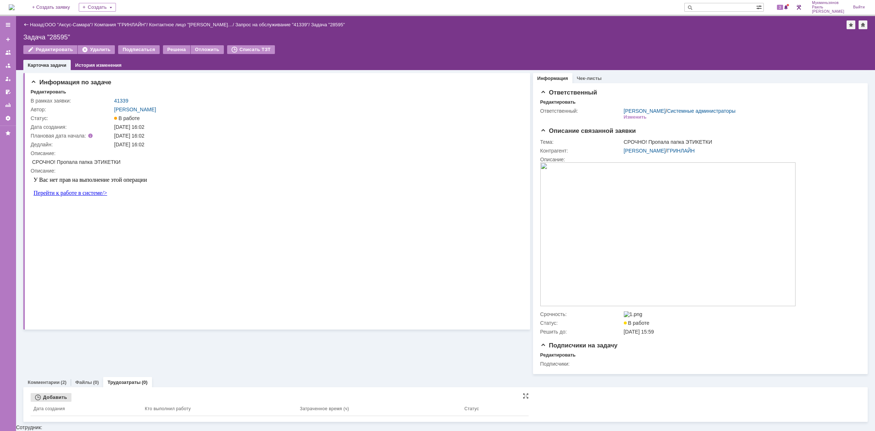
click at [61, 400] on div "Добавить" at bounding box center [51, 397] width 41 height 9
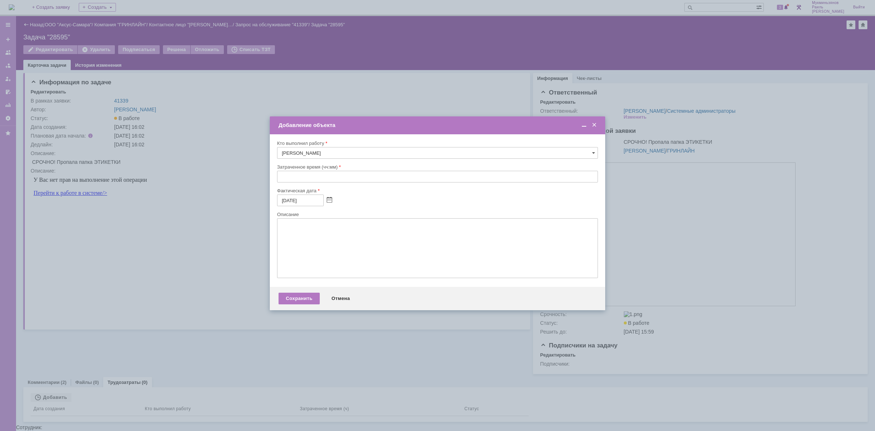
click at [281, 176] on input "text" at bounding box center [437, 177] width 321 height 12
type input "0:__"
type input "00:30"
click at [331, 245] on textarea at bounding box center [437, 248] width 321 height 60
paste textarea "переместили в SGI - > ОТР папку этикетки, вернули обратно"
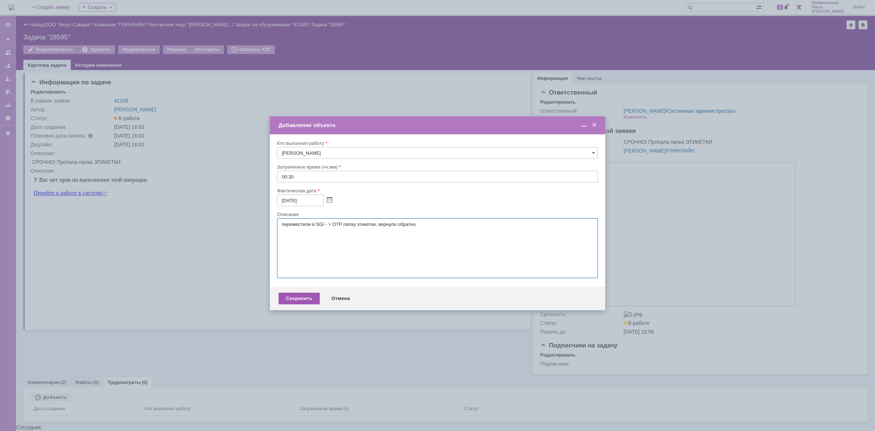
type textarea "переместили в SGI - > ОТР папку этикетки, вернули обратно"
click at [307, 303] on div "Сохранить" at bounding box center [299, 298] width 41 height 12
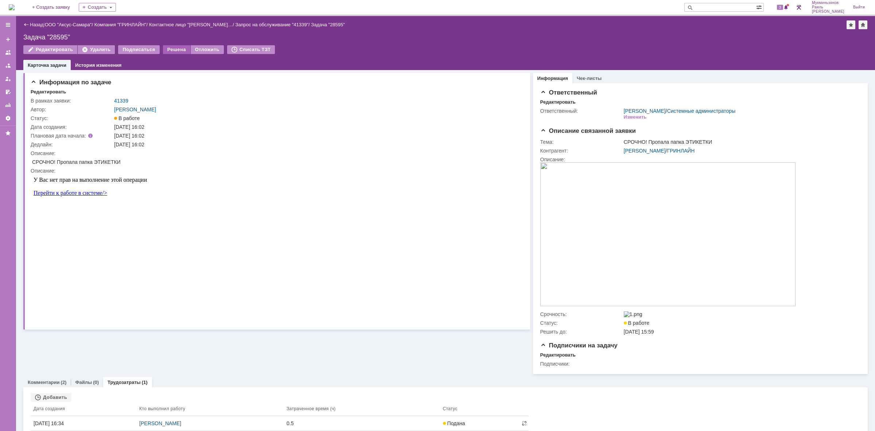
click at [177, 45] on div "Решена" at bounding box center [176, 49] width 27 height 9
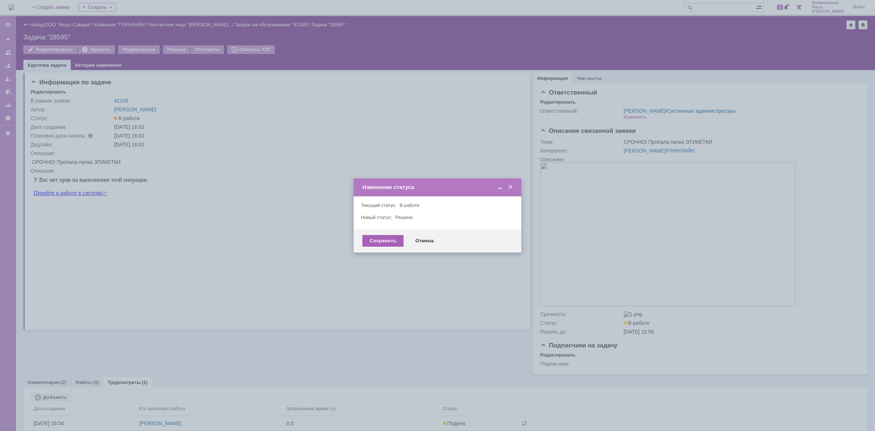
click at [379, 240] on div "Сохранить" at bounding box center [383, 241] width 41 height 12
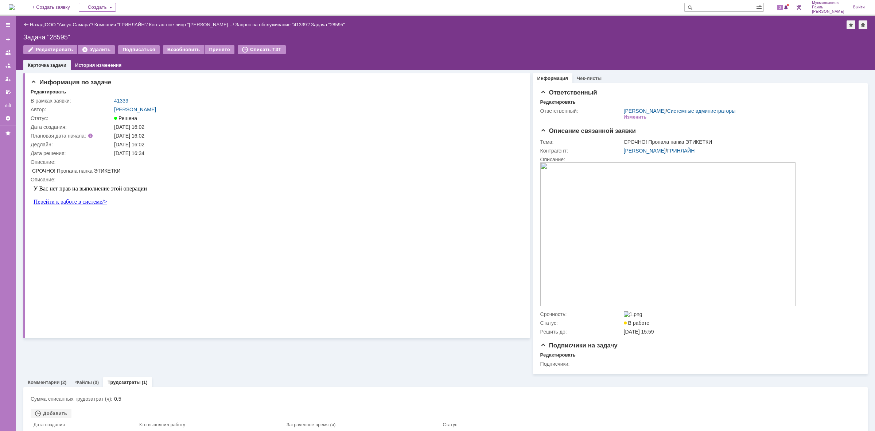
click at [15, 8] on img at bounding box center [12, 7] width 6 height 6
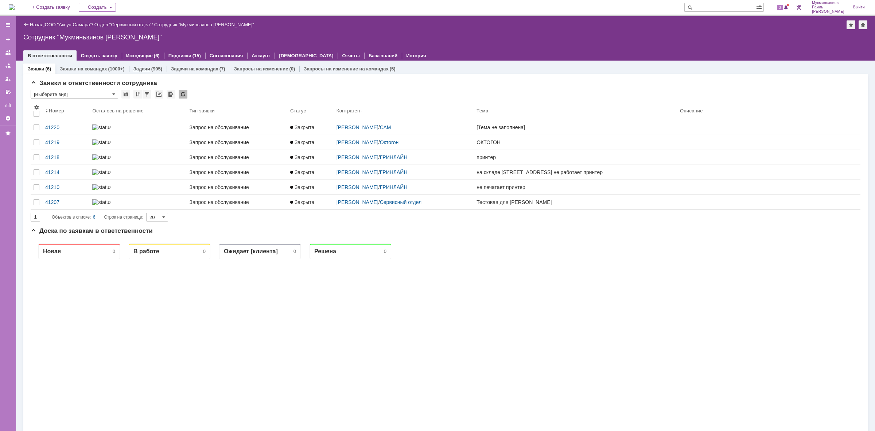
click at [145, 68] on link "Задачи" at bounding box center [141, 68] width 17 height 5
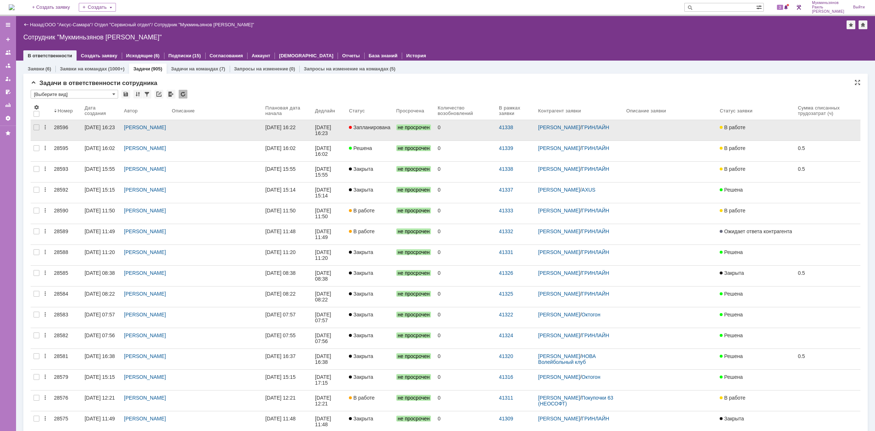
click at [283, 125] on div "[DATE] 16:22" at bounding box center [281, 127] width 30 height 6
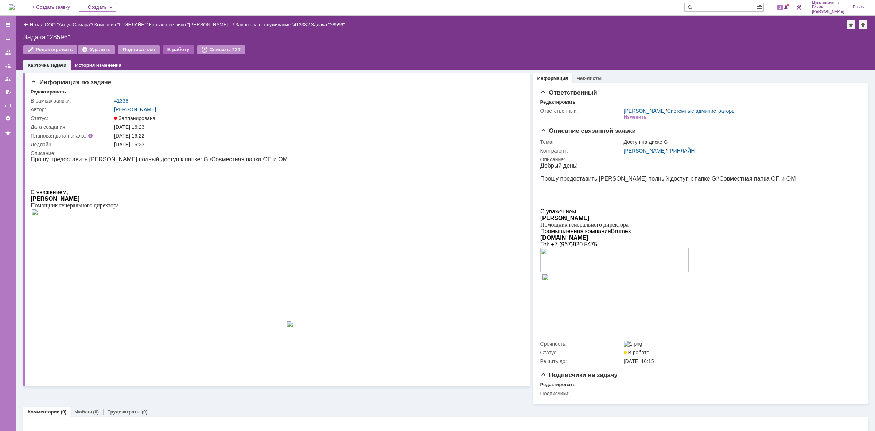
click at [169, 46] on div "В работу" at bounding box center [178, 49] width 31 height 9
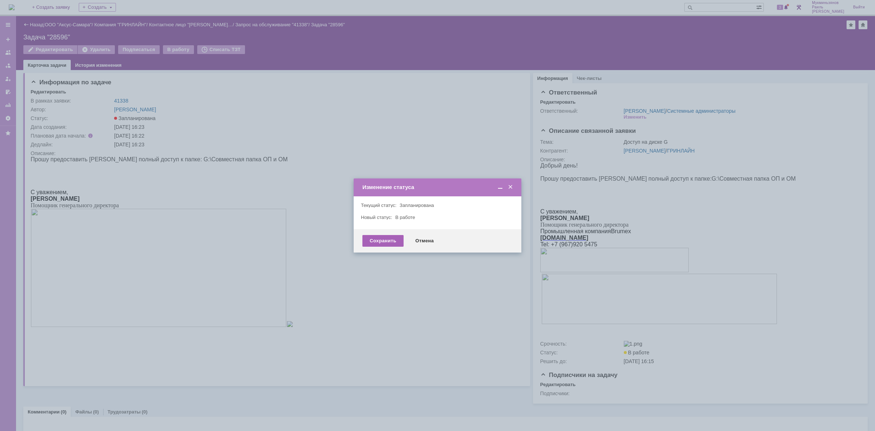
click at [381, 241] on div "Сохранить" at bounding box center [383, 241] width 41 height 12
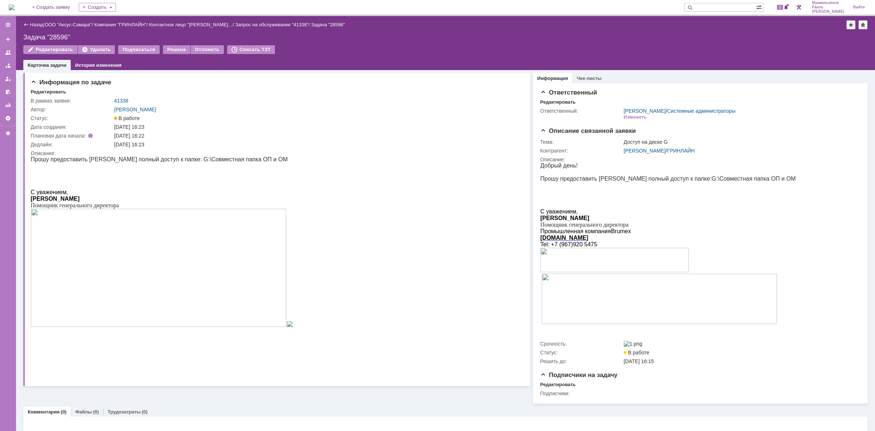
click at [252, 287] on img at bounding box center [159, 268] width 256 height 118
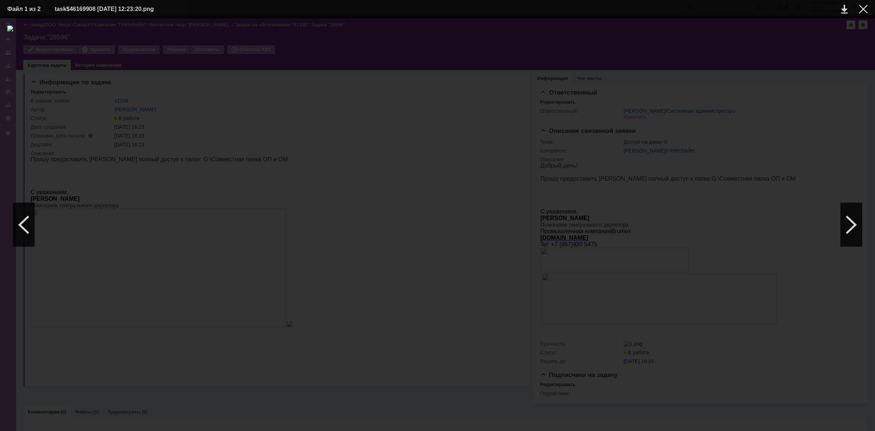
click at [869, 3] on table "Файл 1 из 2 task$46169908 [DATE] 12:23:20.png" at bounding box center [437, 9] width 875 height 18
click at [867, 8] on div at bounding box center [863, 9] width 9 height 9
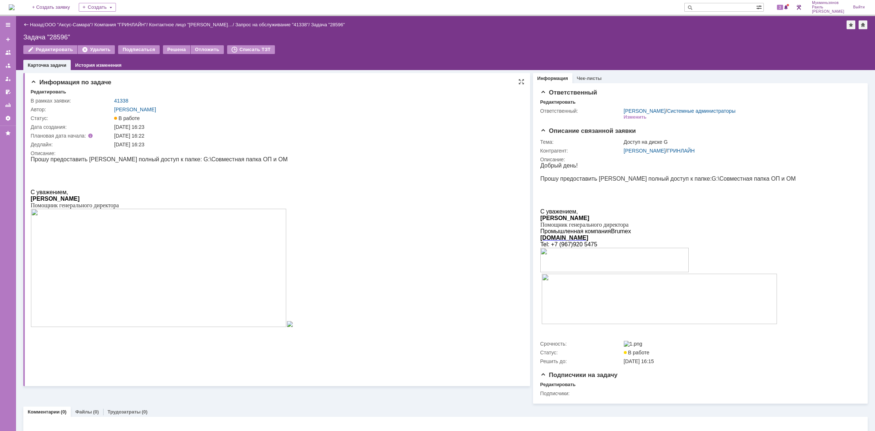
click at [100, 312] on img at bounding box center [159, 268] width 256 height 118
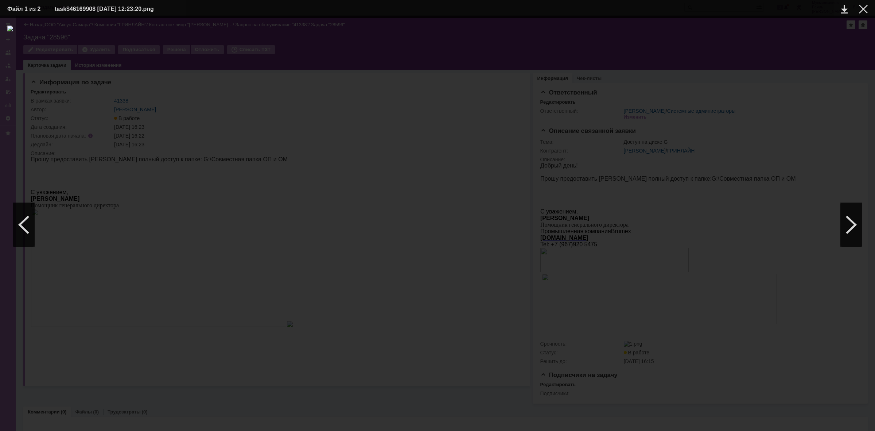
click at [426, 392] on div at bounding box center [437, 225] width 861 height 398
drag, startPoint x: 348, startPoint y: 371, endPoint x: 322, endPoint y: 367, distance: 26.7
click at [349, 371] on div at bounding box center [437, 225] width 861 height 398
click at [863, 9] on div at bounding box center [863, 9] width 9 height 9
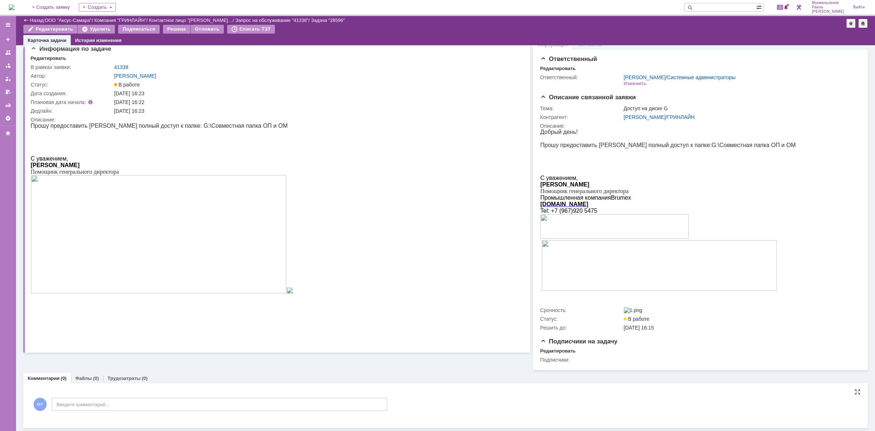
scroll to position [11, 0]
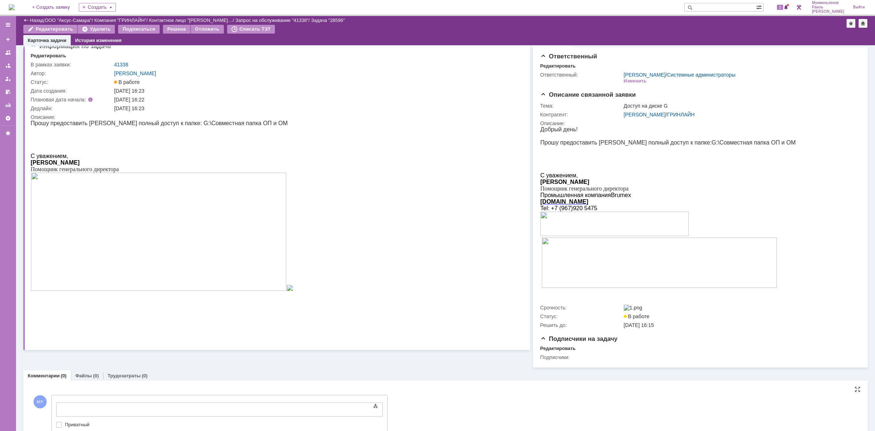
click at [105, 404] on body at bounding box center [115, 409] width 109 height 12
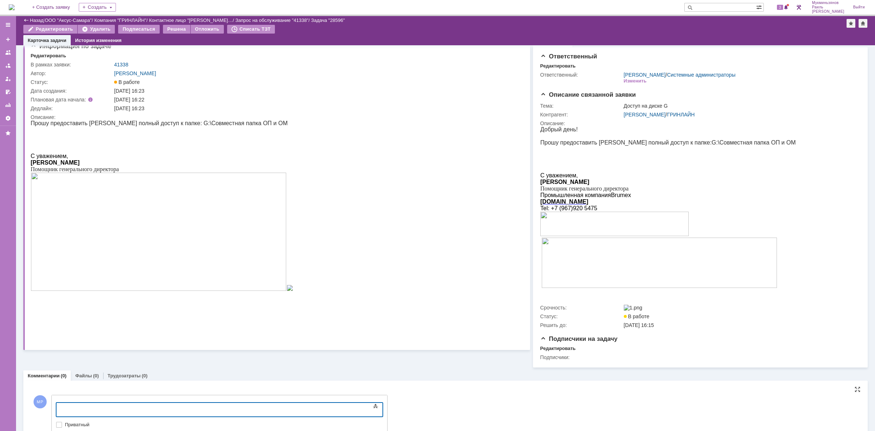
scroll to position [0, 0]
drag, startPoint x: 98, startPoint y: 408, endPoint x: 4, endPoint y: 405, distance: 93.8
click at [61, 405] on html "​Доступы предоставлены" at bounding box center [115, 409] width 109 height 12
copy div "​Доступы предоставлены"
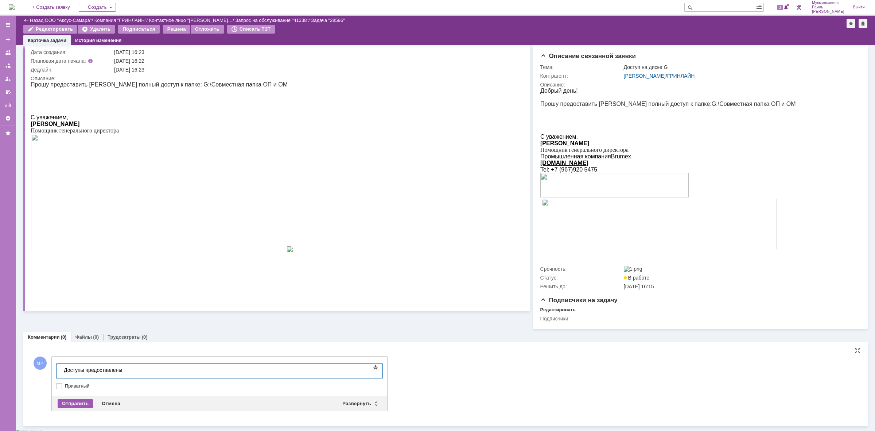
click at [74, 407] on div "Отправить" at bounding box center [75, 403] width 35 height 9
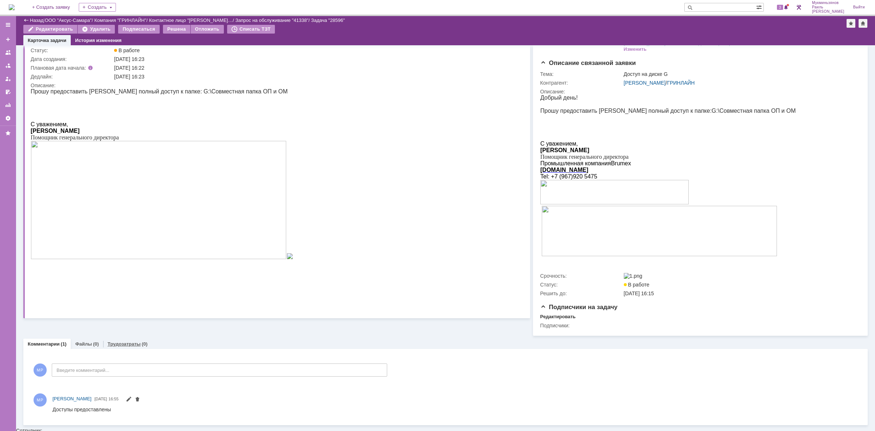
click at [117, 350] on div "Комментарии (1) Файлы (0) Трудозатраты (0) Комментарии Добавить комментарий МР …" at bounding box center [445, 381] width 845 height 86
click at [117, 346] on link "Трудозатраты" at bounding box center [124, 343] width 33 height 5
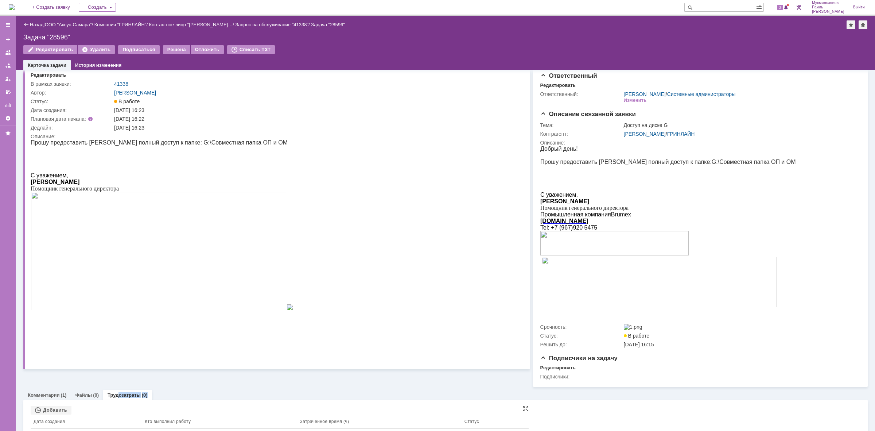
scroll to position [26, 0]
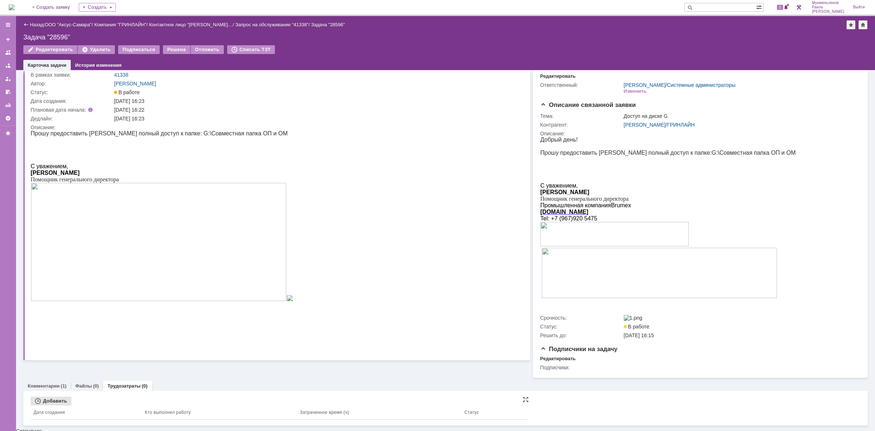
drag, startPoint x: 55, startPoint y: 406, endPoint x: 100, endPoint y: 382, distance: 50.2
click at [55, 405] on div "Добавить" at bounding box center [51, 400] width 41 height 9
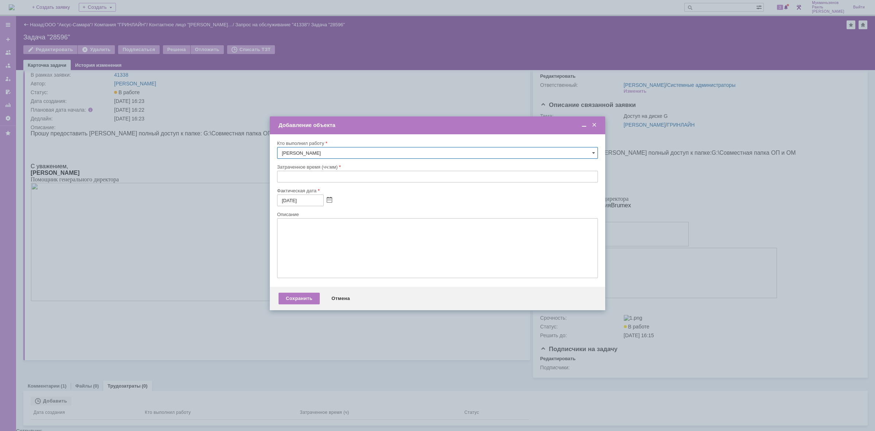
click at [322, 176] on input "text" at bounding box center [437, 177] width 321 height 12
type input "00:30"
click at [345, 261] on textarea at bounding box center [437, 248] width 321 height 60
paste textarea "​Доступы предоставлены"
type textarea "​Доступы предоставлены"
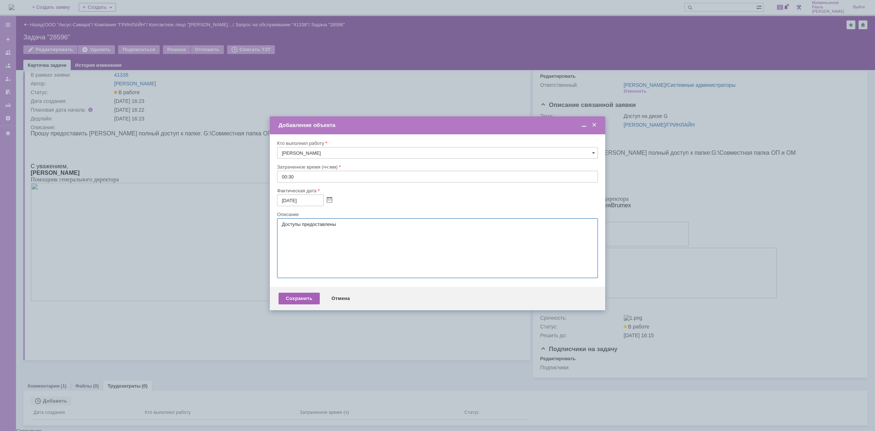
click at [298, 304] on div "Сохранить" at bounding box center [299, 298] width 41 height 12
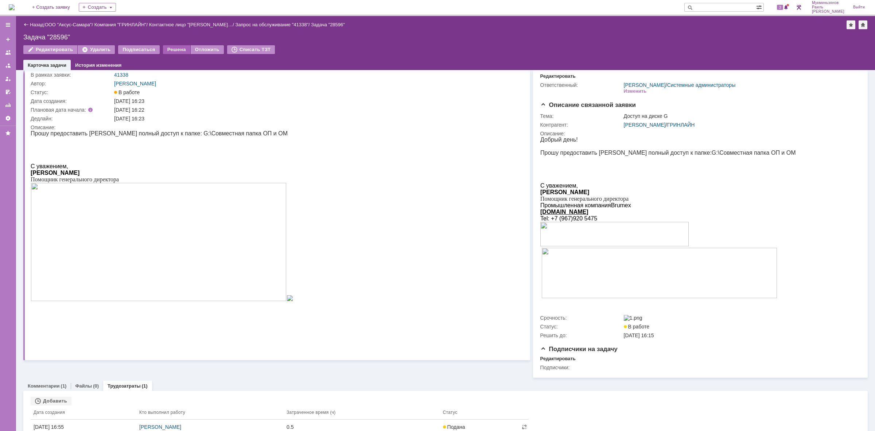
click at [170, 49] on div "Решена" at bounding box center [176, 49] width 27 height 9
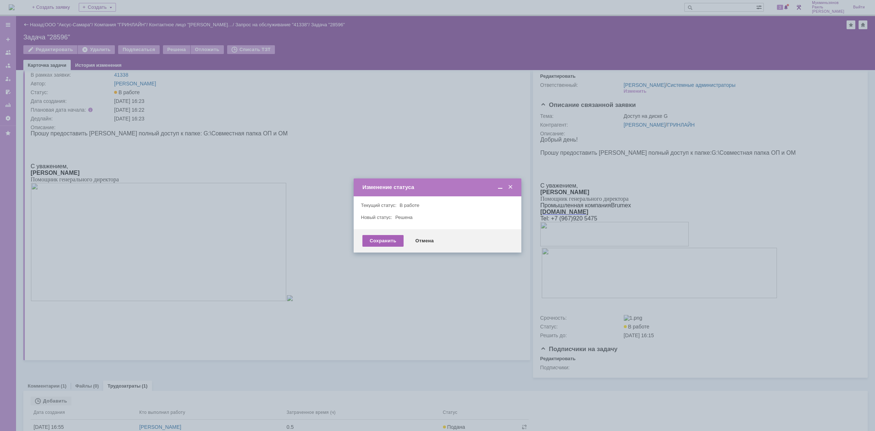
click at [376, 236] on div "Сохранить" at bounding box center [383, 241] width 41 height 12
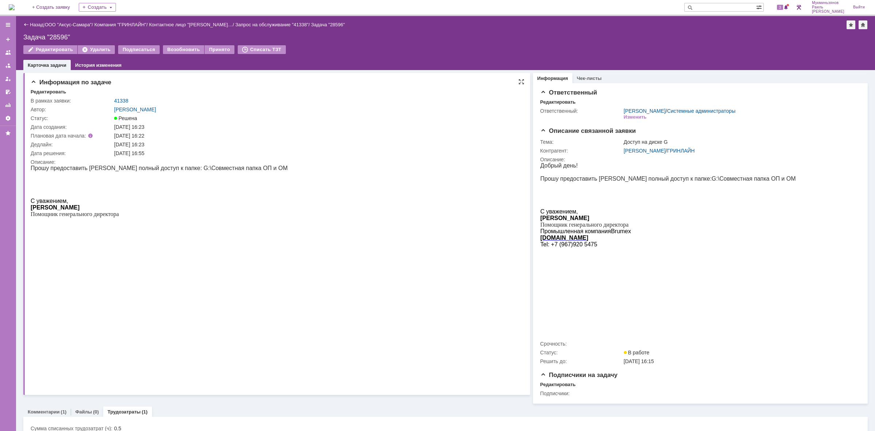
scroll to position [0, 0]
click at [15, 7] on img at bounding box center [12, 7] width 6 height 6
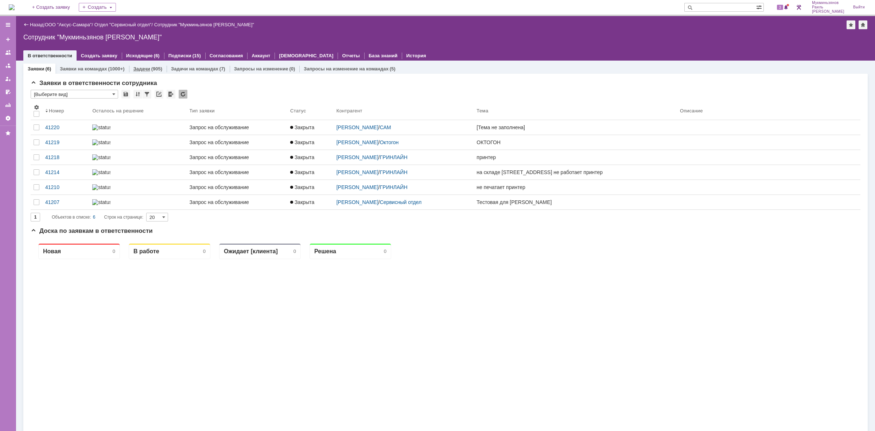
click at [151, 70] on div "(905)" at bounding box center [156, 68] width 11 height 5
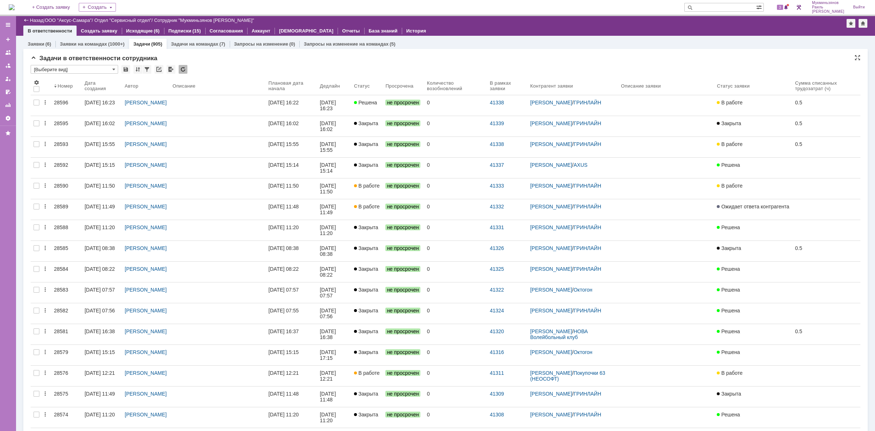
scroll to position [241, 0]
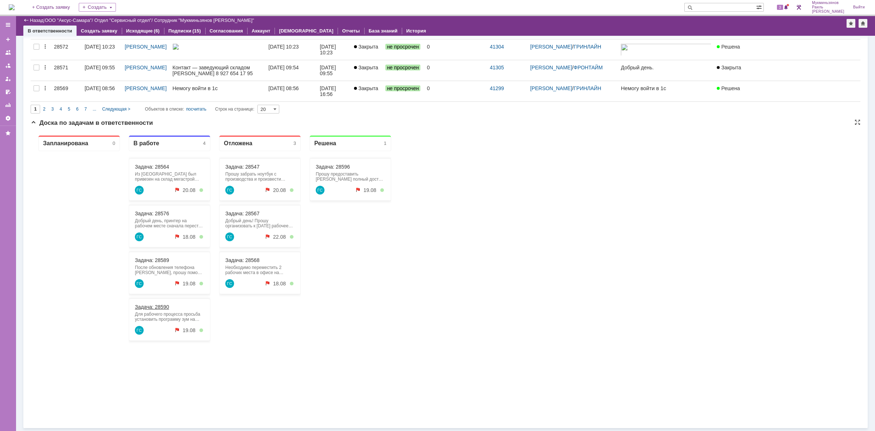
click at [156, 307] on link "Задача: 28590" at bounding box center [152, 307] width 34 height 6
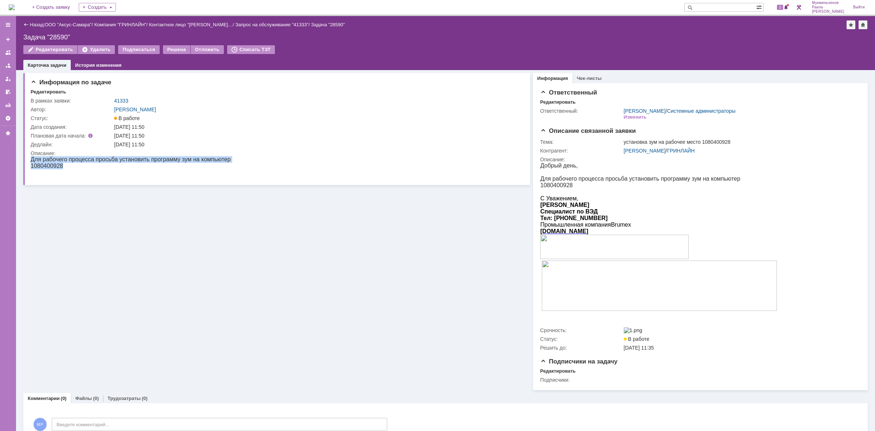
drag, startPoint x: 51, startPoint y: 167, endPoint x: 53, endPoint y: 325, distance: 157.9
click at [31, 167] on html "Для рабочего процесса просьба установить программу зум на компьютер 1080400928" at bounding box center [275, 166] width 488 height 20
click at [32, 168] on p "1080400928" at bounding box center [131, 166] width 200 height 7
drag, startPoint x: 60, startPoint y: 323, endPoint x: 64, endPoint y: 167, distance: 156.1
drag, startPoint x: 64, startPoint y: 167, endPoint x: 30, endPoint y: 167, distance: 33.9
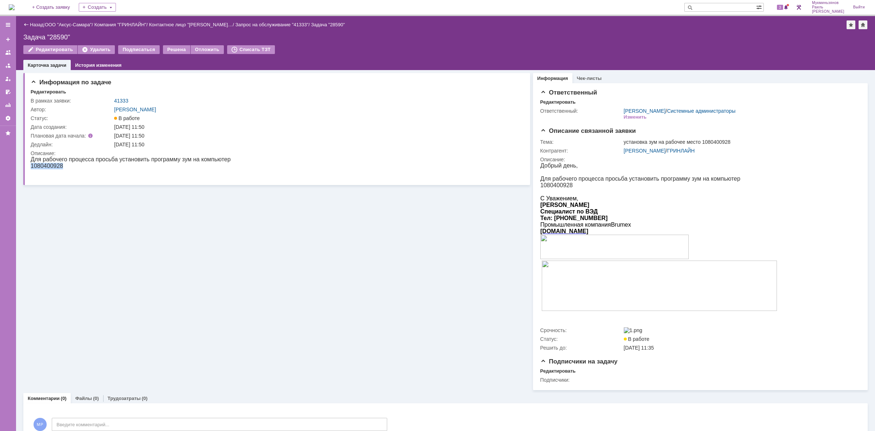
click at [31, 167] on p "1080400928" at bounding box center [131, 166] width 200 height 7
copy p "1080400928"
click at [236, 261] on div "Информация по задаче Редактировать В рамках заявки: 41333 Автор: [PERSON_NAME]:…" at bounding box center [276, 230] width 507 height 320
drag, startPoint x: 194, startPoint y: 199, endPoint x: 194, endPoint y: 194, distance: 4.8
click at [194, 197] on div "Информация по задаче Редактировать В рамках заявки: 41333 Автор: [PERSON_NAME]:…" at bounding box center [276, 230] width 507 height 320
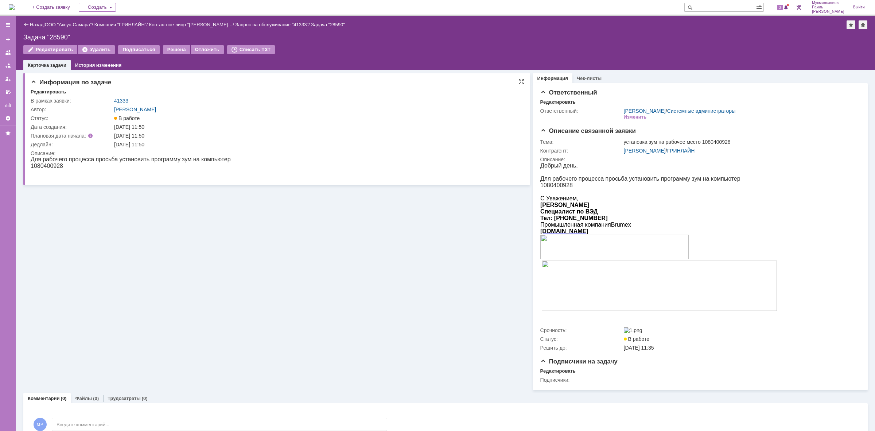
click at [195, 173] on p at bounding box center [131, 172] width 200 height 7
drag, startPoint x: 195, startPoint y: 173, endPoint x: 231, endPoint y: 355, distance: 185.5
click at [195, 173] on p at bounding box center [131, 172] width 200 height 7
click at [15, 8] on img at bounding box center [12, 7] width 6 height 6
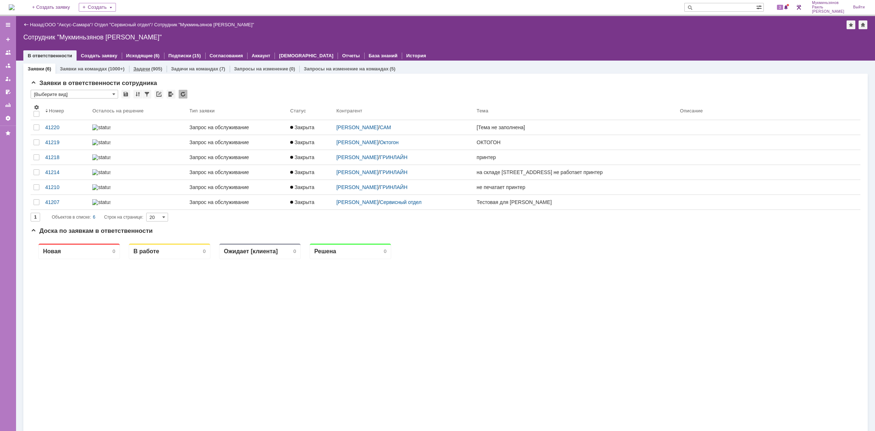
click at [144, 66] on link "Задачи" at bounding box center [141, 68] width 17 height 5
